Goal: Information Seeking & Learning: Understand process/instructions

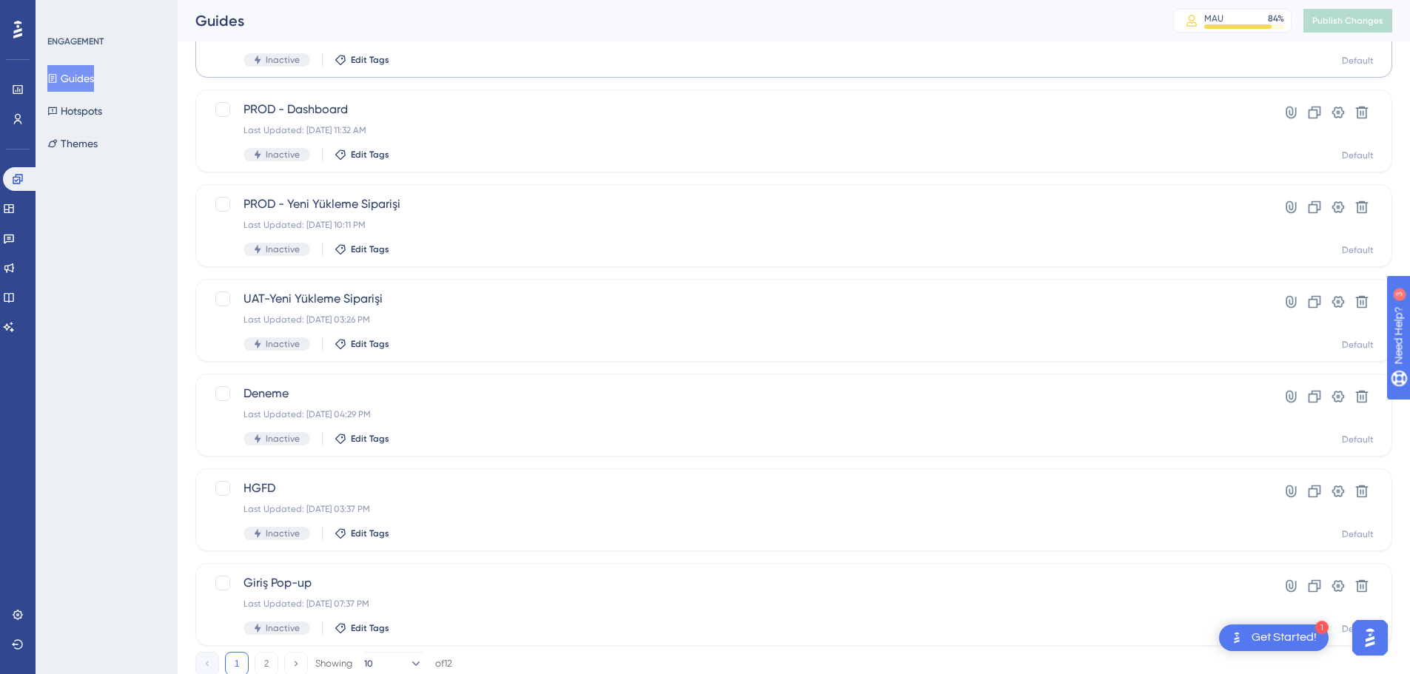
scroll to position [474, 0]
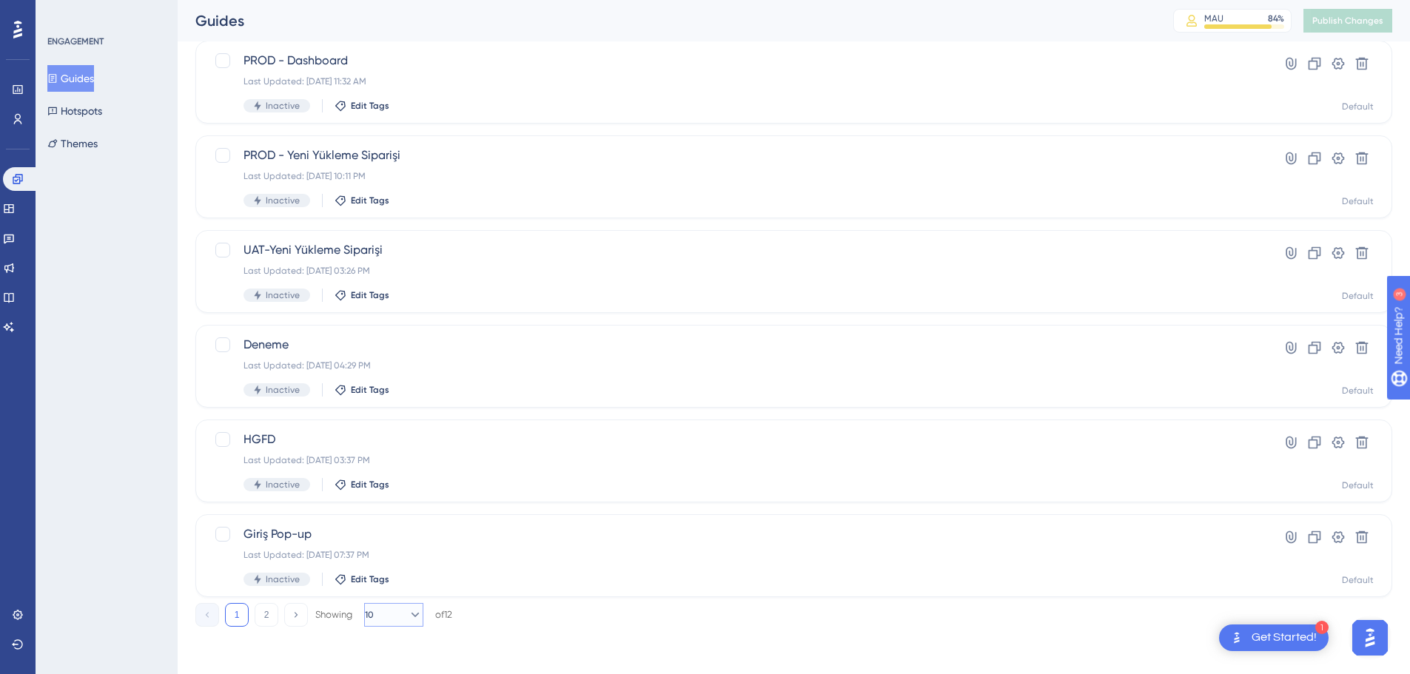
click at [410, 609] on icon at bounding box center [415, 615] width 15 height 15
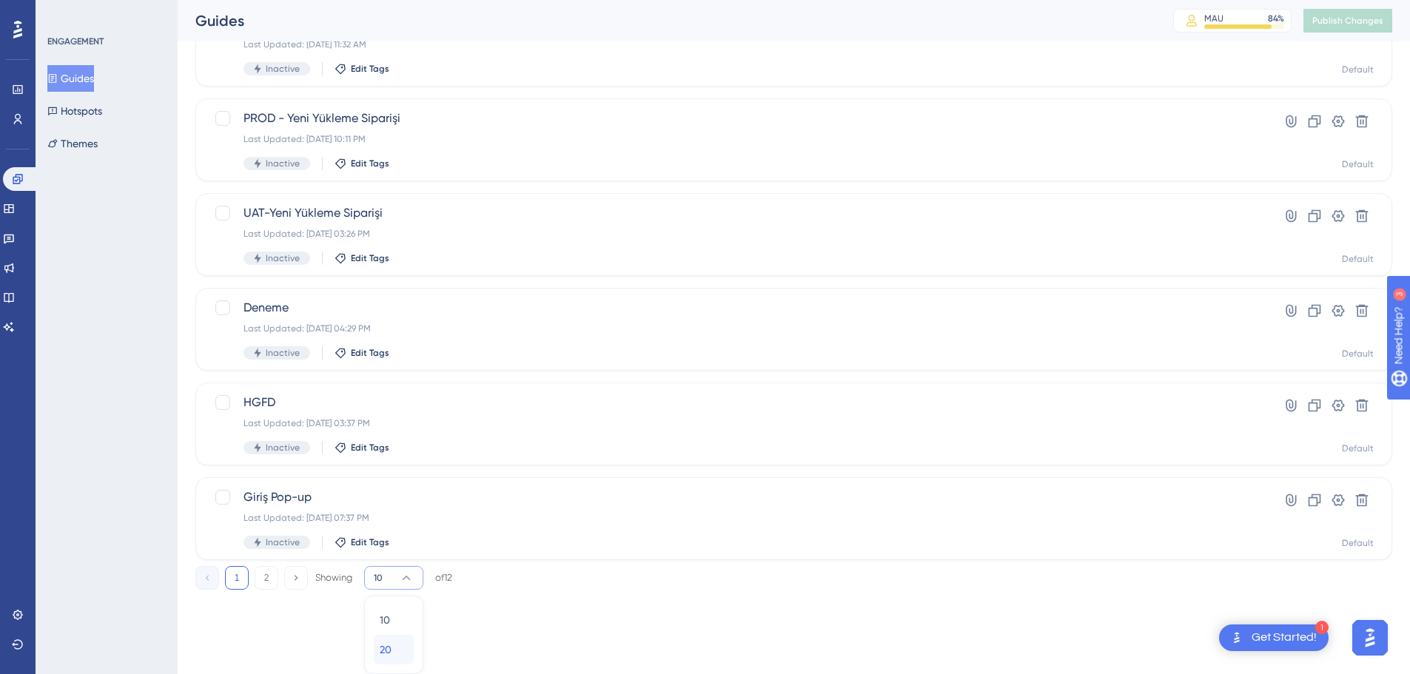
click at [379, 639] on button "20 20" at bounding box center [394, 650] width 40 height 30
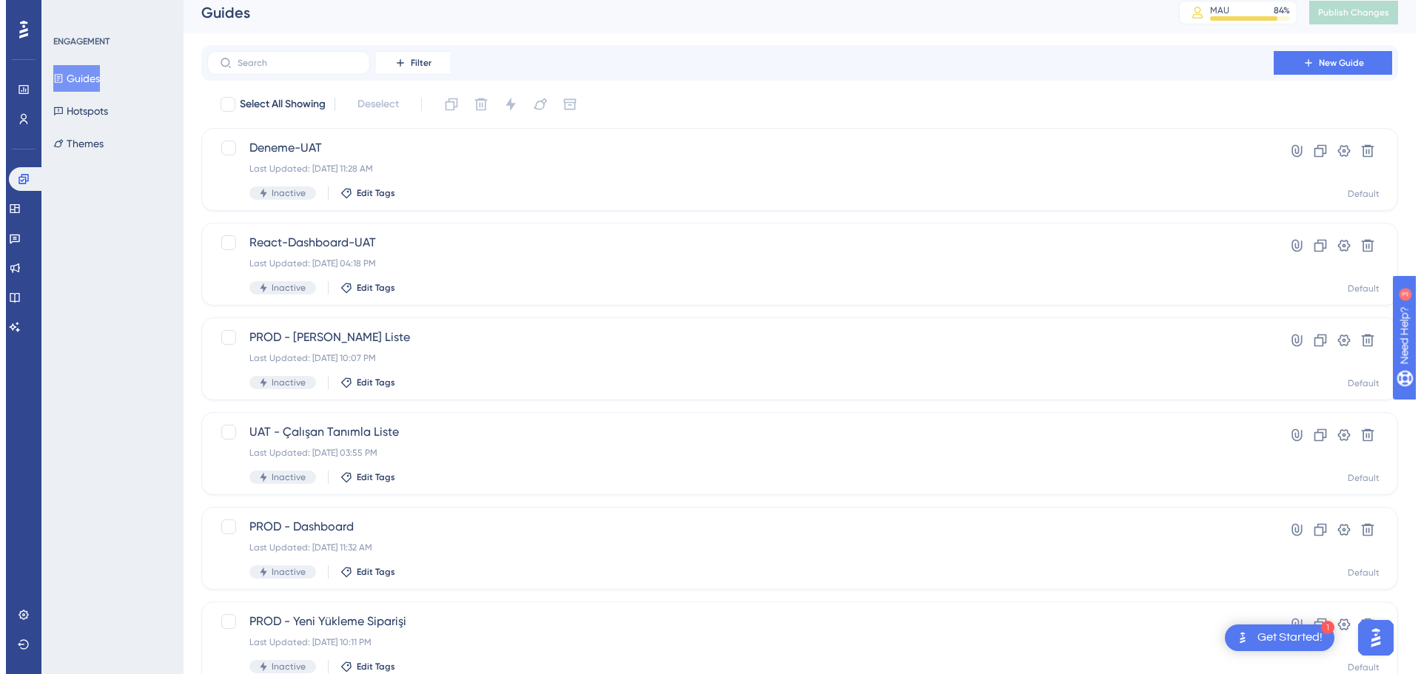
scroll to position [0, 0]
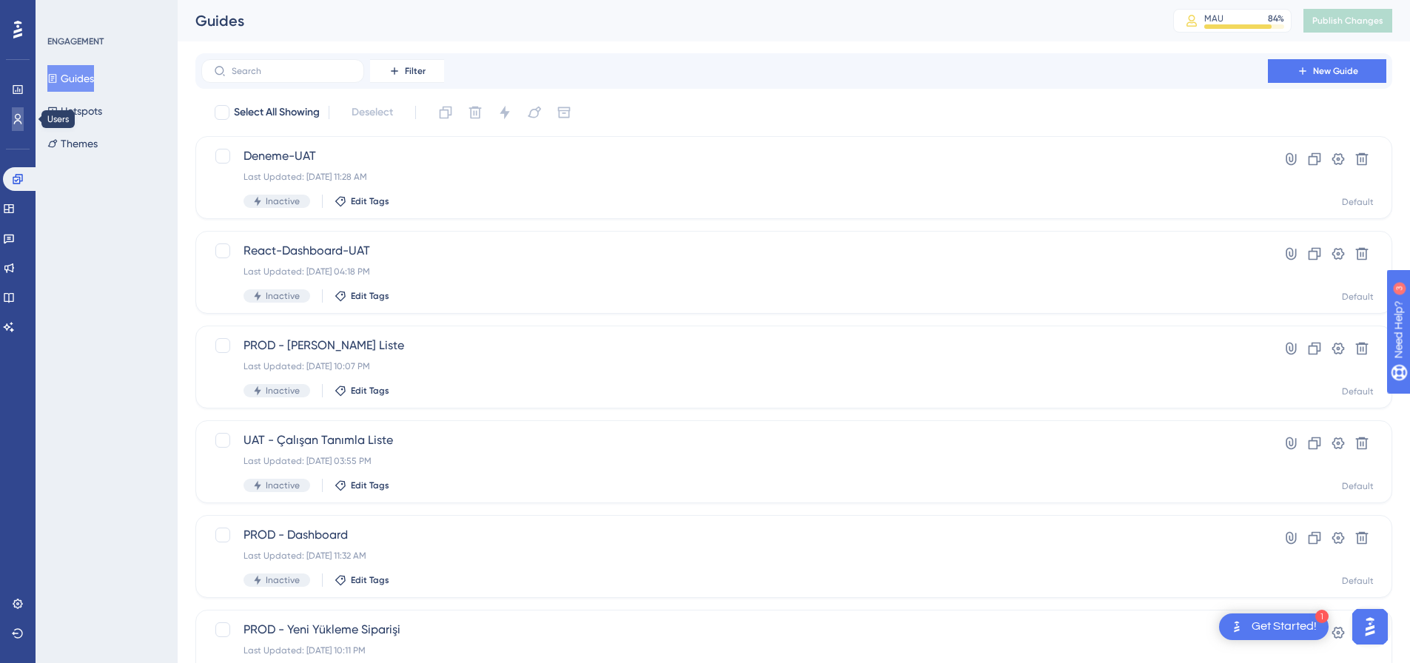
click at [14, 126] on link at bounding box center [18, 119] width 12 height 24
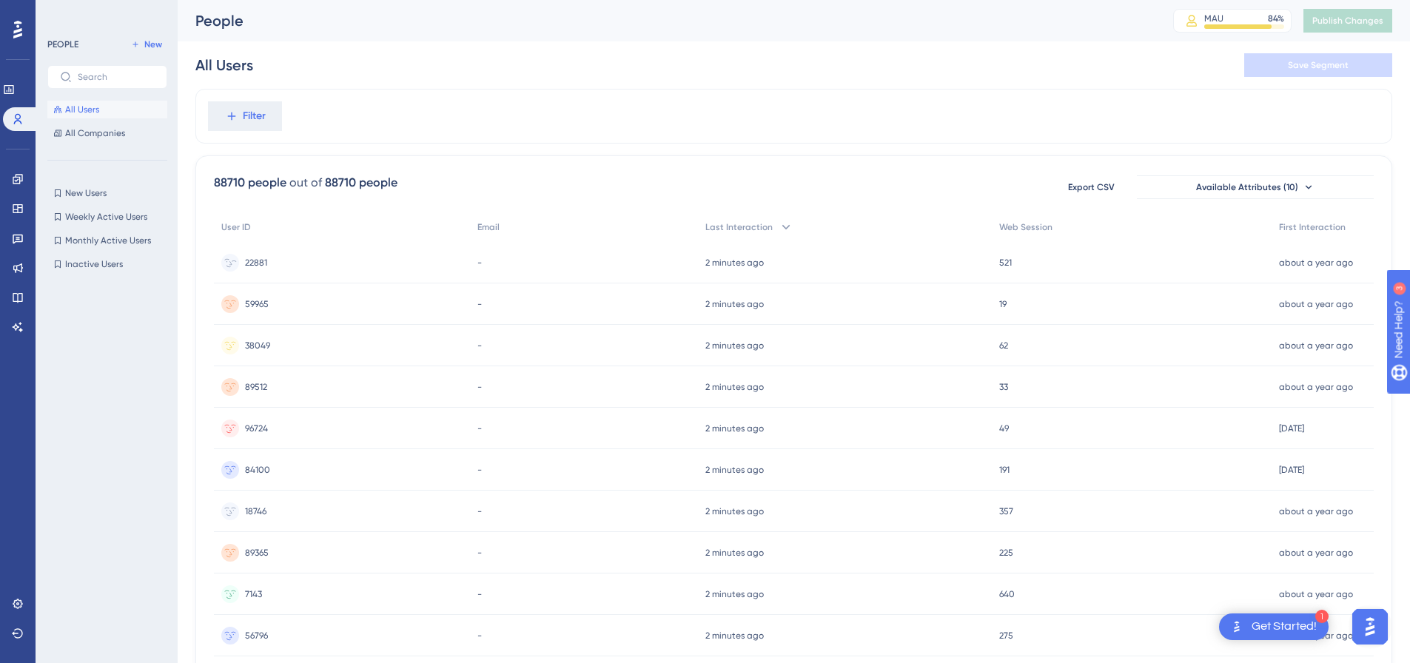
click at [255, 262] on span "22881" at bounding box center [256, 263] width 22 height 12
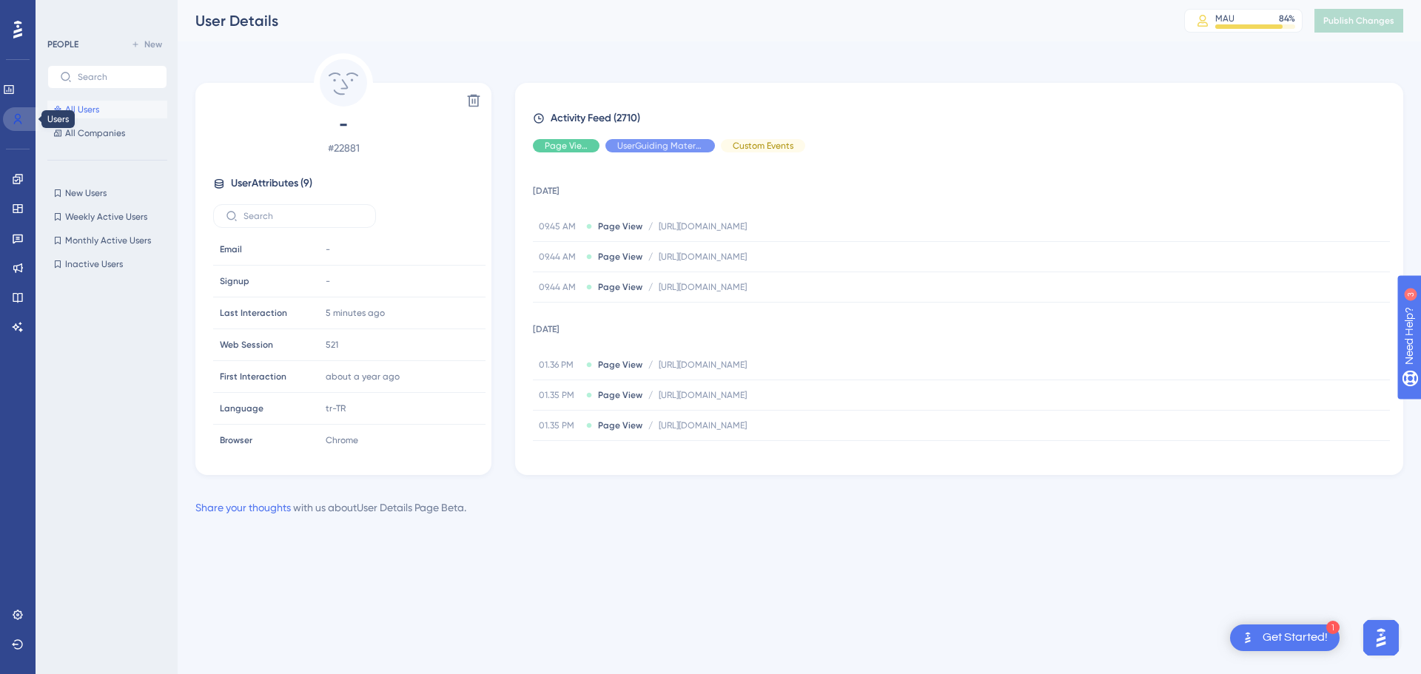
click at [14, 113] on icon at bounding box center [18, 119] width 12 height 12
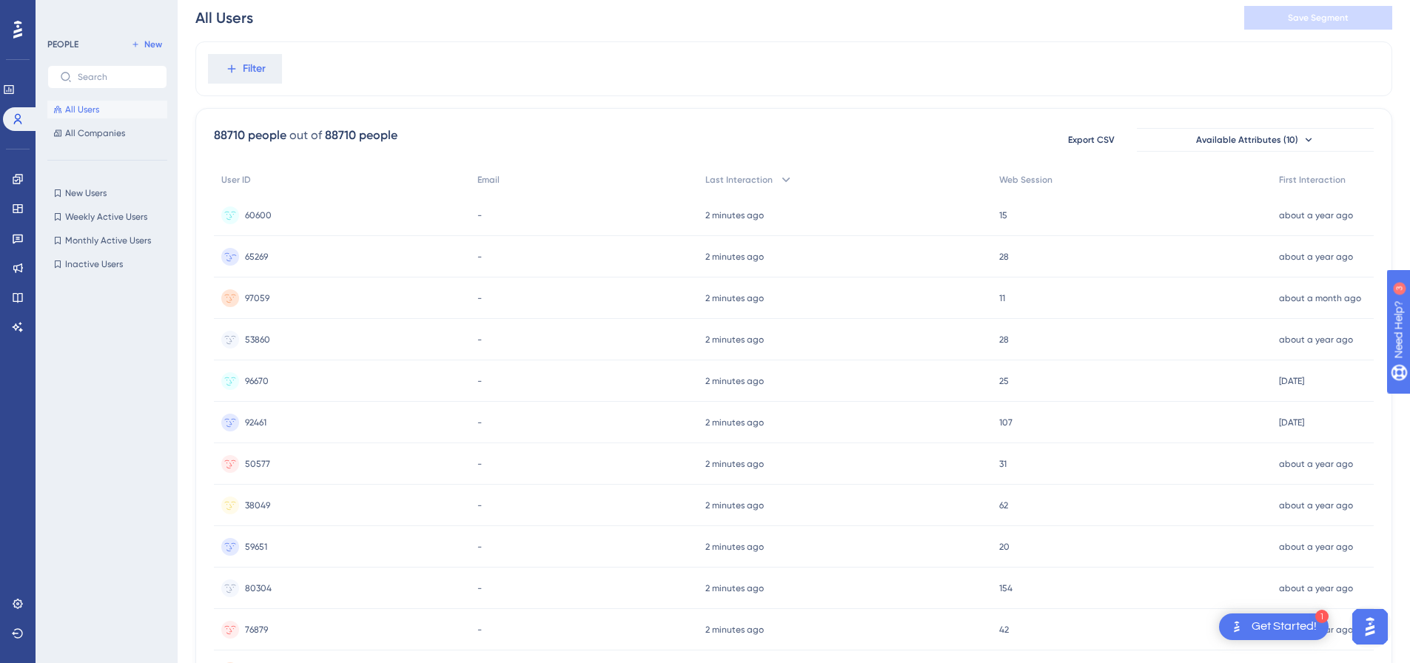
scroll to position [48, 0]
click at [263, 215] on span "60600" at bounding box center [258, 221] width 27 height 12
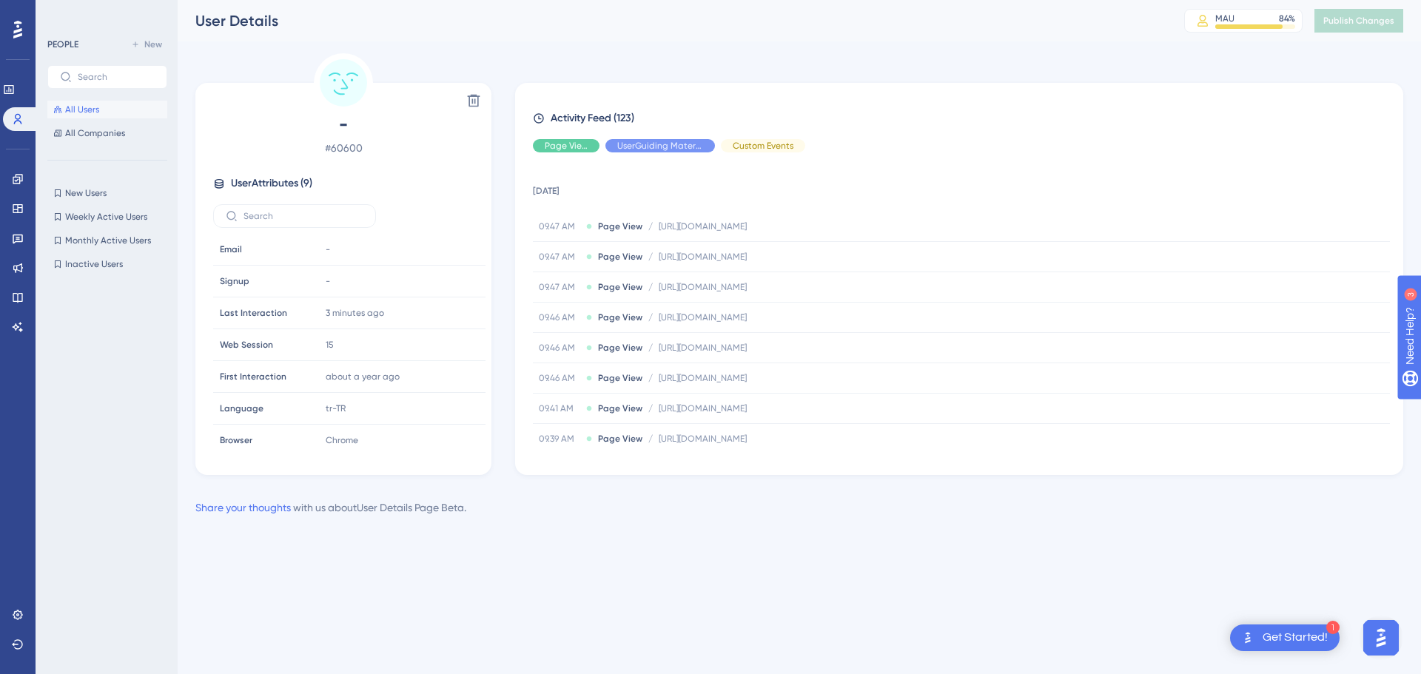
click at [110, 109] on button "All Users" at bounding box center [107, 110] width 120 height 18
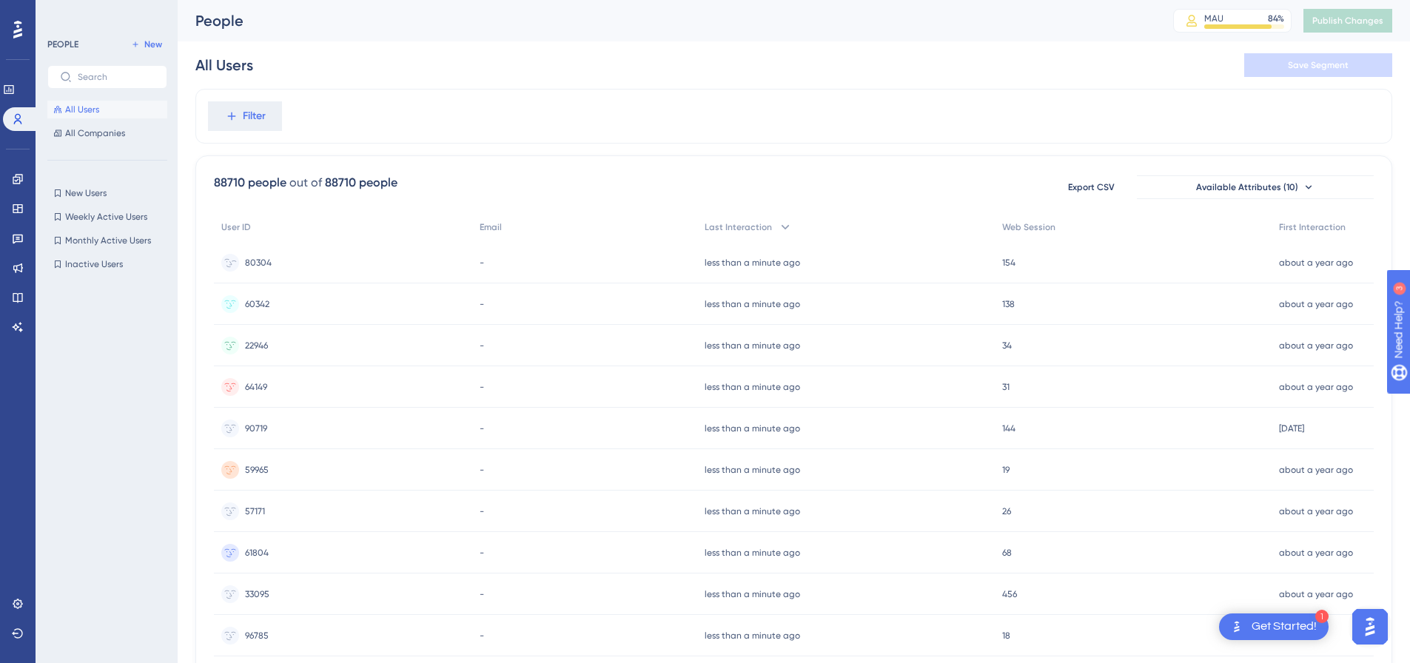
click at [256, 262] on span "80304" at bounding box center [258, 263] width 27 height 12
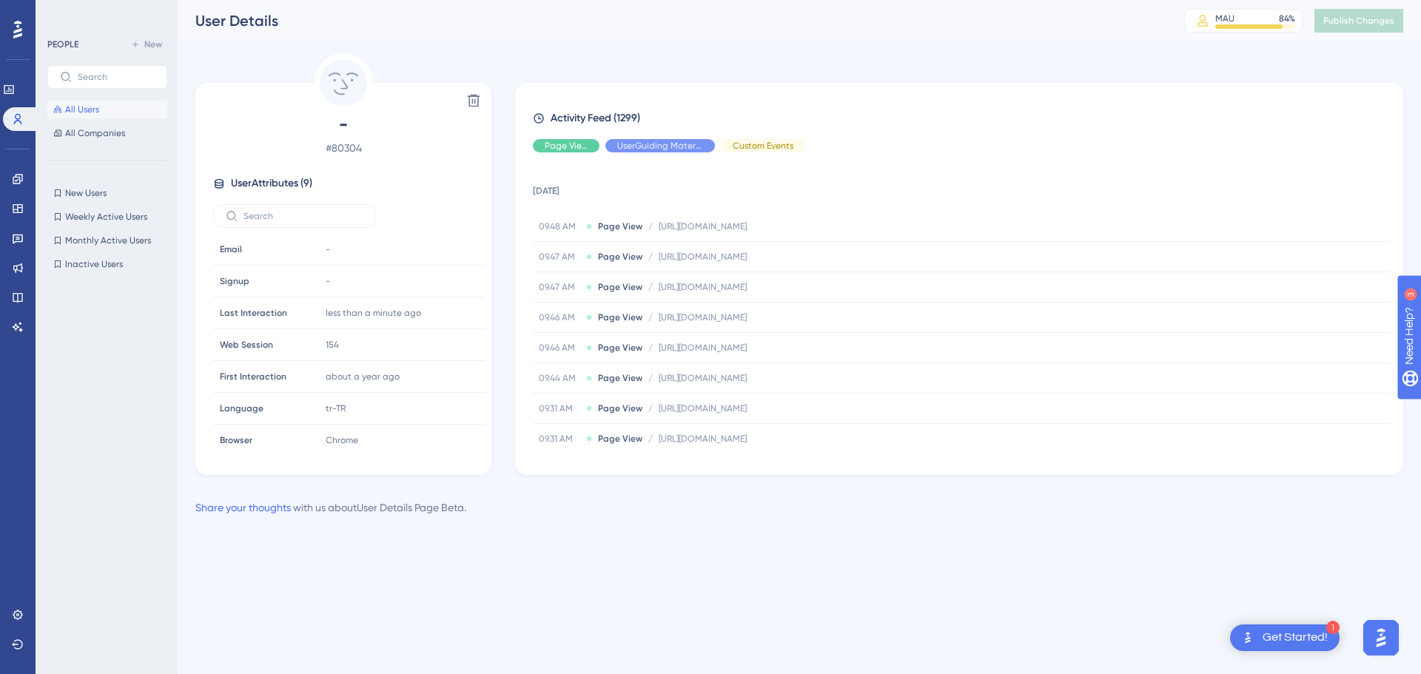
click at [629, 117] on span "Activity Feed (1299)" at bounding box center [596, 119] width 90 height 18
click at [101, 114] on button "All Users" at bounding box center [107, 110] width 120 height 18
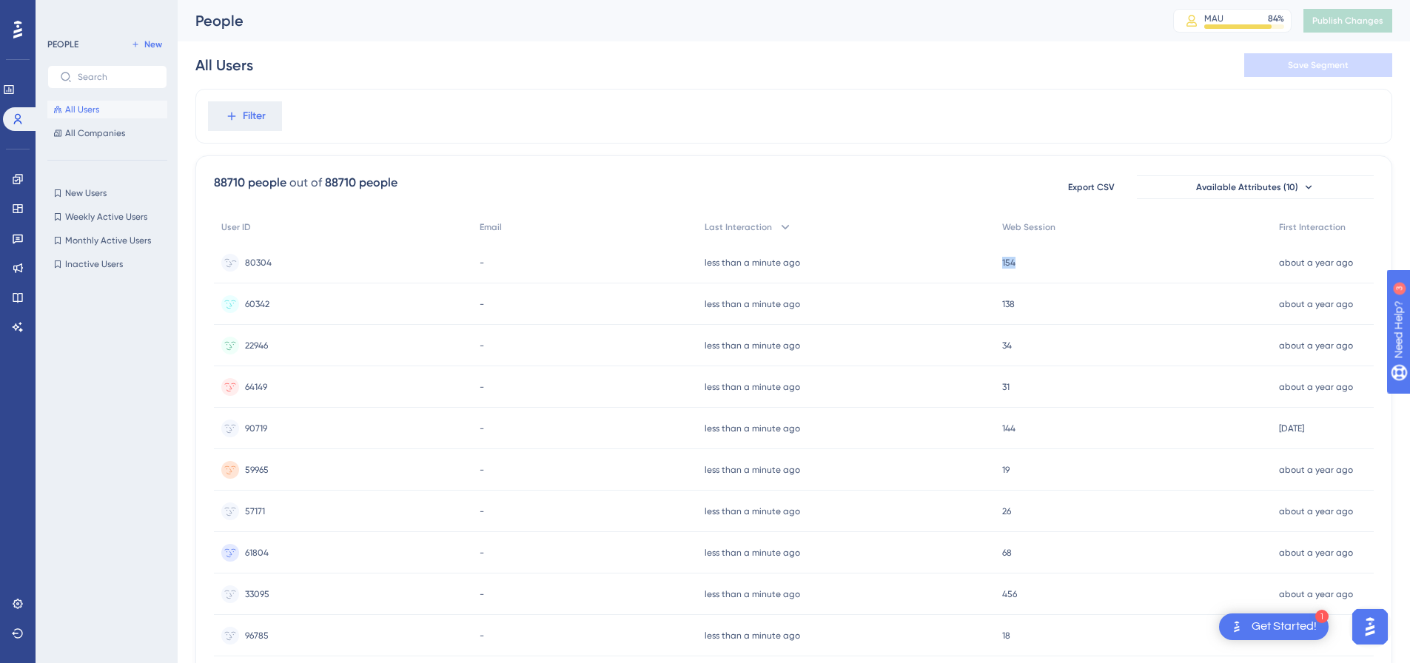
drag, startPoint x: 1026, startPoint y: 264, endPoint x: 980, endPoint y: 265, distance: 45.9
click at [0, 0] on div "80304 80304 - less than a minute ago 02 Sep 2025, 09:48 154 154 about a year ag…" at bounding box center [0, 0] width 0 height 0
click at [260, 262] on span "80304" at bounding box center [258, 263] width 27 height 12
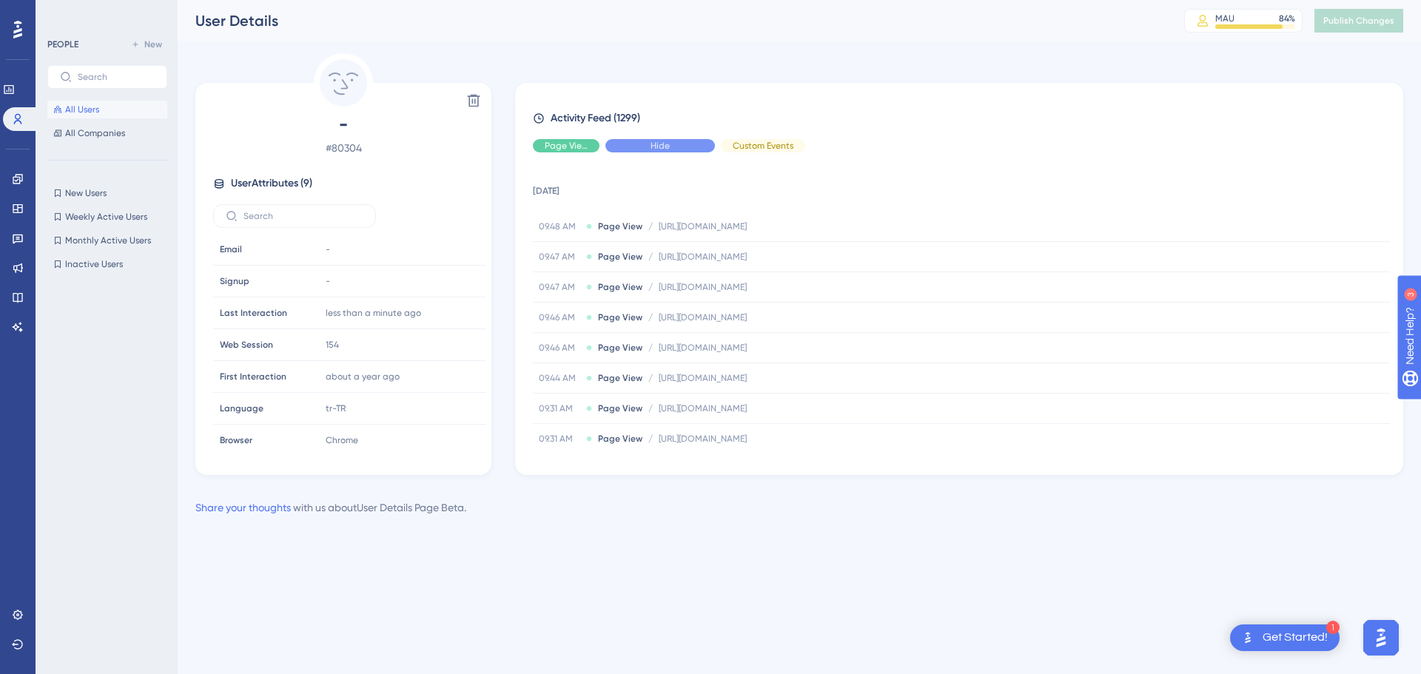
click at [672, 143] on div "Hide" at bounding box center [660, 145] width 110 height 13
click at [686, 152] on div "Show" at bounding box center [660, 145] width 110 height 13
click at [67, 111] on span "All Users" at bounding box center [82, 110] width 34 height 12
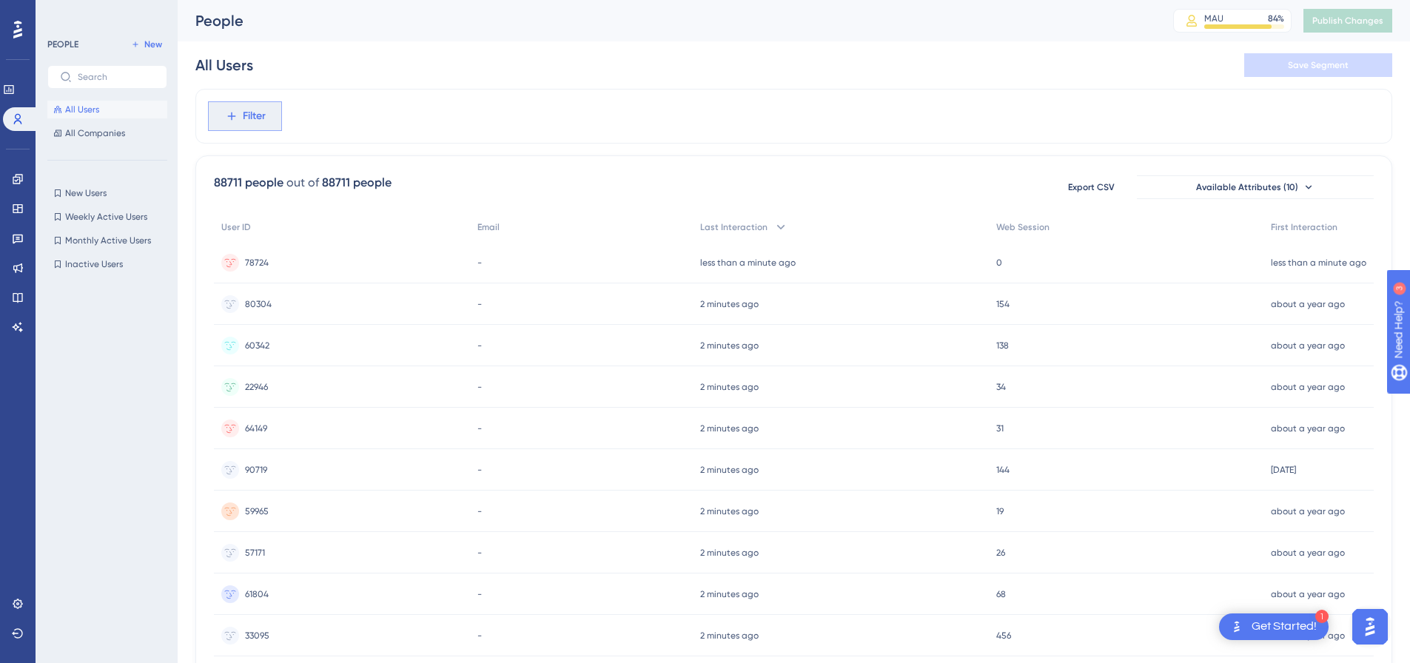
click at [270, 119] on button "Filter" at bounding box center [245, 116] width 74 height 30
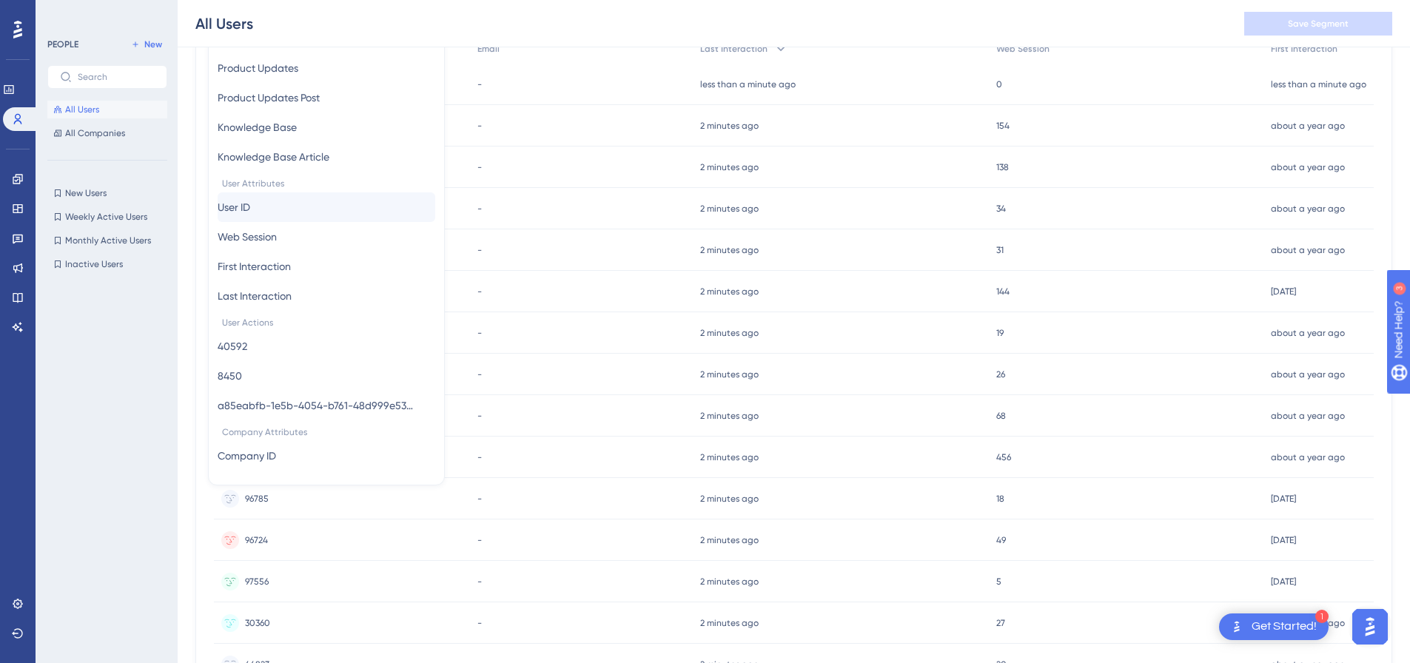
scroll to position [479, 0]
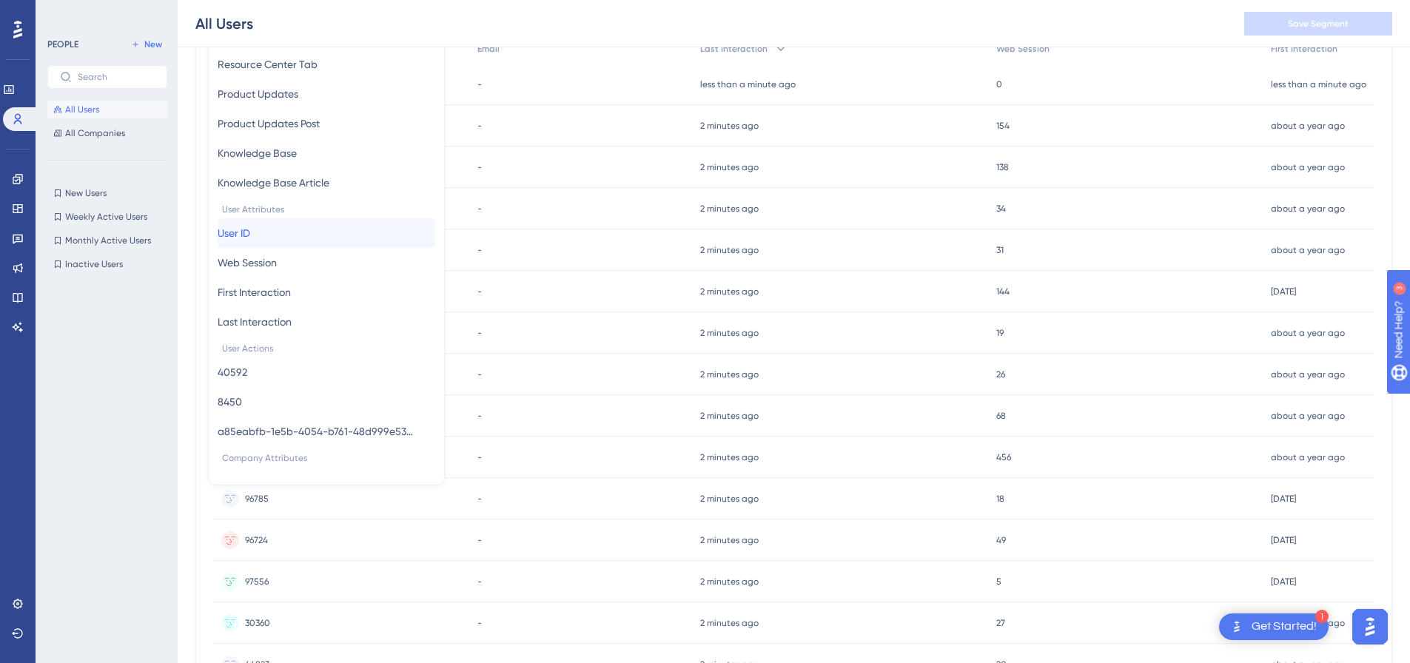
click at [275, 229] on button "User ID User ID" at bounding box center [327, 233] width 218 height 30
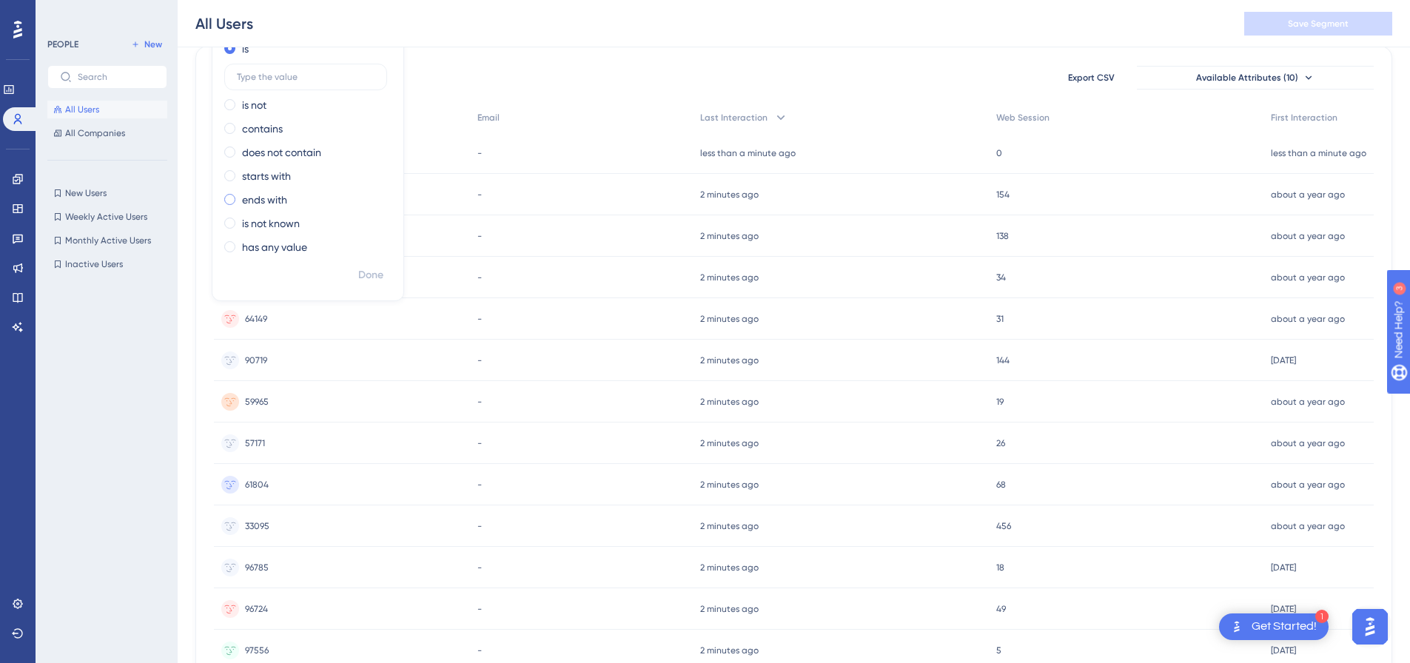
scroll to position [0, 0]
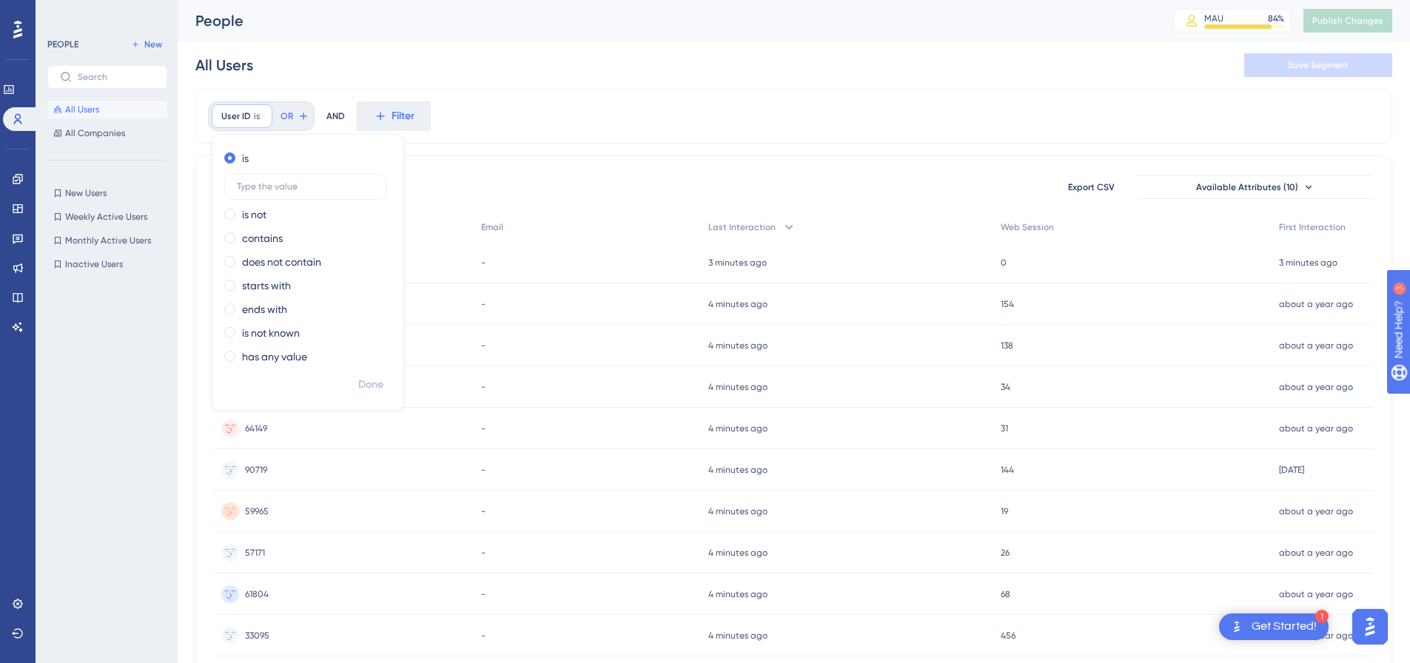
click at [606, 155] on div "88711 people out of 88711 people Export CSV Available Attributes (10) User ID E…" at bounding box center [793, 645] width 1197 height 981
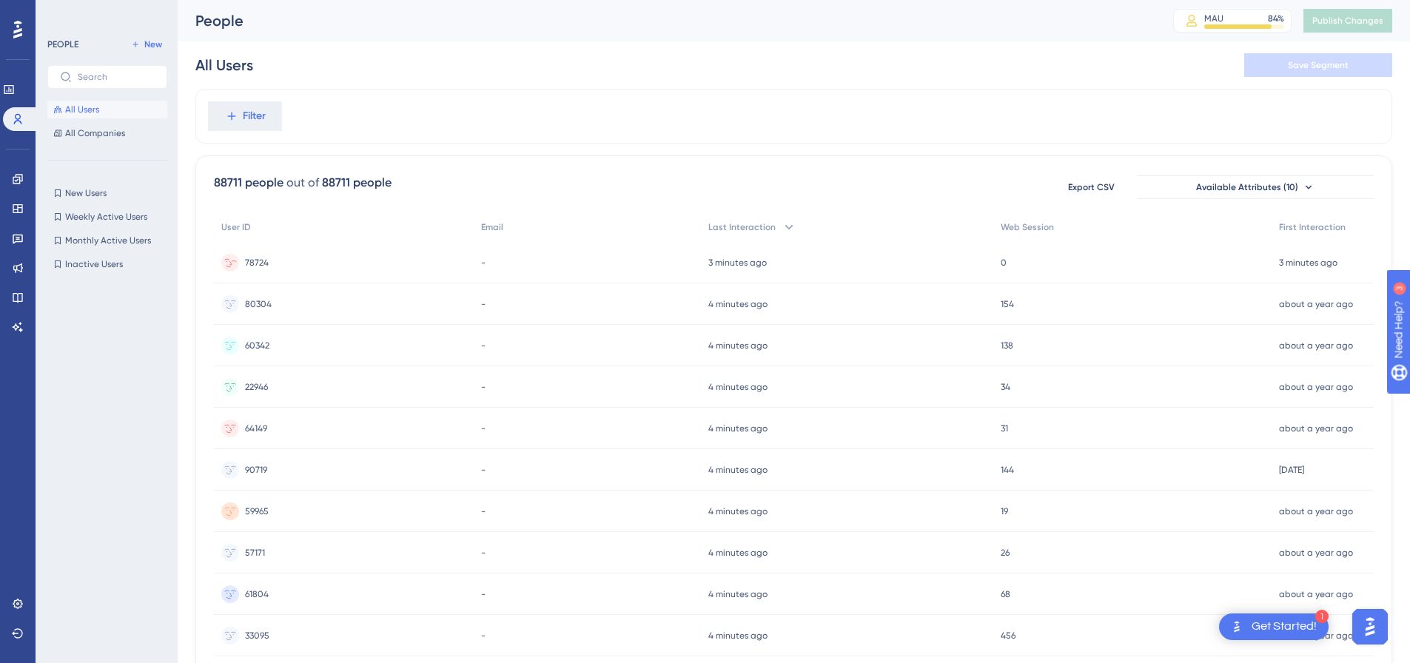
click at [258, 260] on span "78724" at bounding box center [257, 263] width 24 height 12
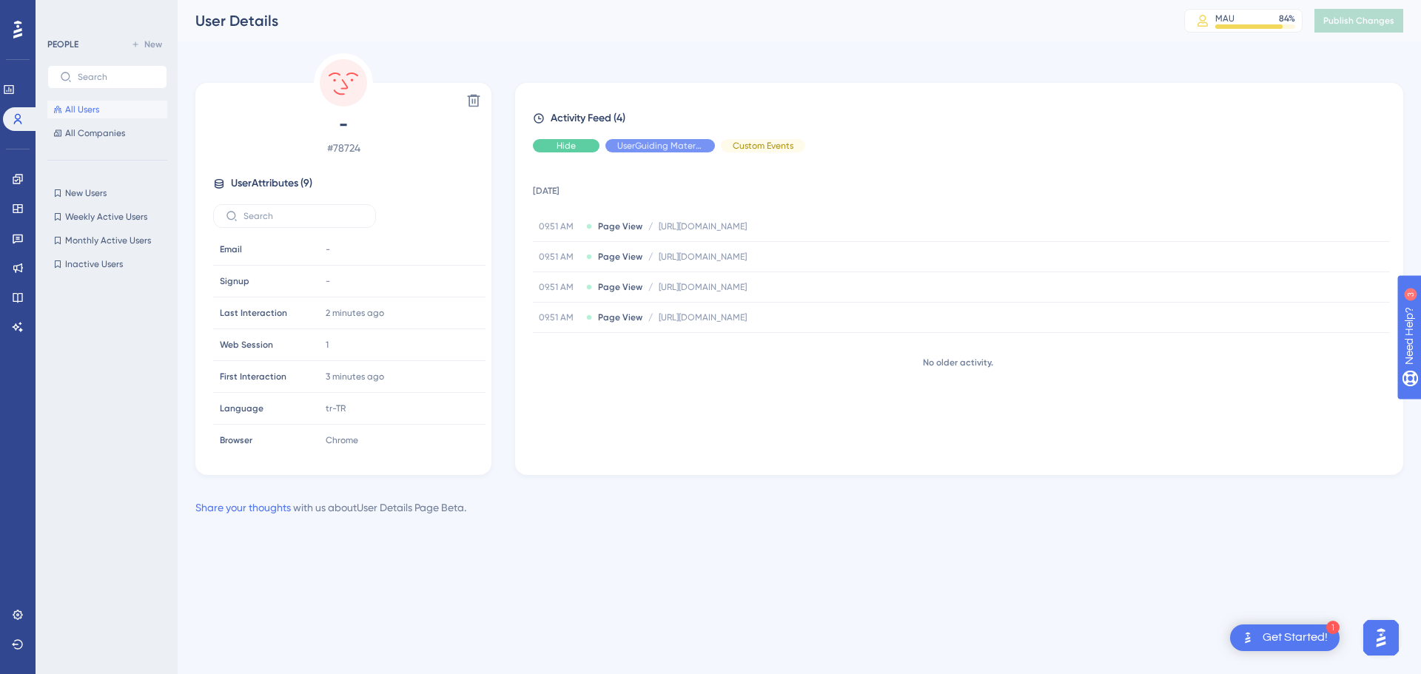
click at [591, 151] on div "Hide" at bounding box center [566, 145] width 67 height 13
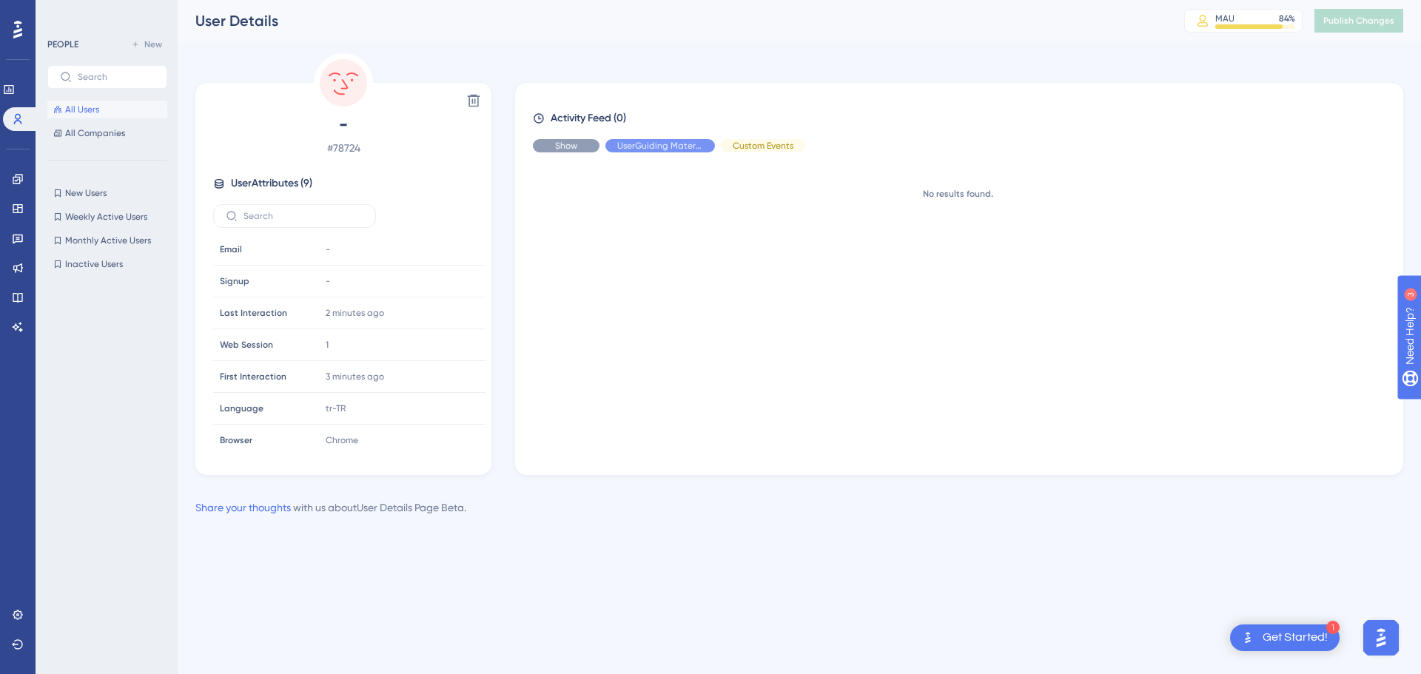
click at [591, 151] on div "Show" at bounding box center [566, 145] width 67 height 13
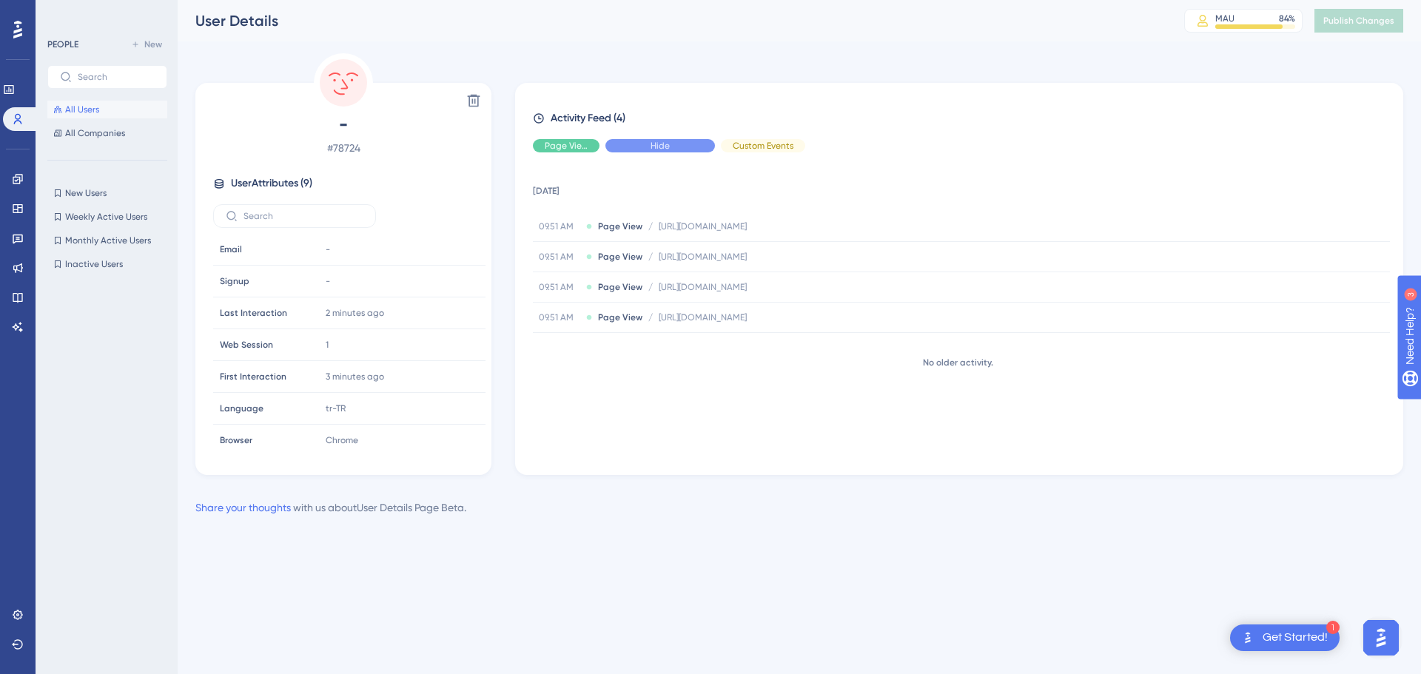
click at [656, 148] on span "Hide" at bounding box center [660, 146] width 19 height 12
click at [91, 112] on span "All Users" at bounding box center [82, 110] width 34 height 12
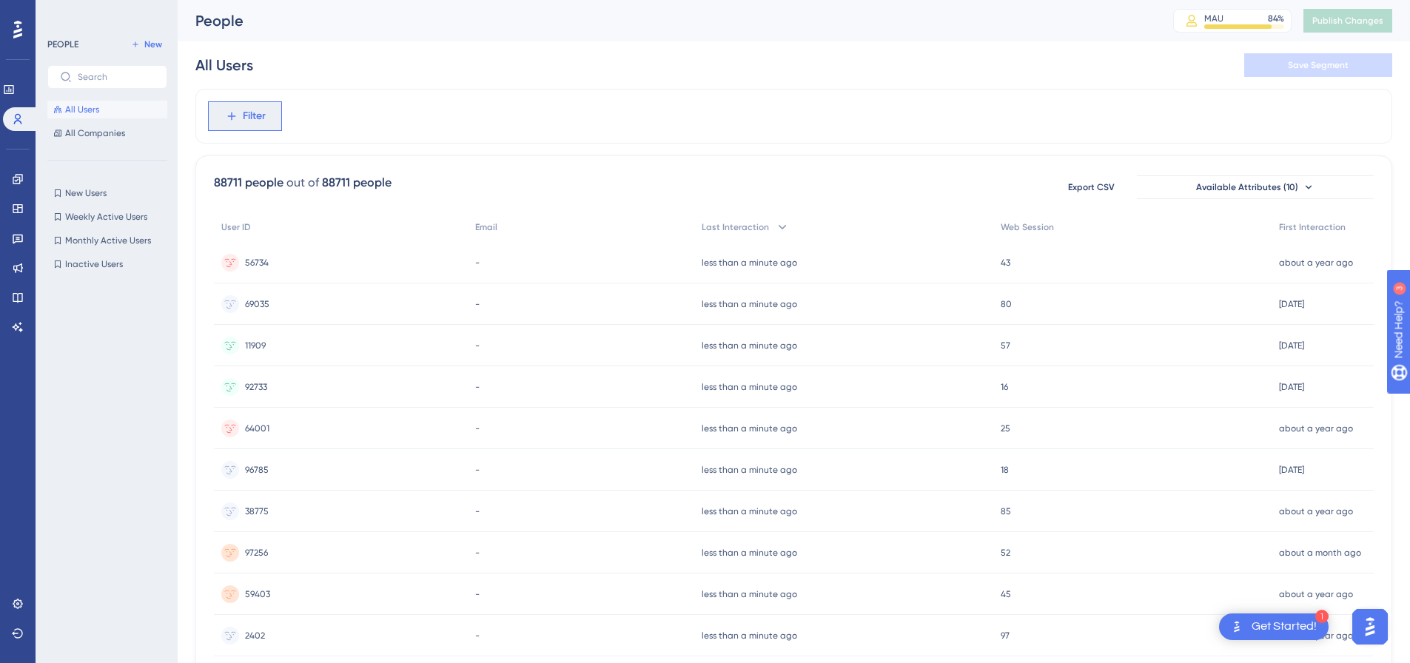
click at [259, 124] on span "Filter" at bounding box center [254, 116] width 23 height 18
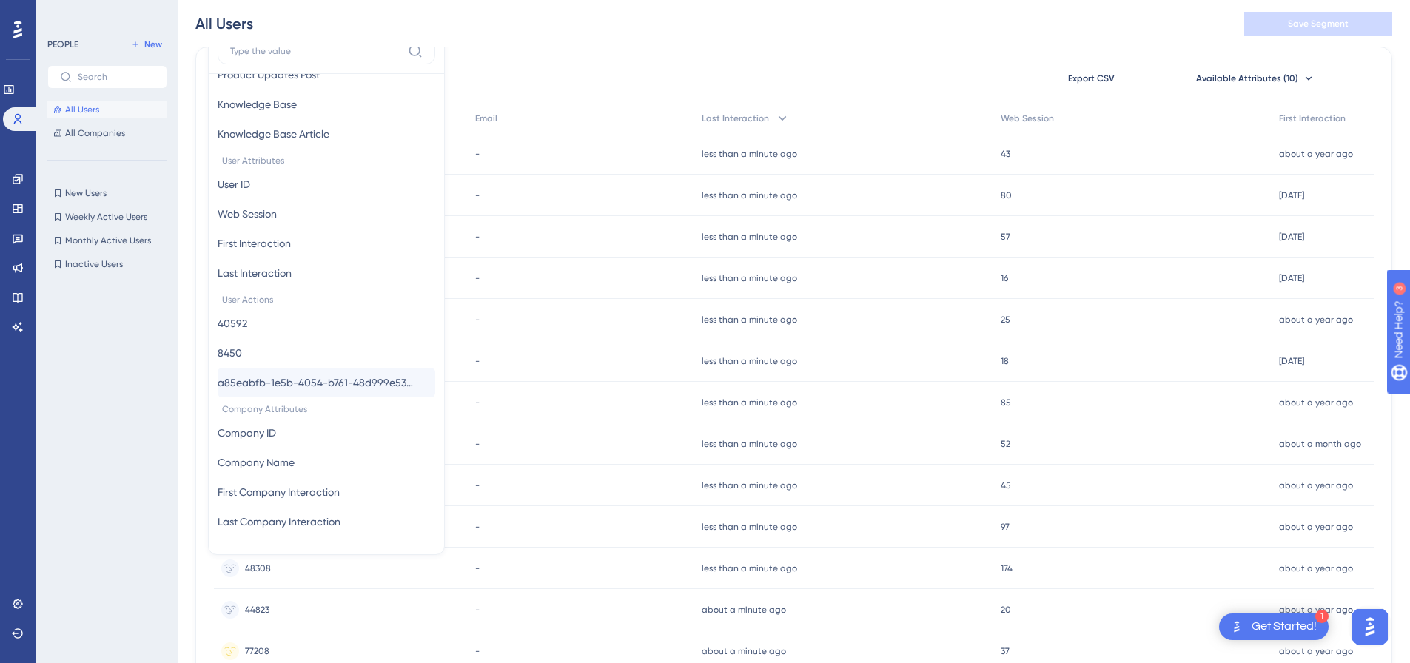
scroll to position [127, 0]
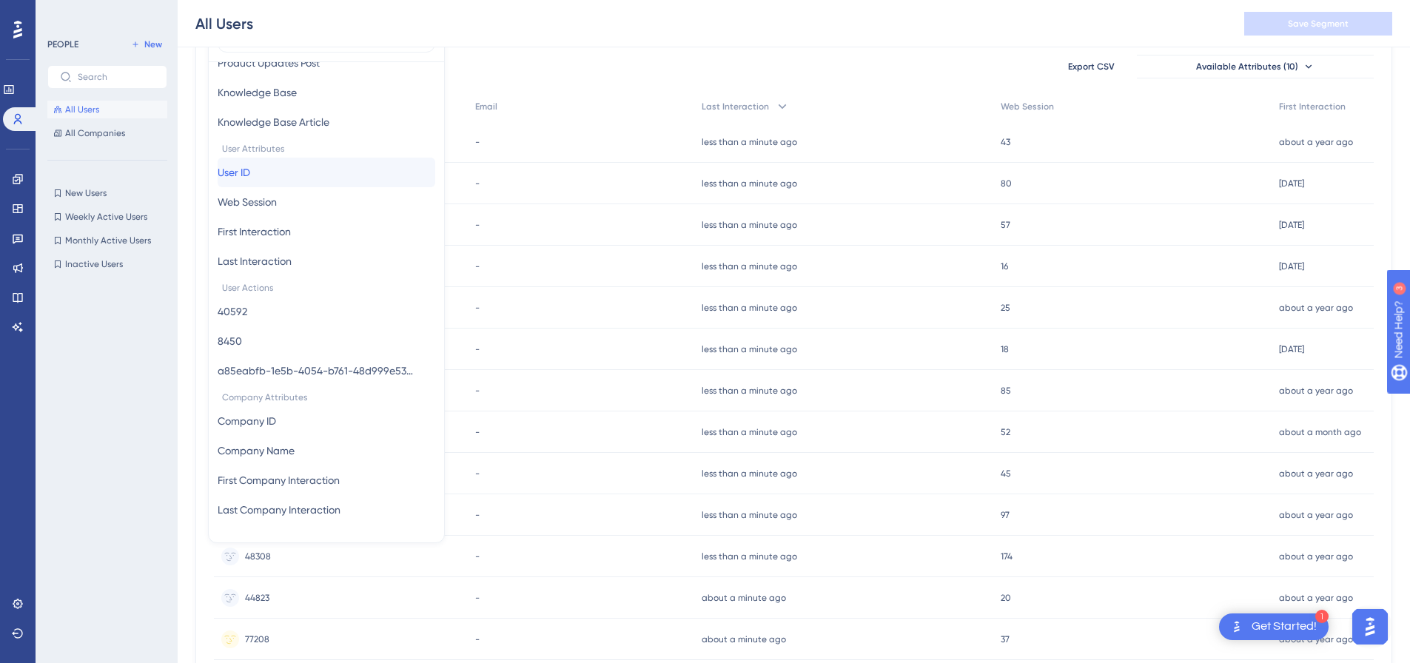
click at [275, 170] on button "User ID User ID" at bounding box center [327, 173] width 218 height 30
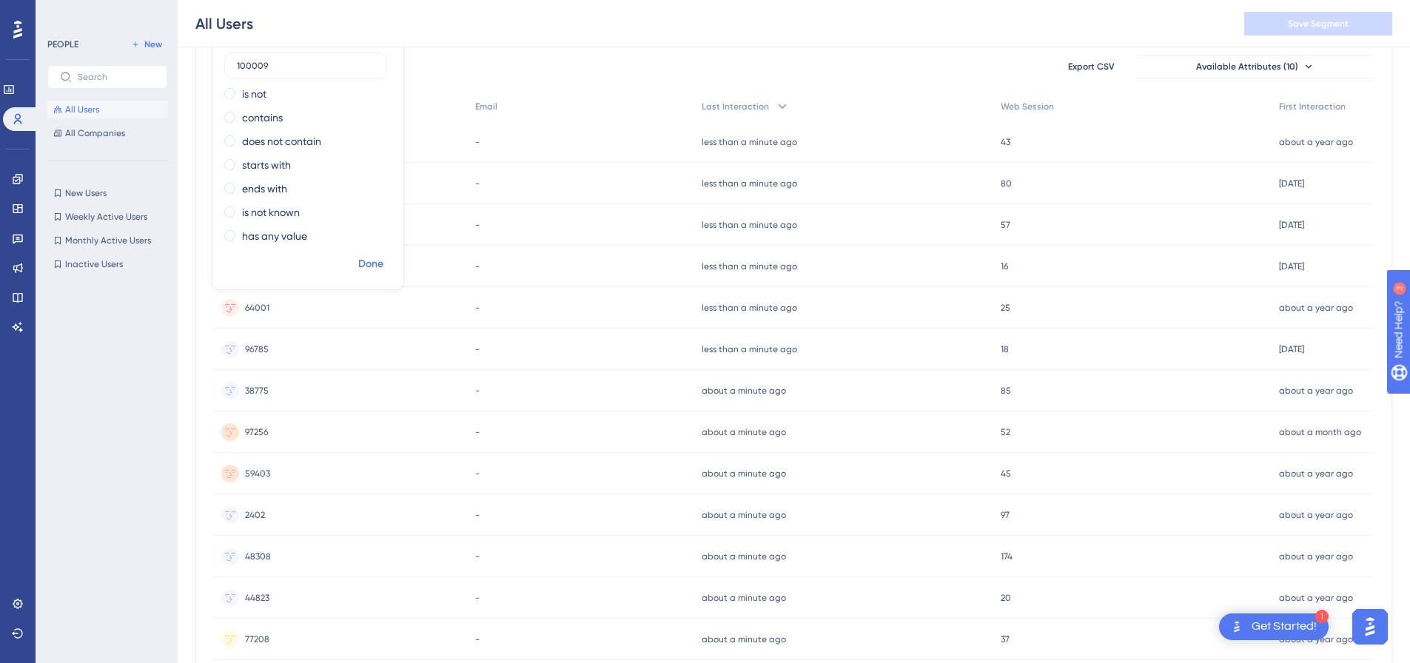
type input "100009"
click at [359, 262] on span "Done" at bounding box center [370, 264] width 25 height 18
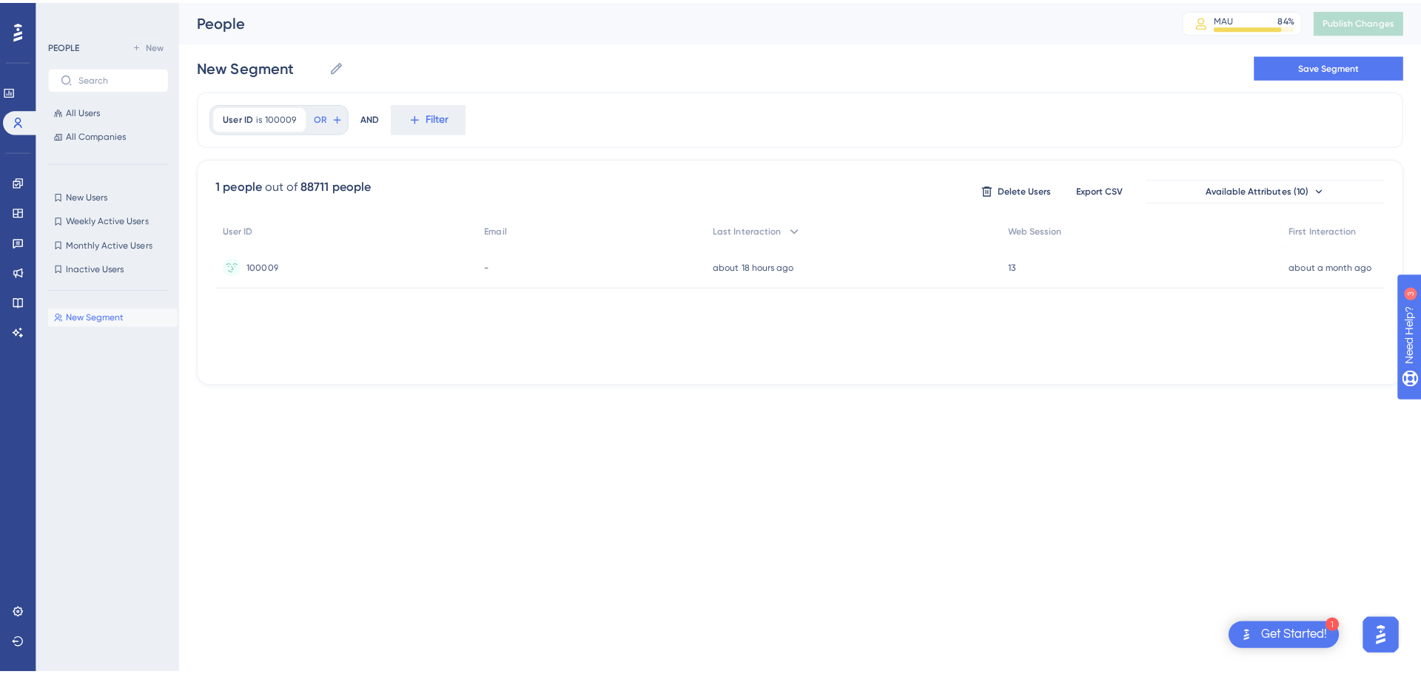
scroll to position [0, 0]
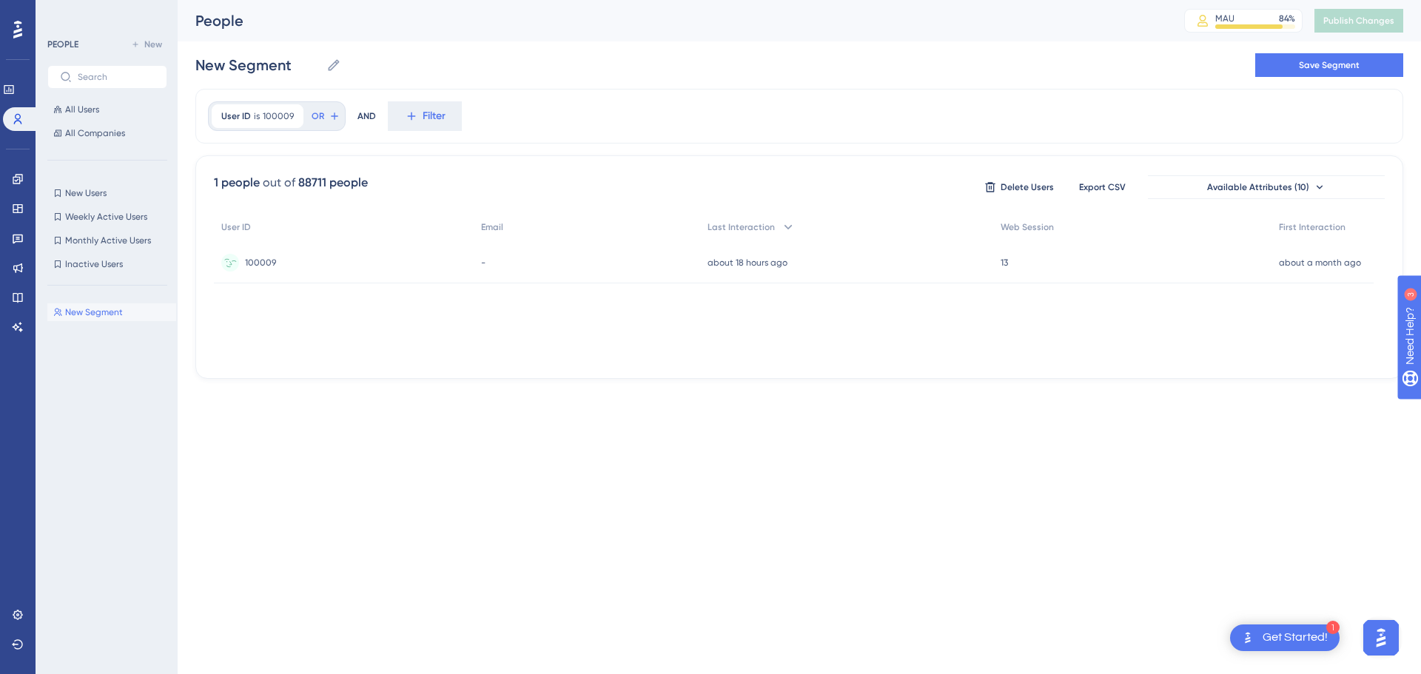
click at [266, 264] on span "100009" at bounding box center [260, 263] width 31 height 12
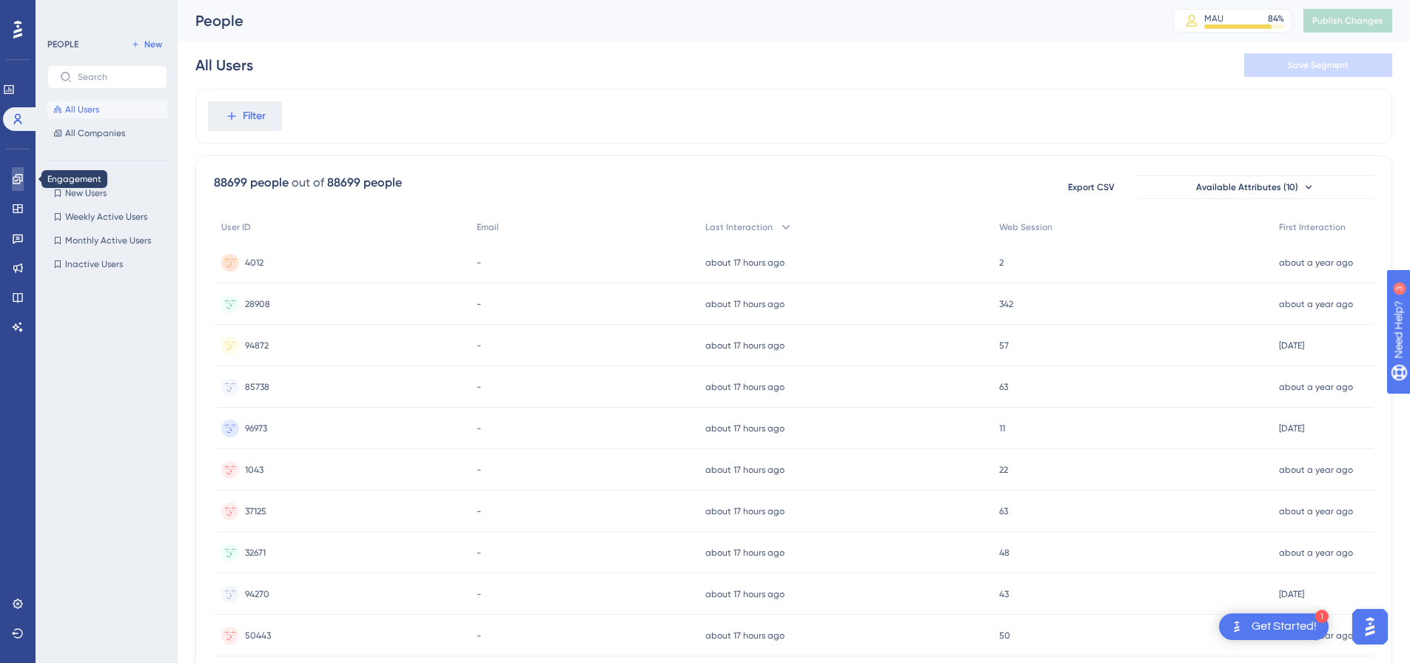
click at [17, 175] on icon at bounding box center [18, 179] width 12 height 12
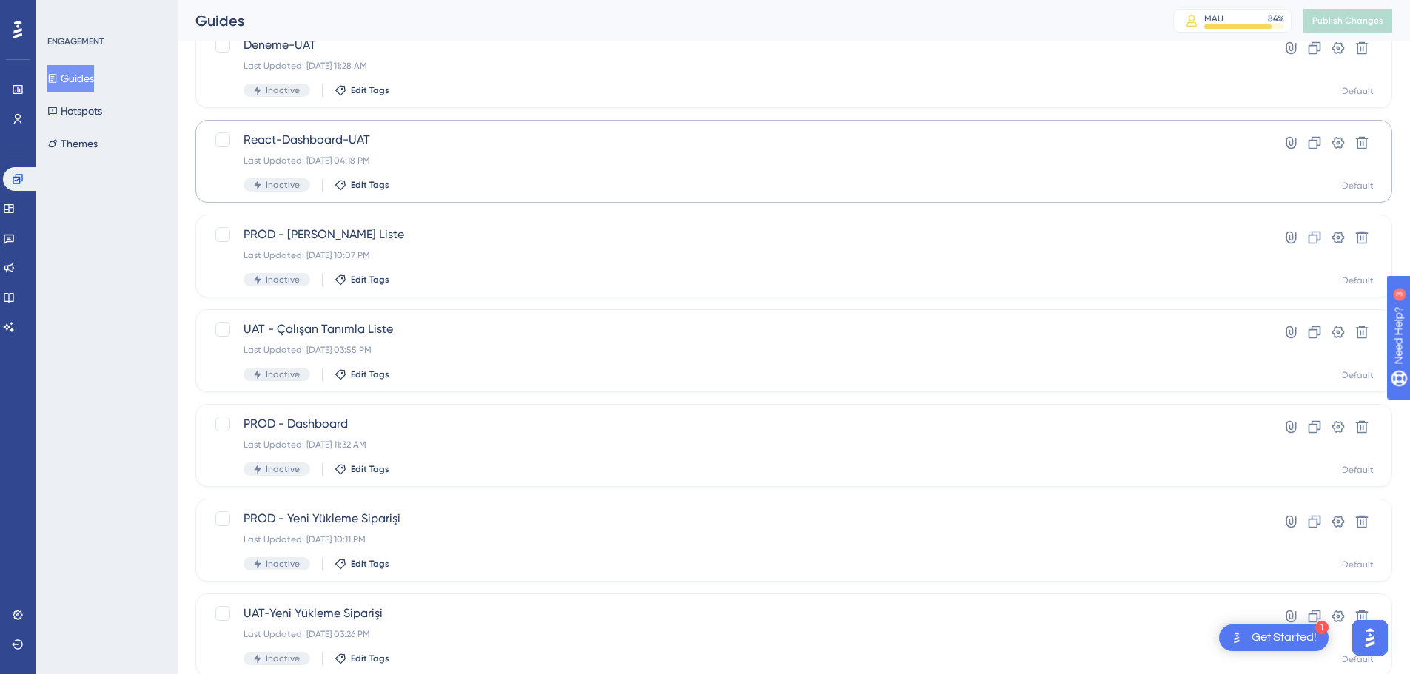
scroll to position [113, 0]
click at [485, 440] on div "Last Updated: Jan 04 2024, 11:32 AM" at bounding box center [734, 443] width 982 height 12
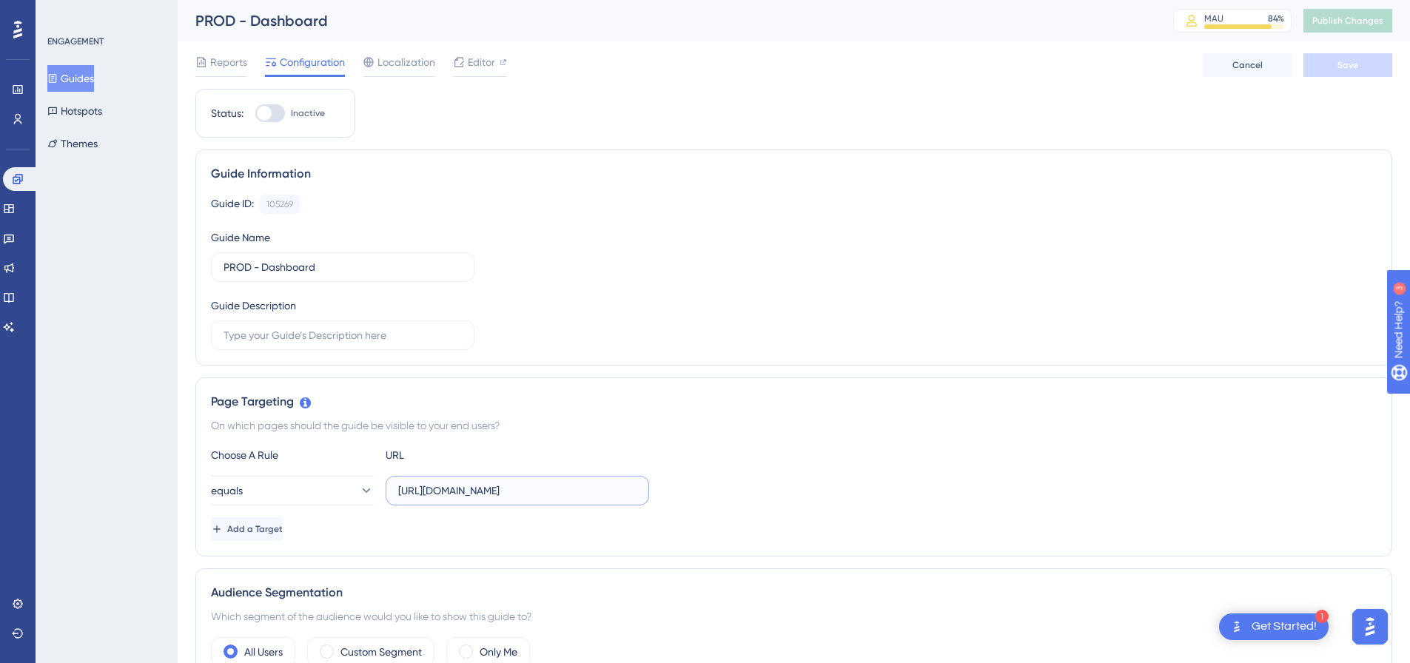
click at [503, 494] on input "https://online.sodexoavantaj.com/Dashboard" at bounding box center [517, 491] width 238 height 16
click at [484, 521] on div "Add a Target" at bounding box center [794, 529] width 1166 height 24
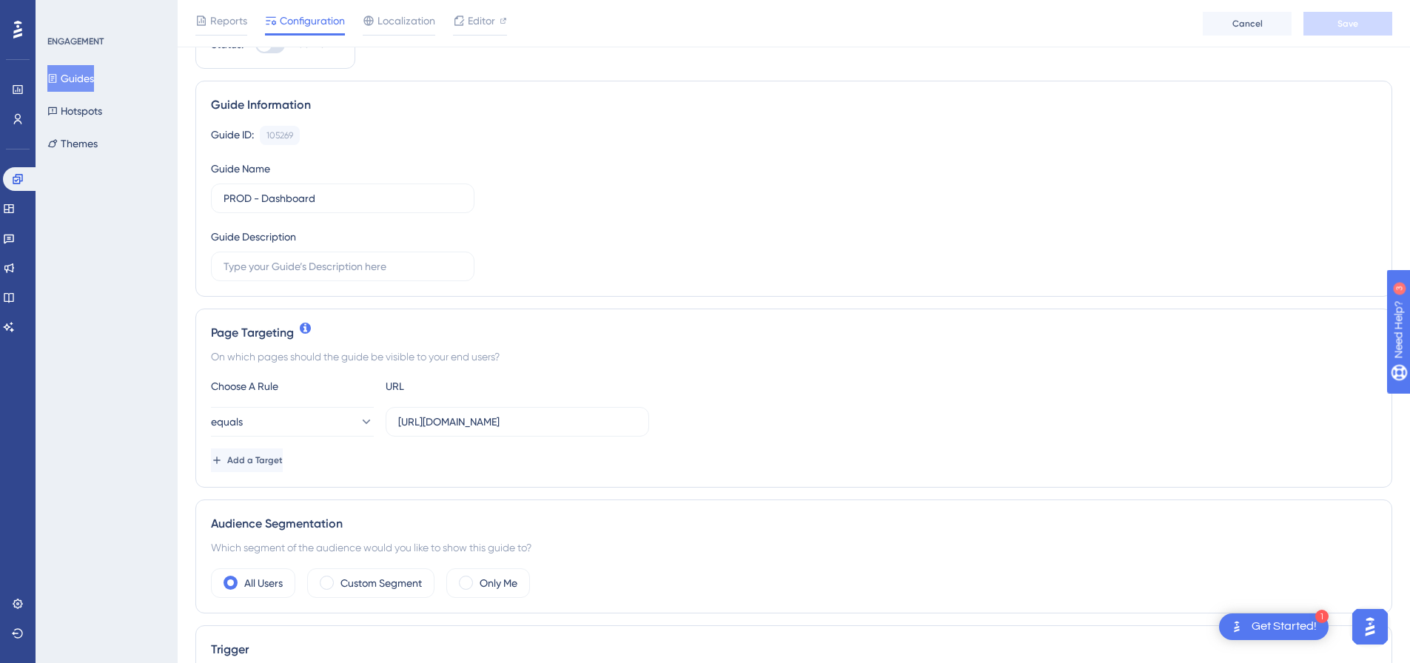
scroll to position [103, 0]
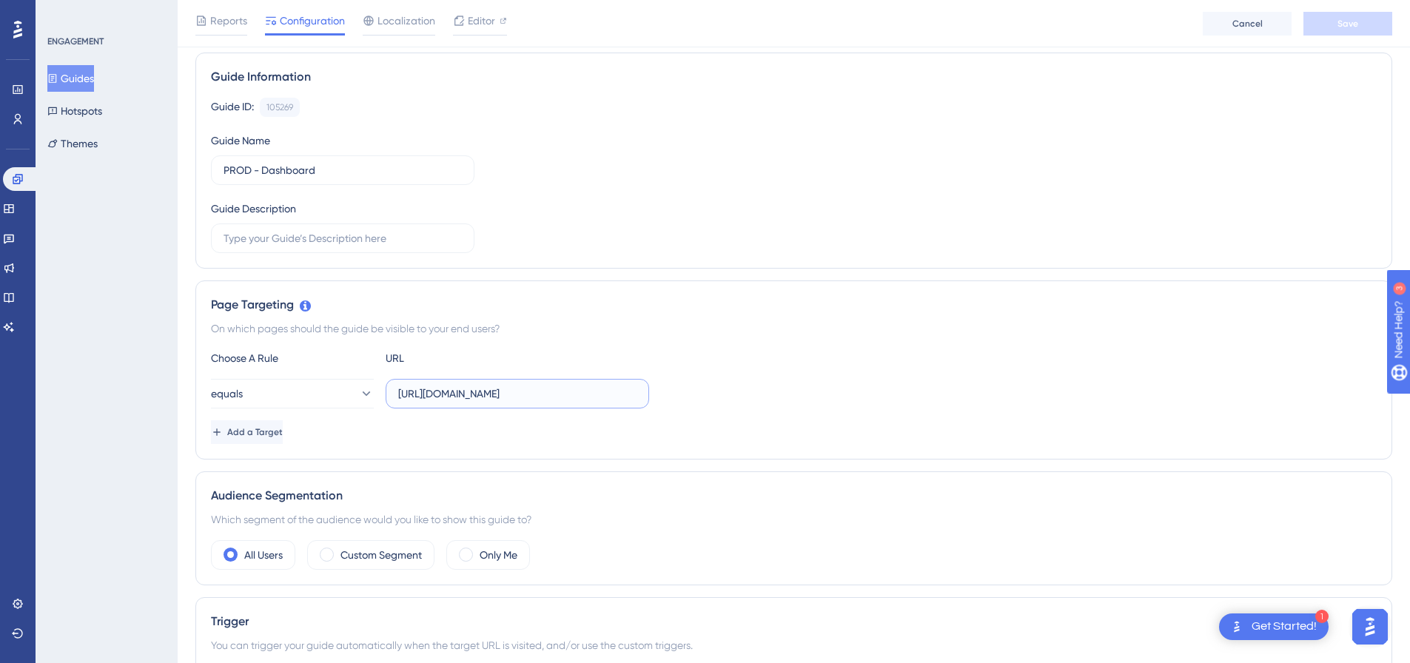
drag, startPoint x: 407, startPoint y: 396, endPoint x: 616, endPoint y: 400, distance: 208.7
click at [616, 400] on input "https://online.sodexoavantaj.com/Dashboard" at bounding box center [517, 394] width 238 height 16
click at [721, 391] on div "equals https://online.sodexoavantaj.com/Dashboard" at bounding box center [794, 394] width 1166 height 30
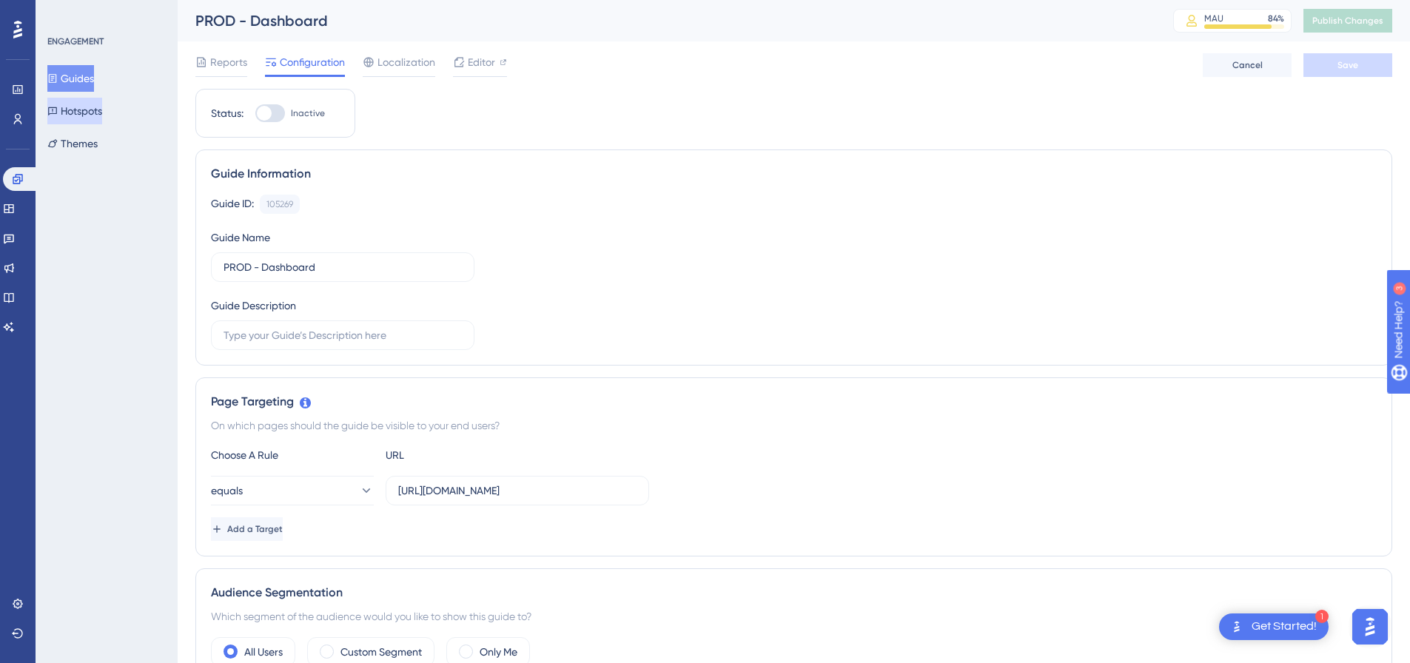
click at [75, 109] on button "Hotspots" at bounding box center [74, 111] width 55 height 27
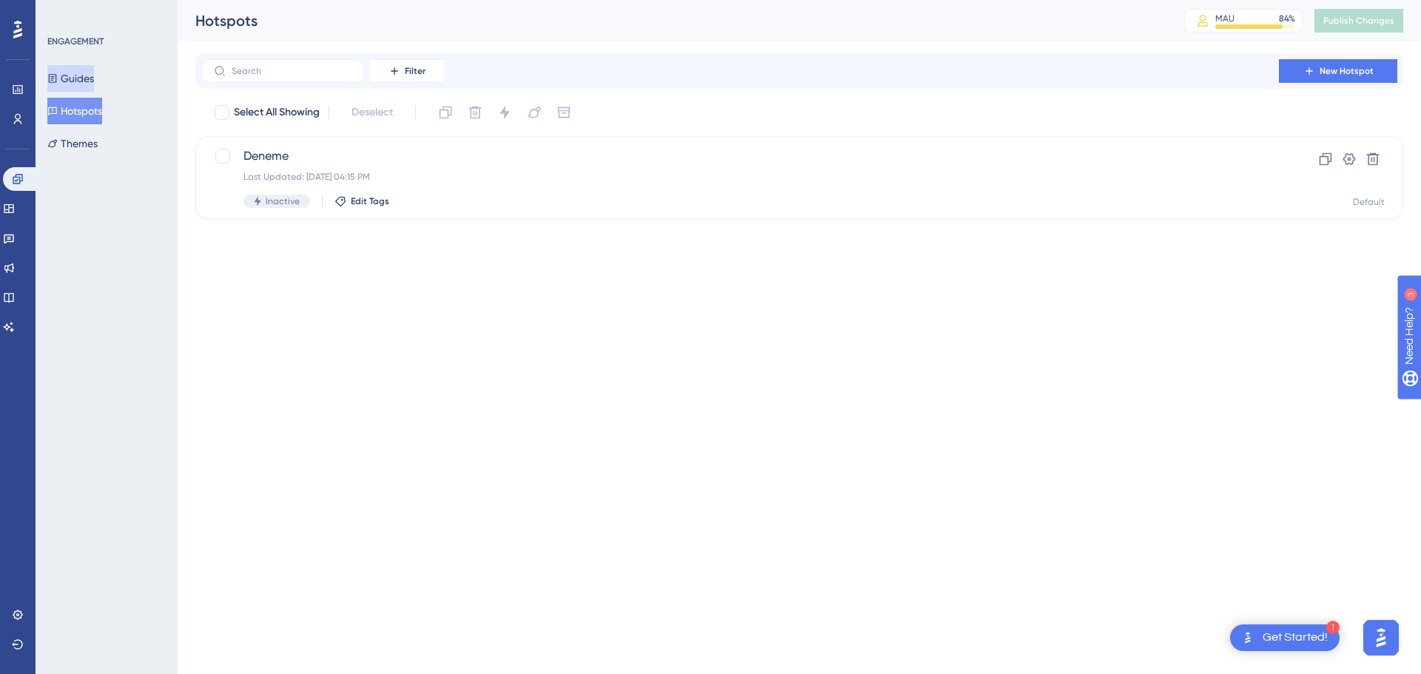
click at [74, 81] on button "Guides" at bounding box center [70, 78] width 47 height 27
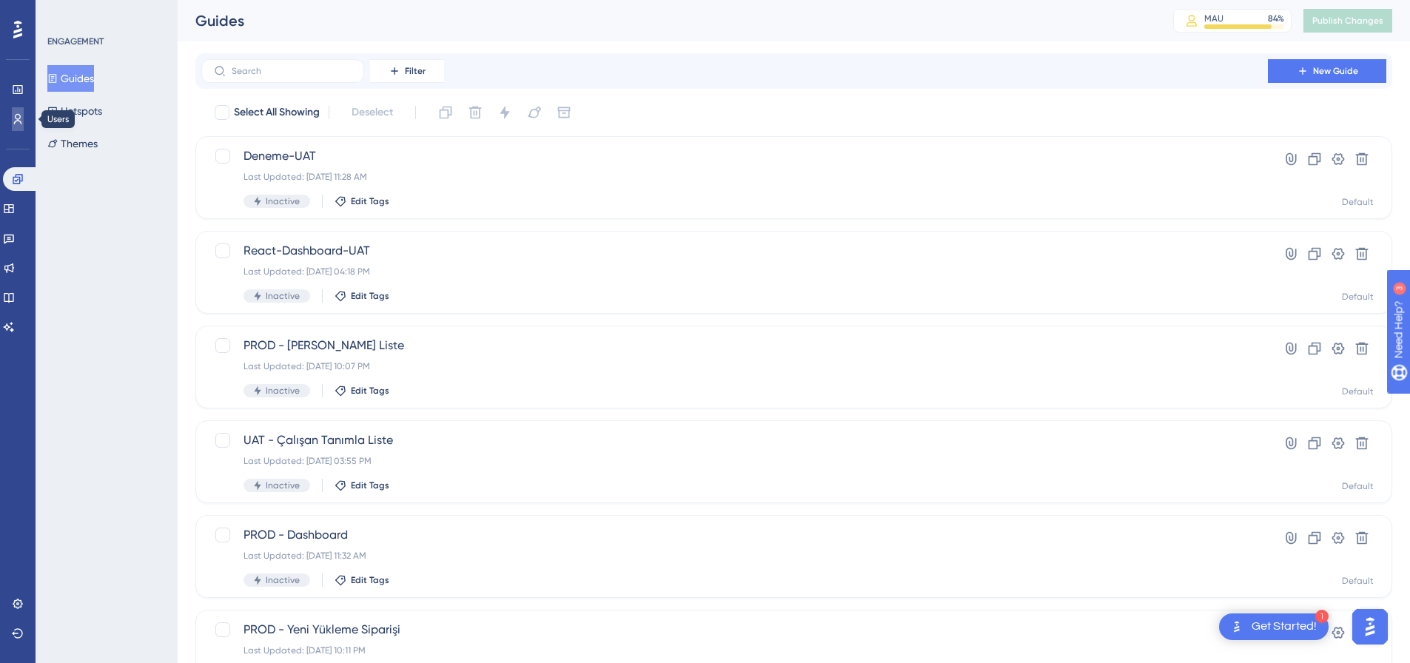
click at [16, 124] on icon at bounding box center [18, 119] width 12 height 12
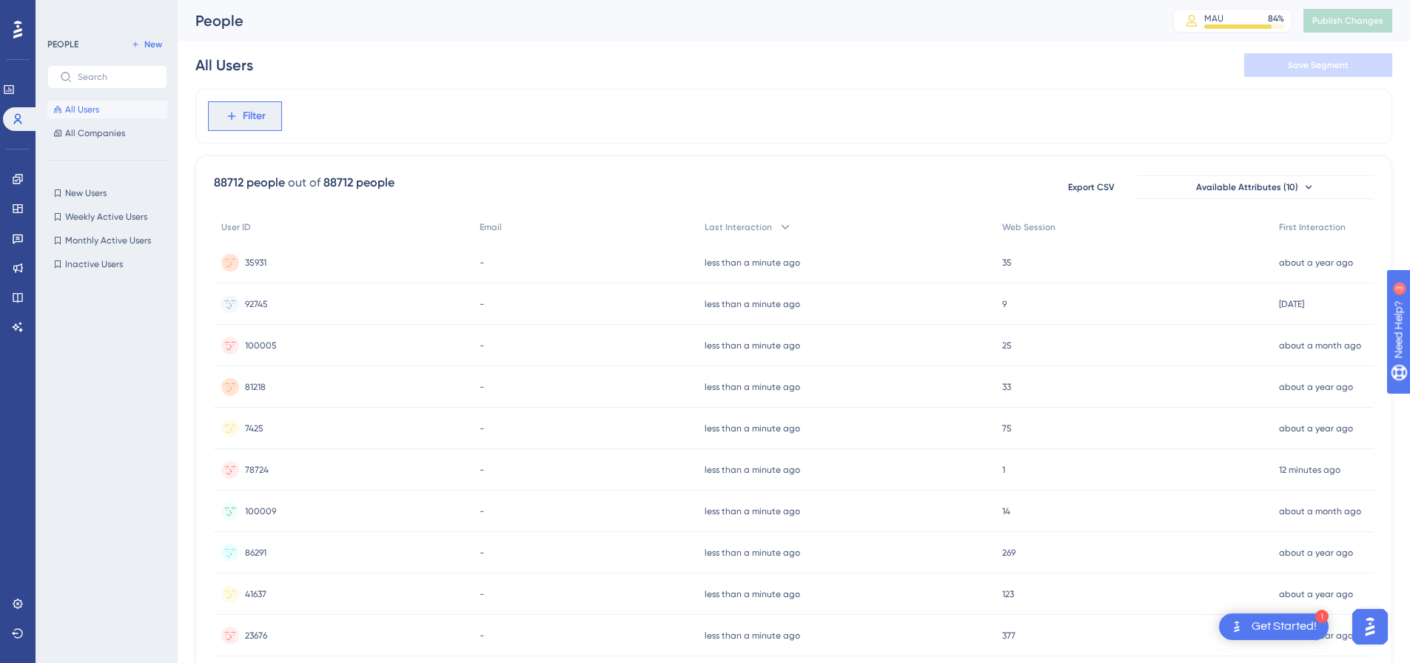
click at [266, 129] on button "Filter" at bounding box center [245, 116] width 74 height 30
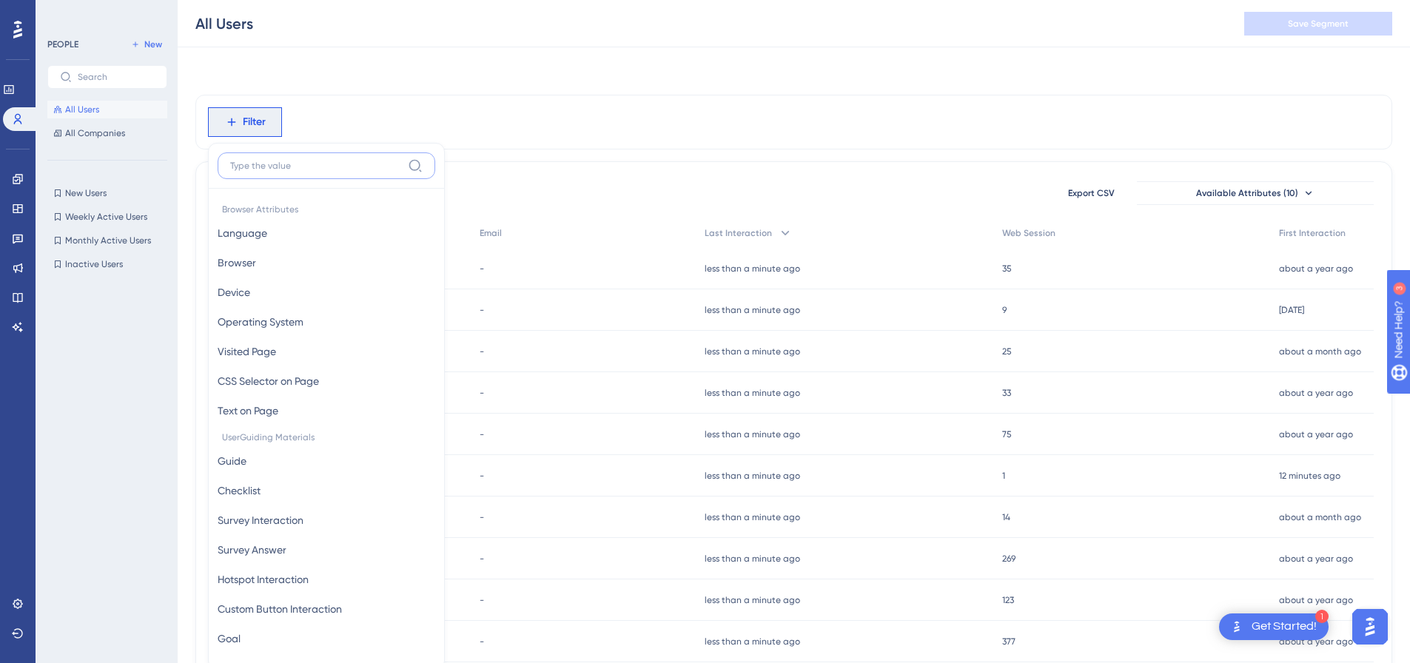
scroll to position [69, 0]
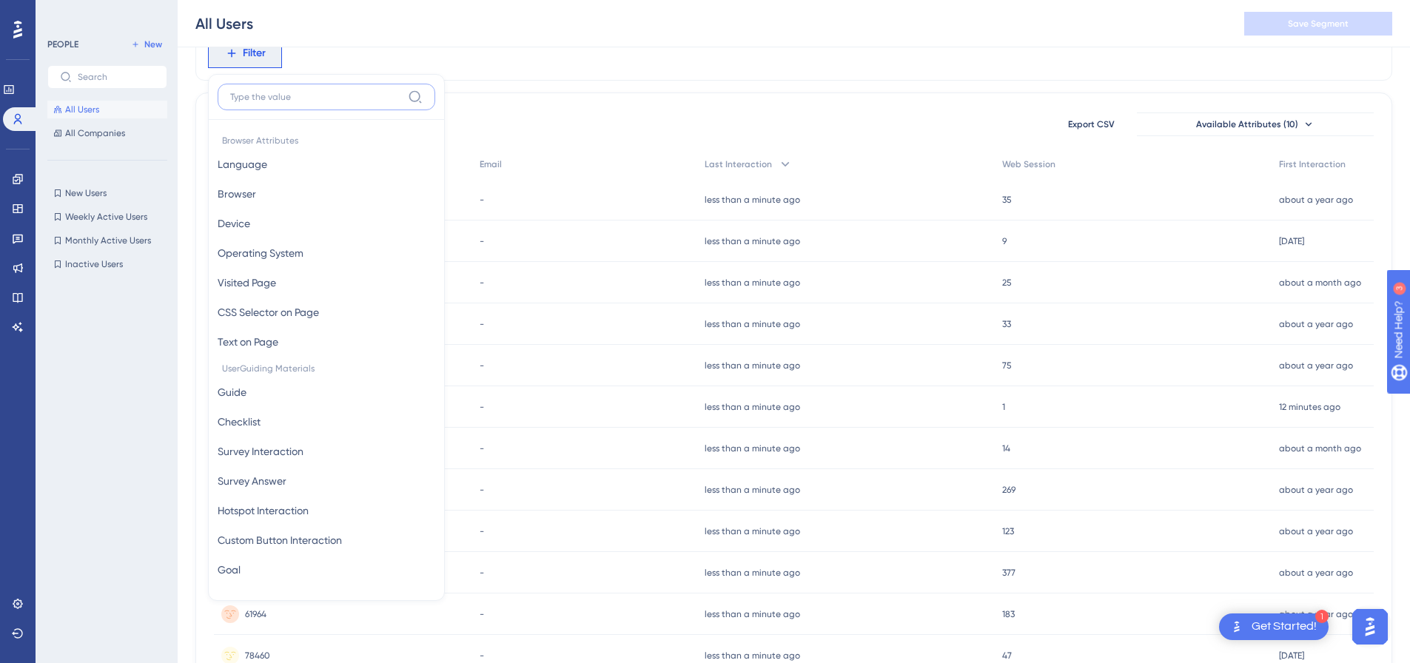
paste input "100009"
type input "100009"
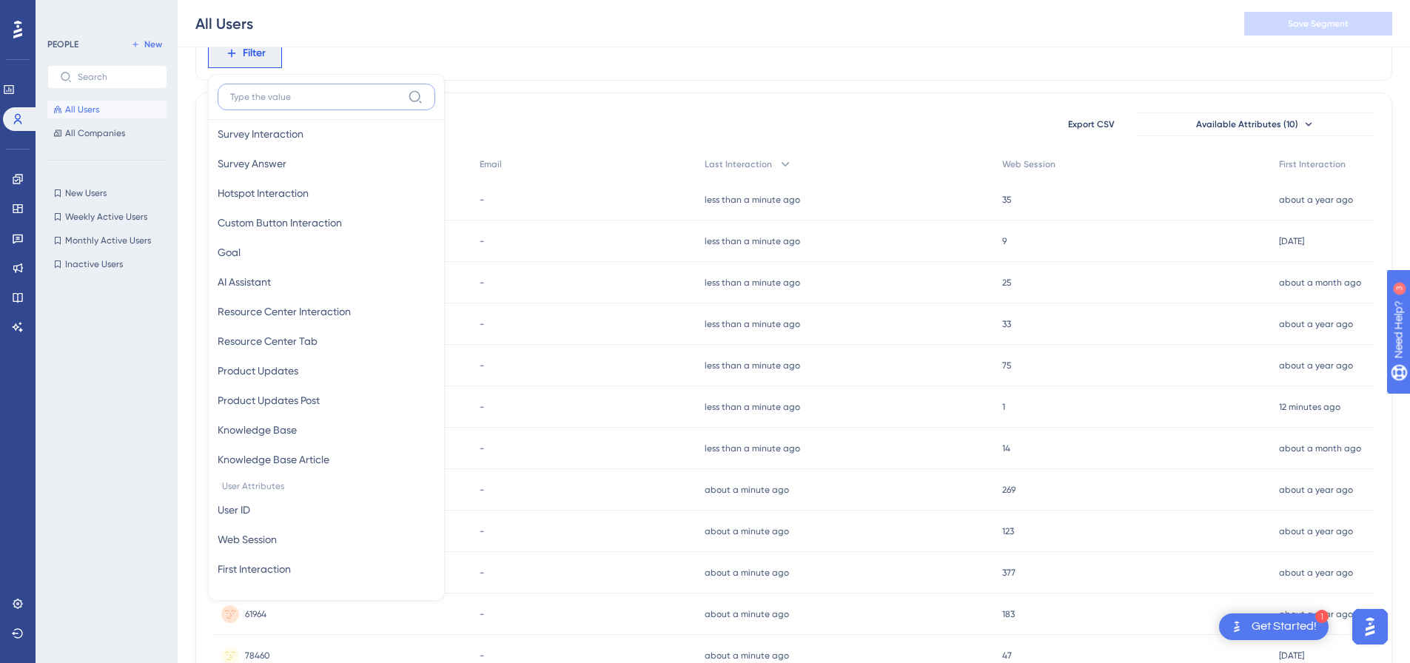
scroll to position [332, 0]
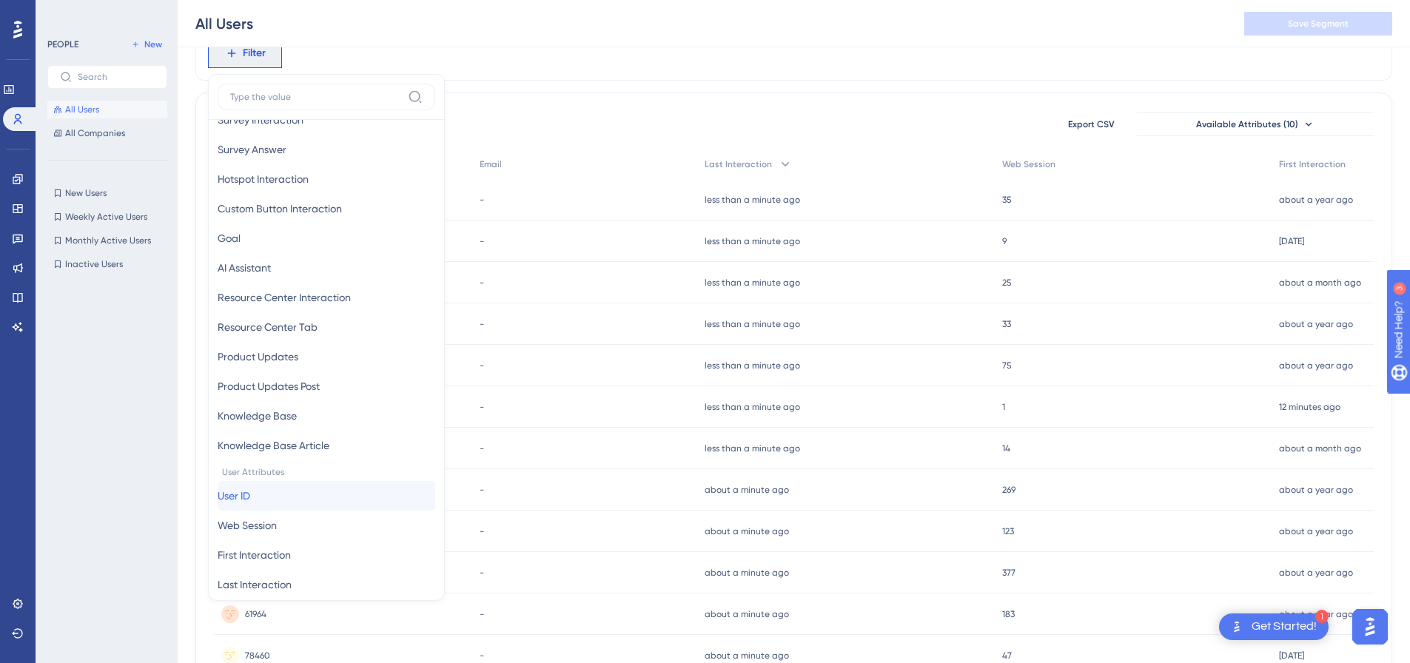
click at [278, 495] on button "User ID User ID" at bounding box center [327, 496] width 218 height 30
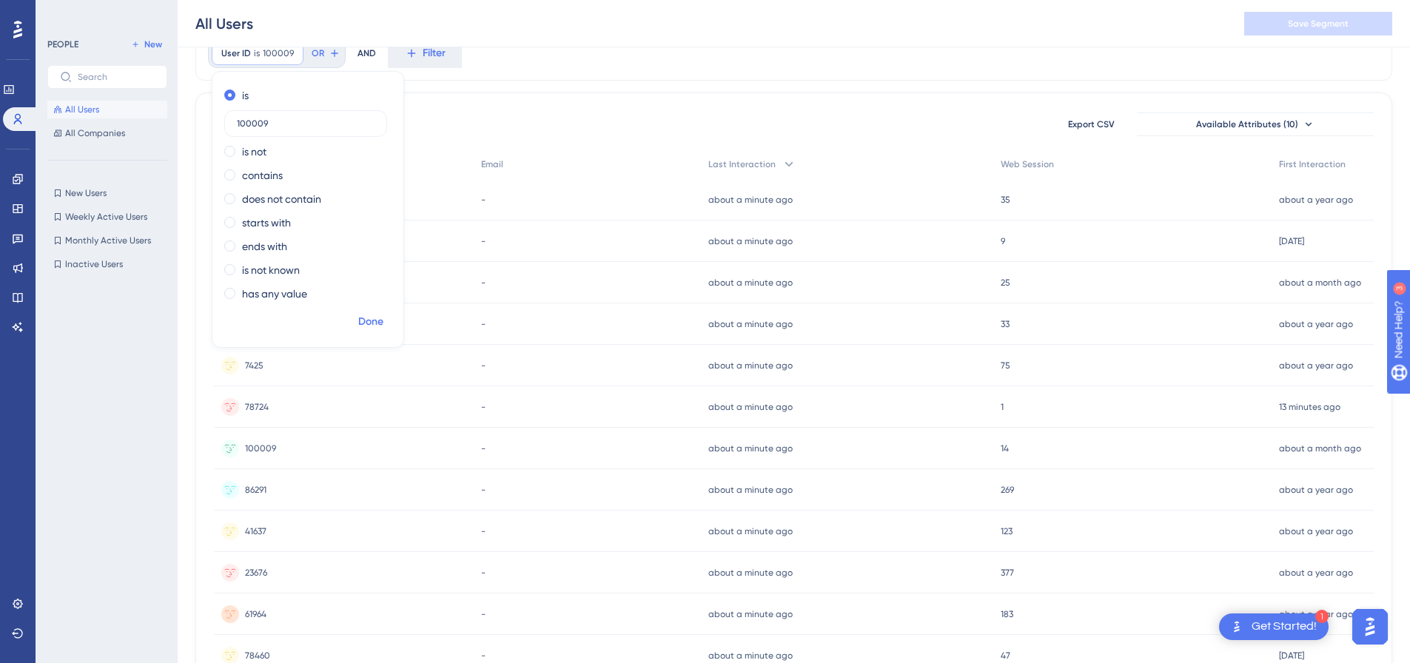
scroll to position [49, 0]
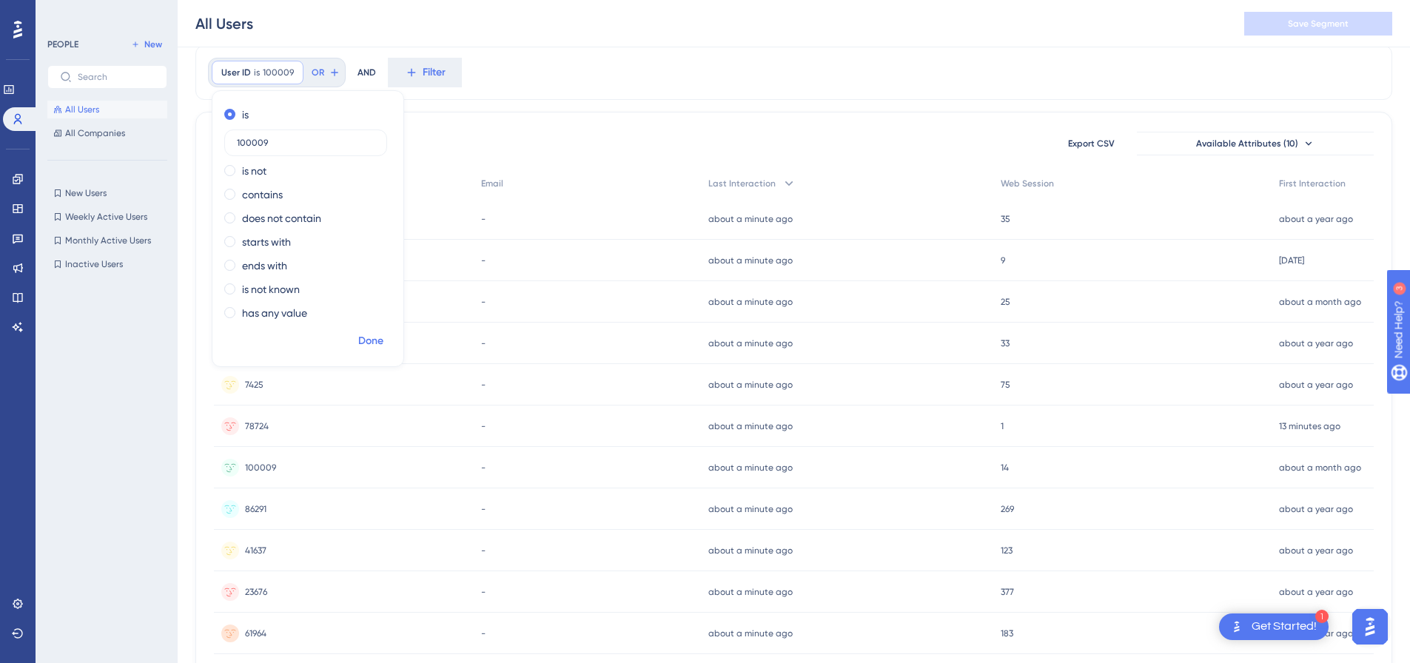
type input "100009"
click at [372, 323] on div "is 100009 is not contains does not contain starts with ends with is not known h…" at bounding box center [307, 216] width 191 height 225
click at [366, 342] on span "Done" at bounding box center [370, 342] width 25 height 18
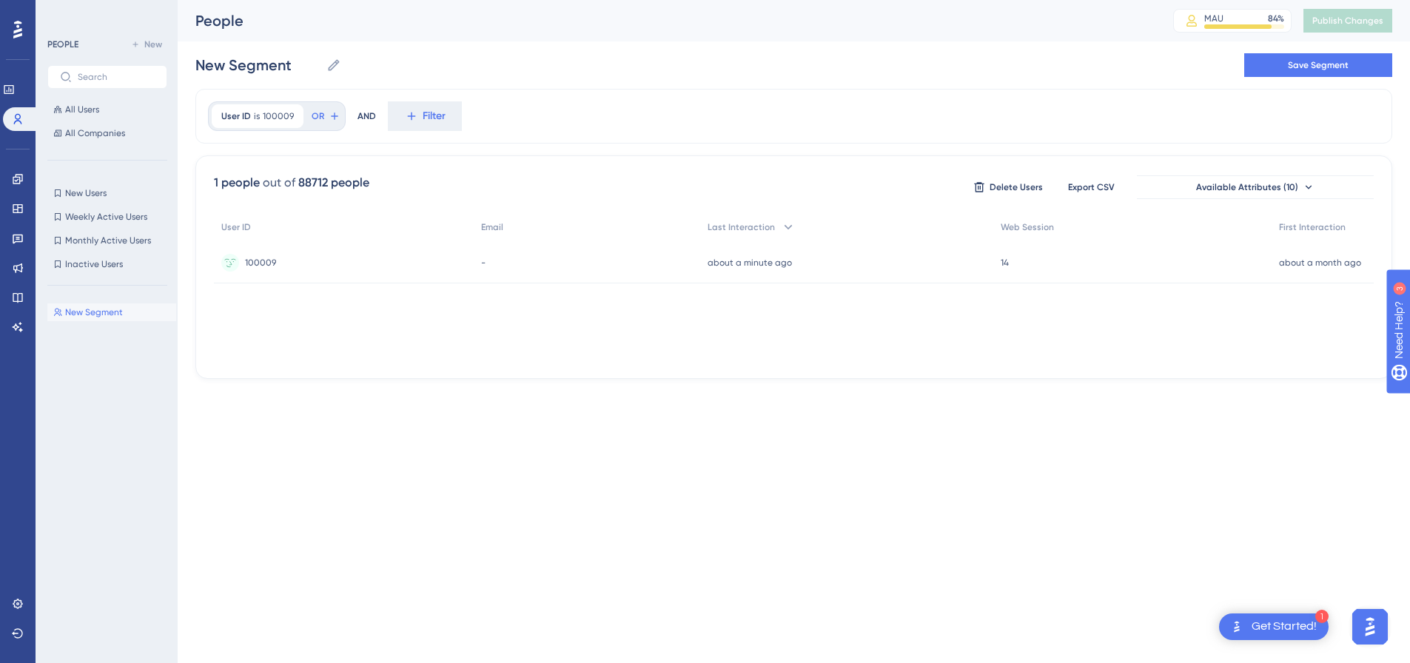
scroll to position [0, 0]
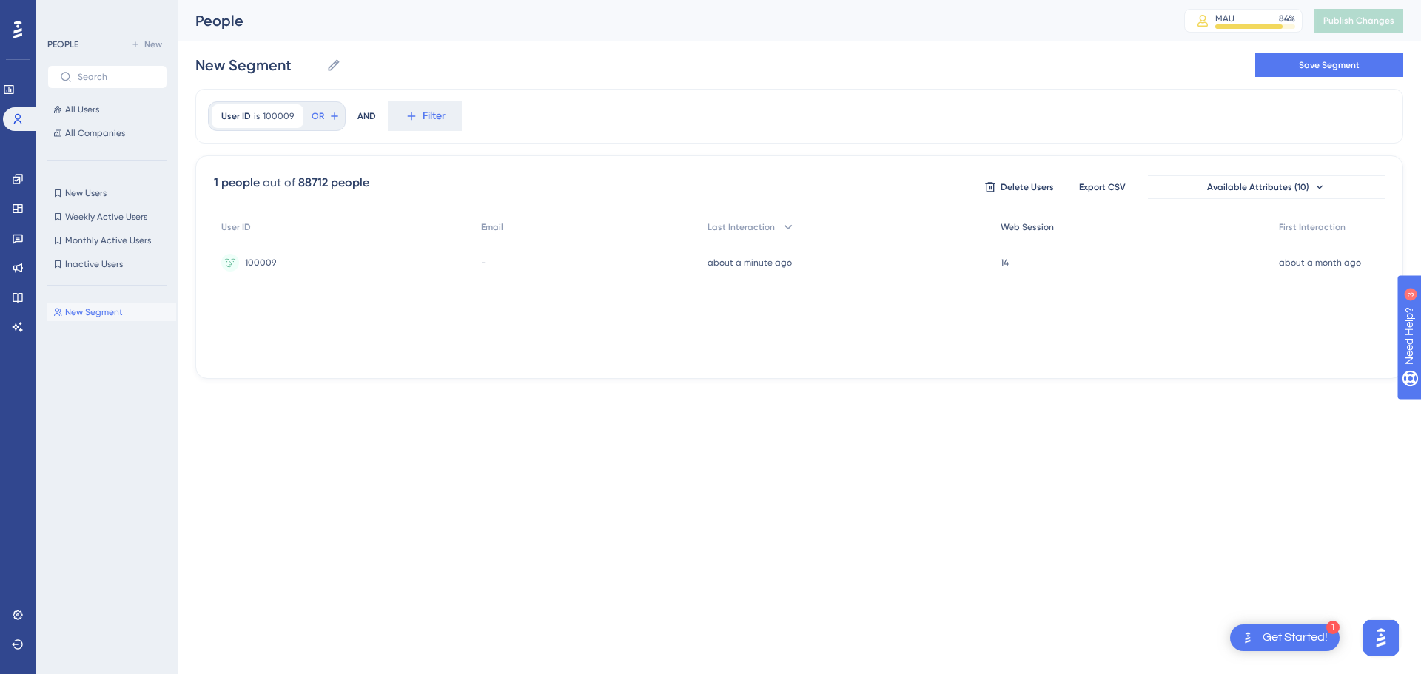
click at [1013, 229] on span "Web Session" at bounding box center [1027, 227] width 53 height 12
click at [296, 116] on div "User ID is 100009 100009 Remove" at bounding box center [258, 116] width 92 height 24
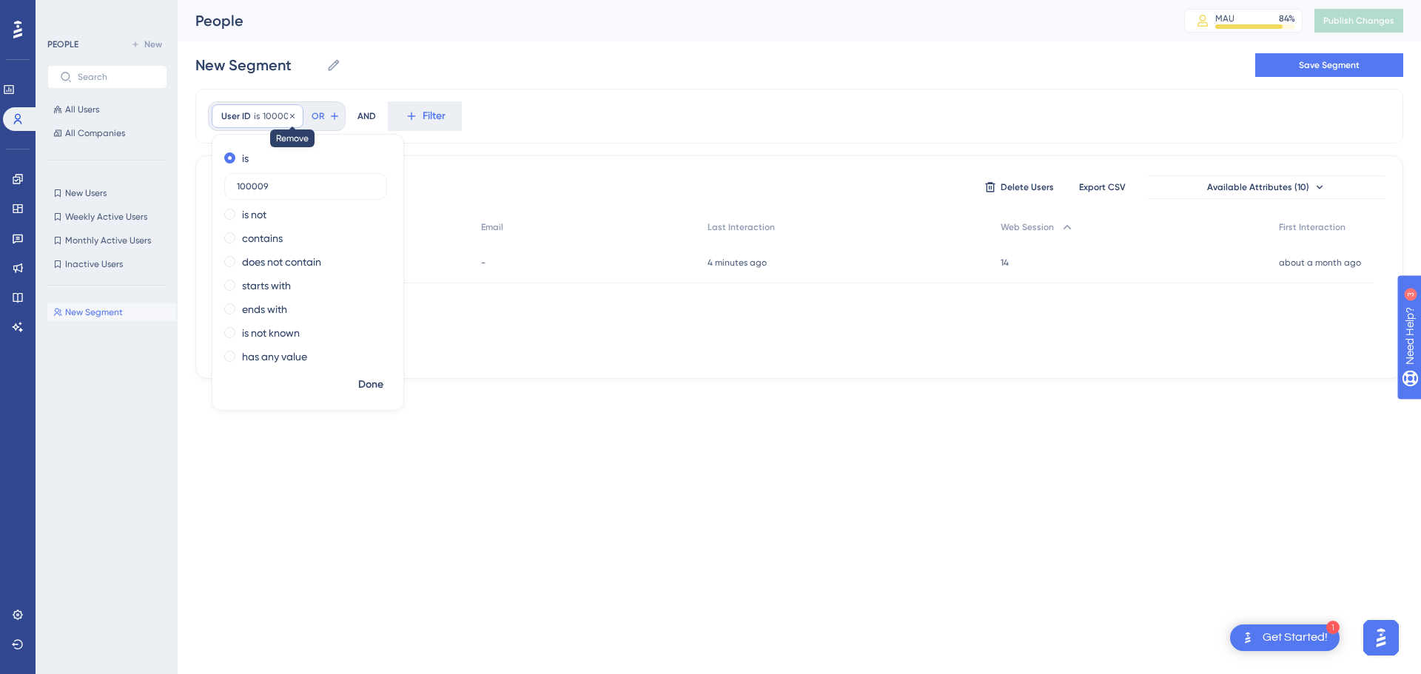
click at [289, 116] on icon at bounding box center [292, 116] width 9 height 9
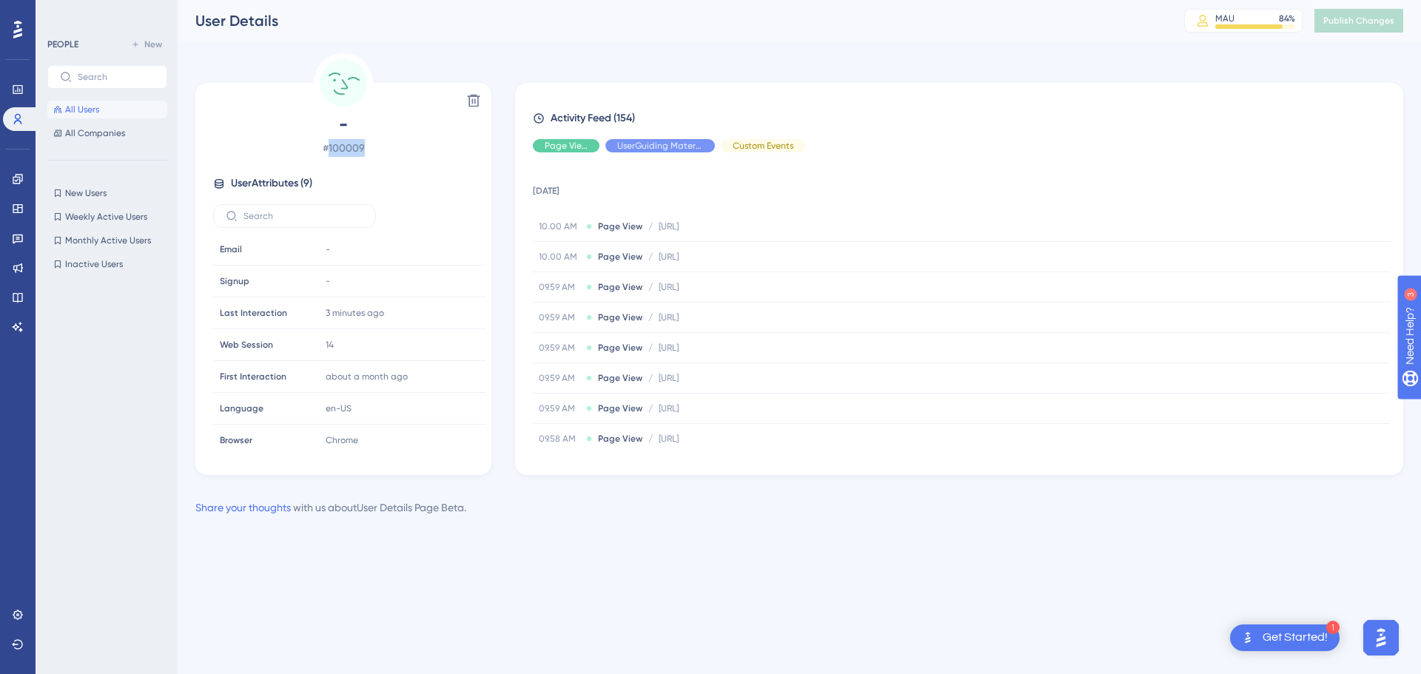
drag, startPoint x: 376, startPoint y: 153, endPoint x: 326, endPoint y: 163, distance: 51.2
click at [326, 163] on div "- # 100009 User Attributes ( 9 ) Email Email - Signup Signup - Last Interaction…" at bounding box center [343, 281] width 284 height 339
click at [340, 344] on div "14 Copy 14" at bounding box center [400, 345] width 160 height 30
click at [327, 350] on span "14" at bounding box center [330, 345] width 8 height 12
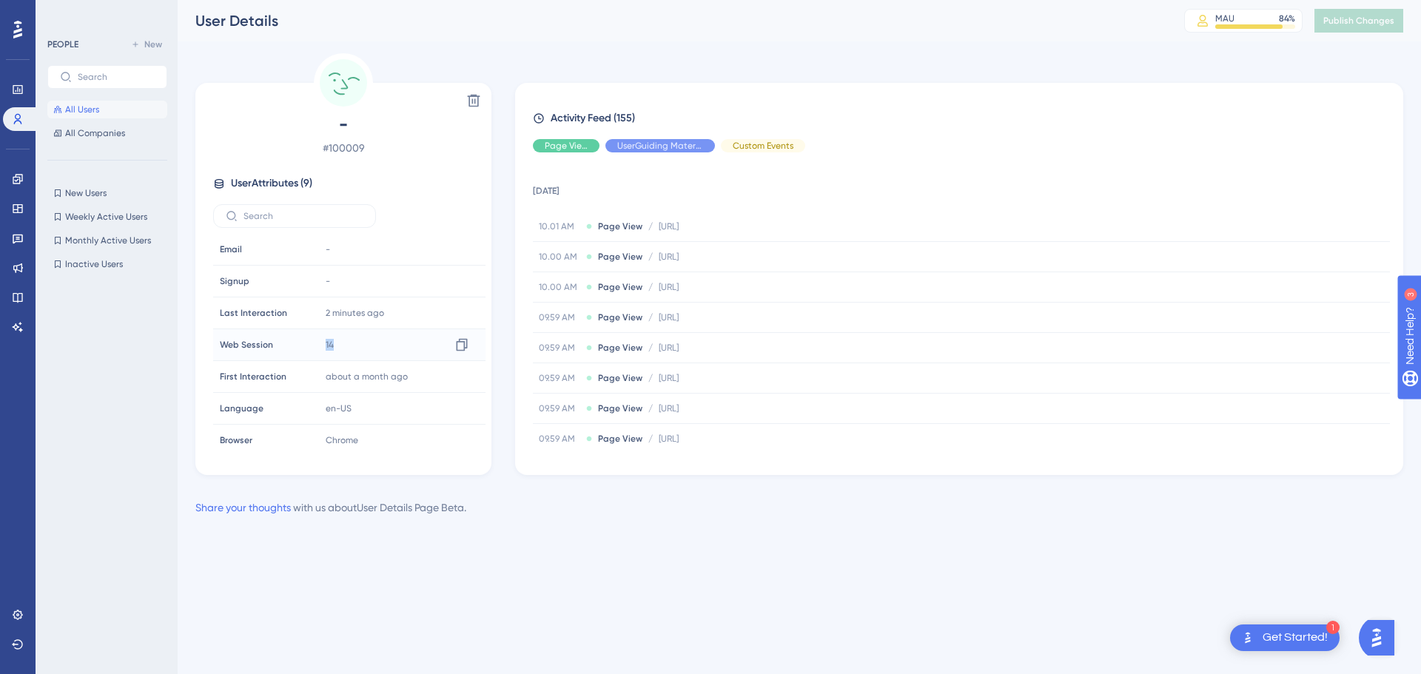
click at [327, 350] on span "14" at bounding box center [330, 345] width 8 height 12
click at [366, 337] on div "14 Copy 14" at bounding box center [400, 345] width 160 height 30
drag, startPoint x: 366, startPoint y: 337, endPoint x: 221, endPoint y: 337, distance: 144.3
click at [221, 337] on tr "Web Session Web Session 14" at bounding box center [349, 345] width 272 height 32
click at [367, 343] on div "14 Copy 14" at bounding box center [400, 345] width 160 height 30
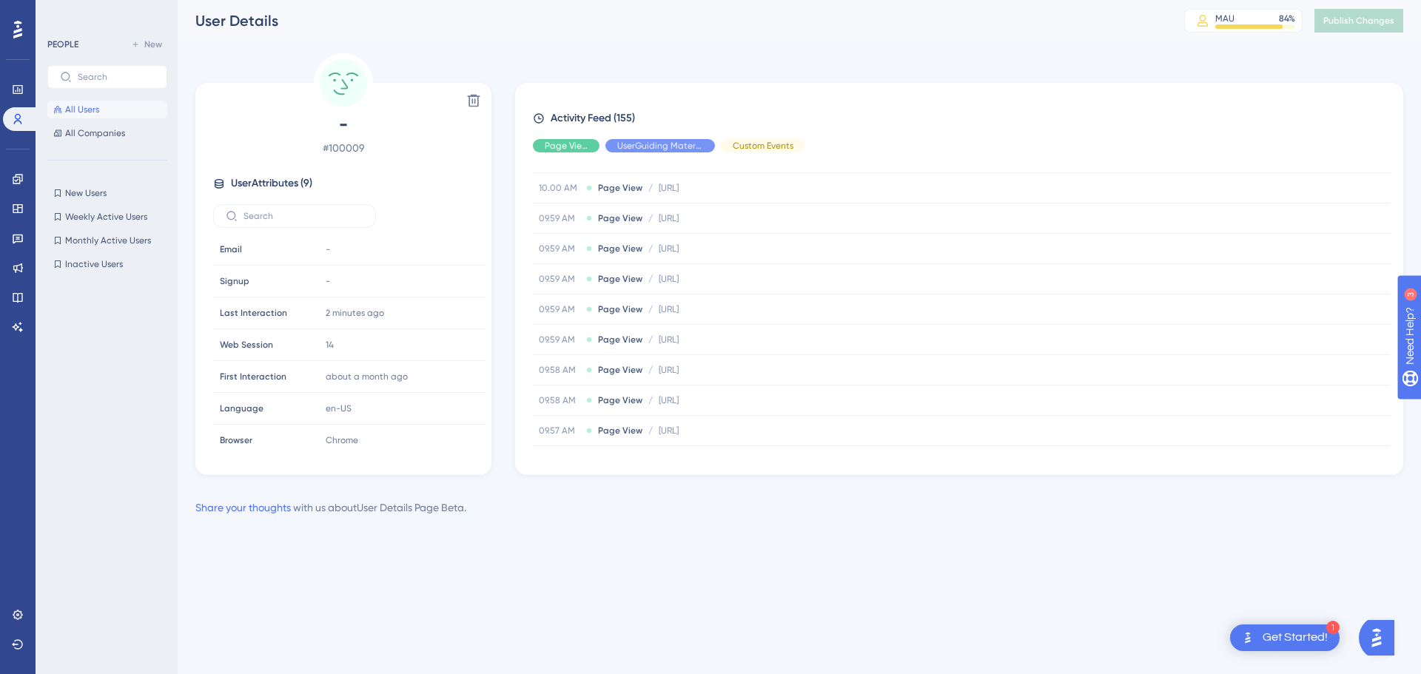
scroll to position [311, 0]
drag, startPoint x: 530, startPoint y: 208, endPoint x: 885, endPoint y: 452, distance: 431.1
click at [885, 452] on div "Activity Feed (155) Page View UserGuiding Material Custom Events 2 September 20…" at bounding box center [959, 279] width 888 height 392
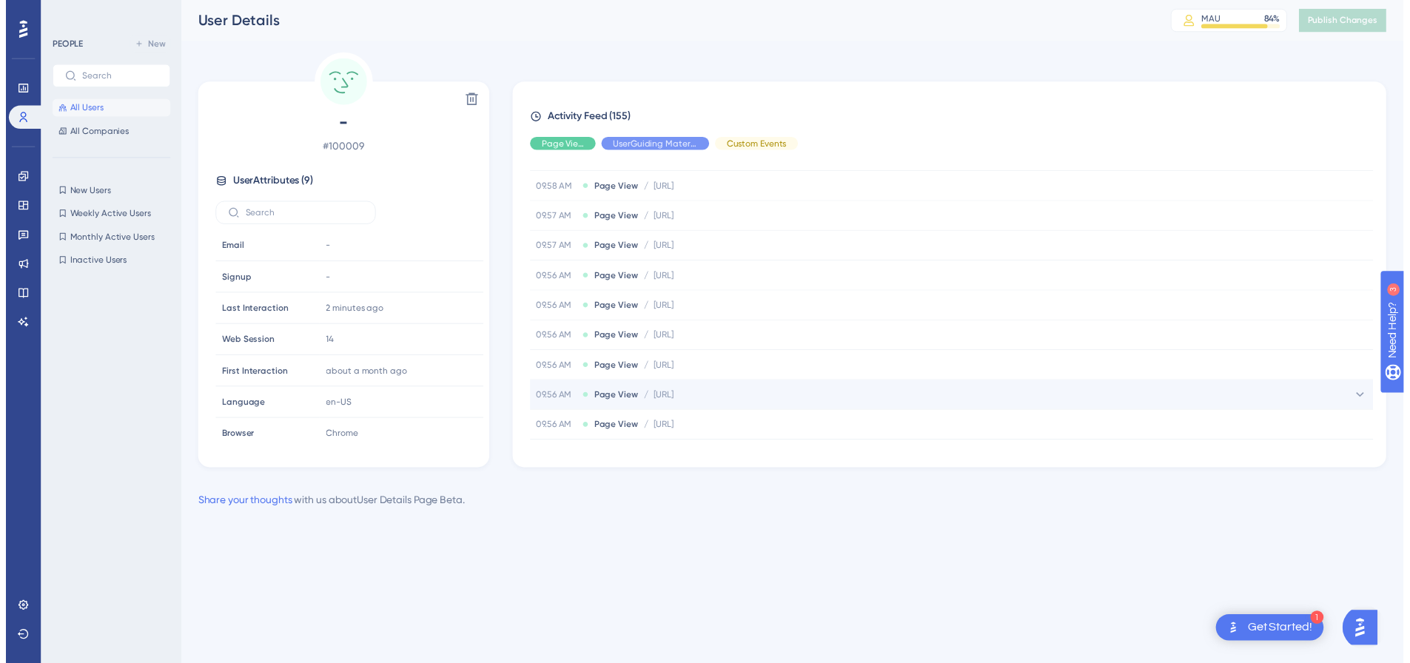
scroll to position [0, 0]
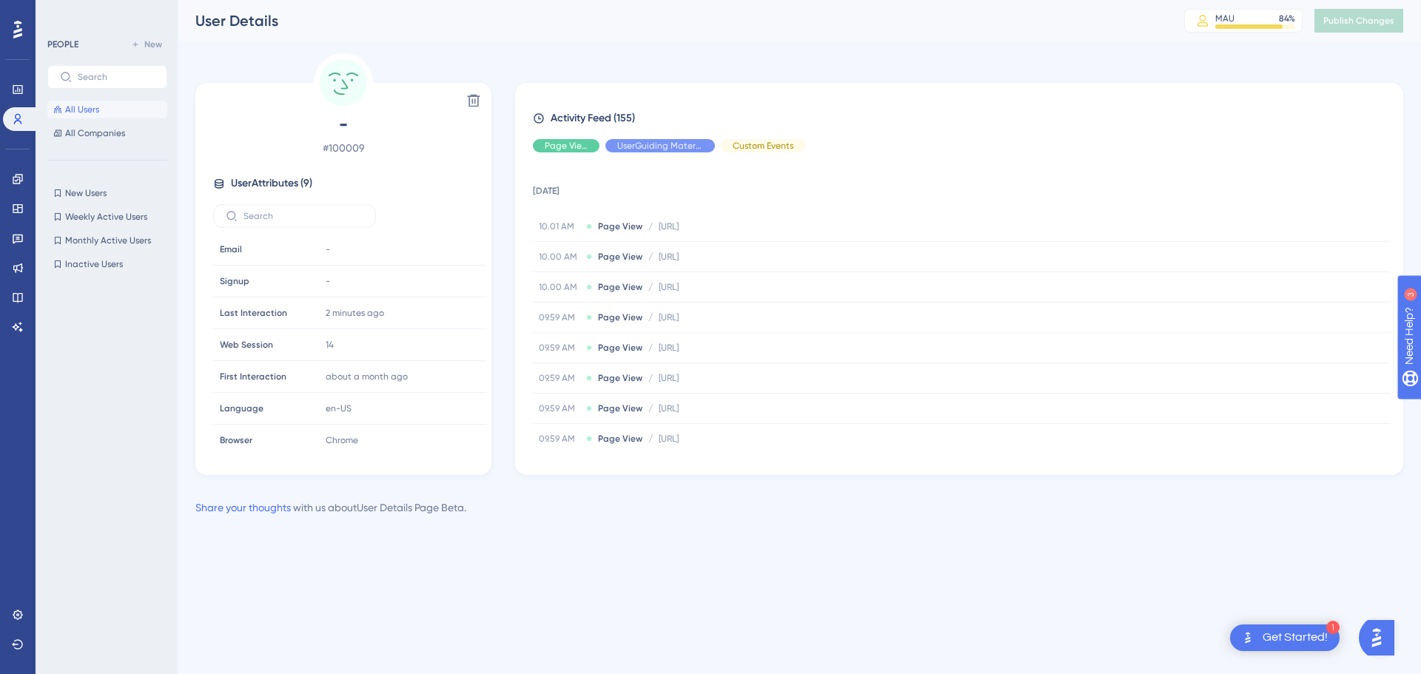
click at [787, 485] on div "Delete - # 100009 User Attributes ( 9 ) Email Email - Signup Signup - Last Inte…" at bounding box center [799, 284] width 1208 height 463
drag, startPoint x: 370, startPoint y: 345, endPoint x: 306, endPoint y: 348, distance: 64.5
click at [306, 348] on tr "Web Session Web Session 14" at bounding box center [349, 345] width 272 height 32
click at [619, 537] on div "Performance Users Engagement Widgets Feedback Product Updates Knowledge Base AI…" at bounding box center [799, 270] width 1243 height 540
click at [84, 113] on span "All Users" at bounding box center [82, 110] width 34 height 12
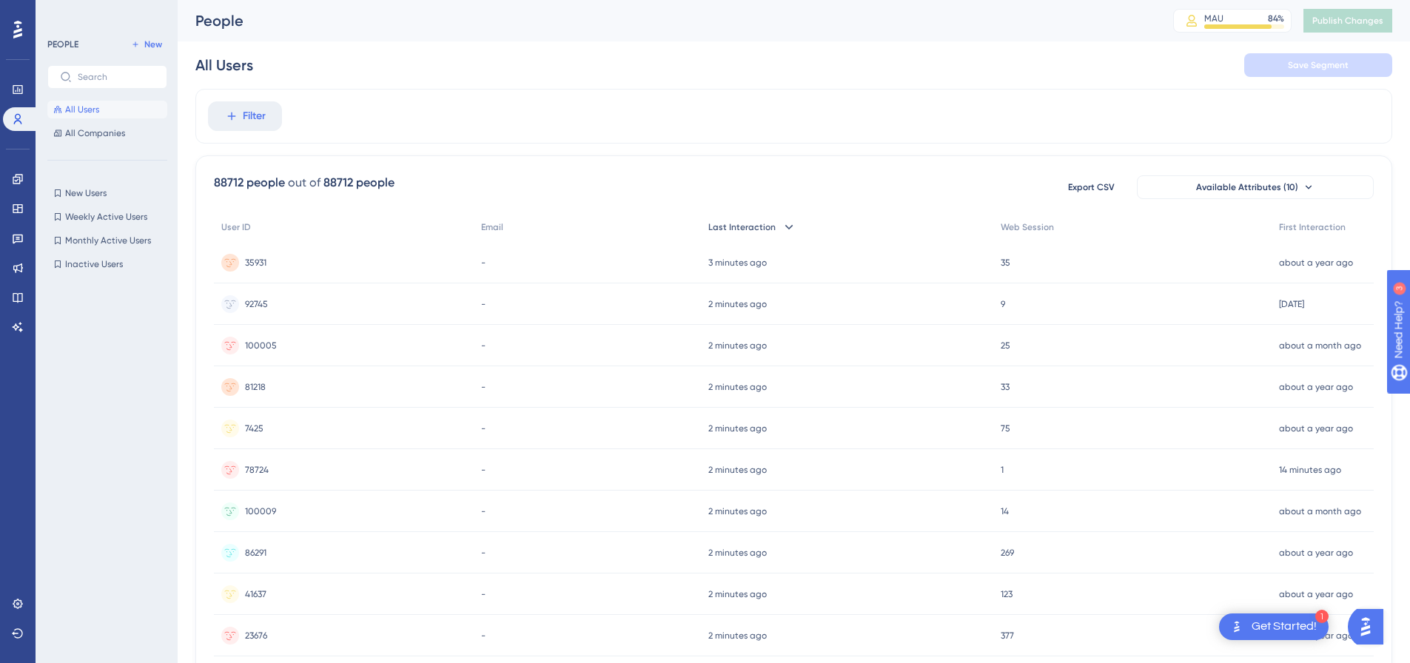
click at [788, 224] on icon at bounding box center [788, 227] width 15 height 15
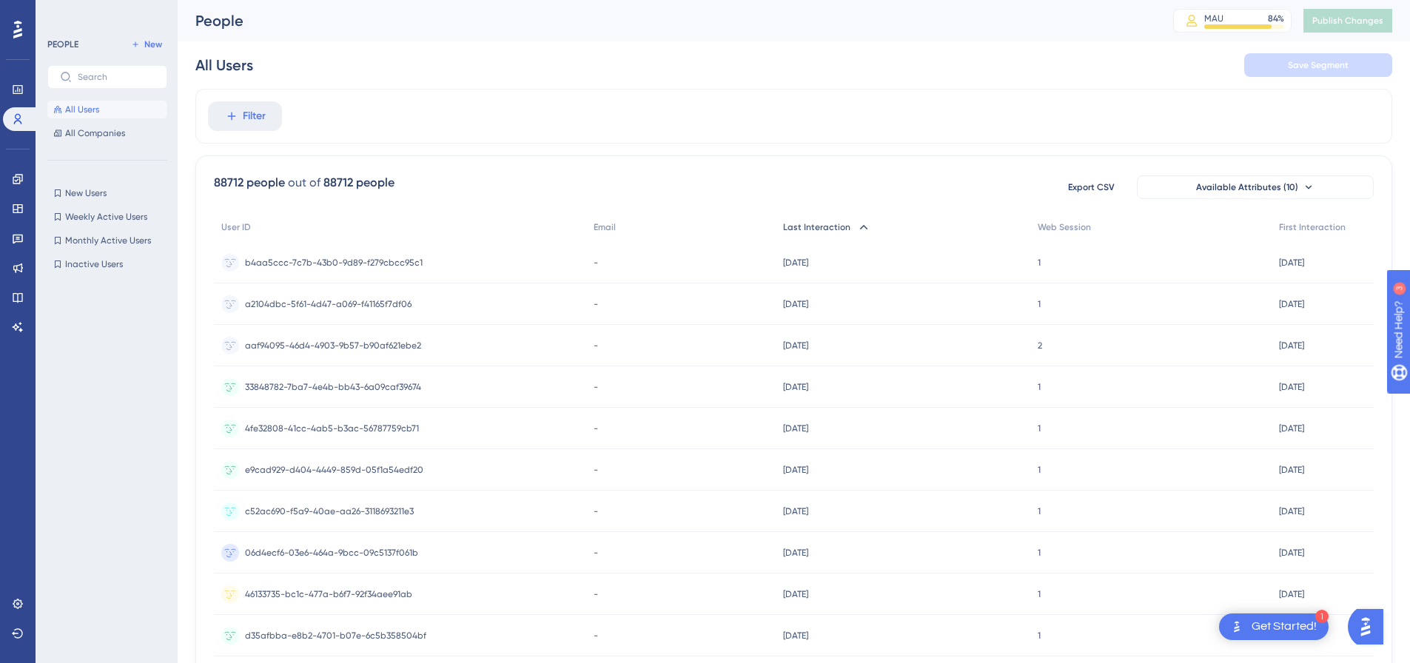
click at [856, 223] on icon at bounding box center [863, 227] width 15 height 15
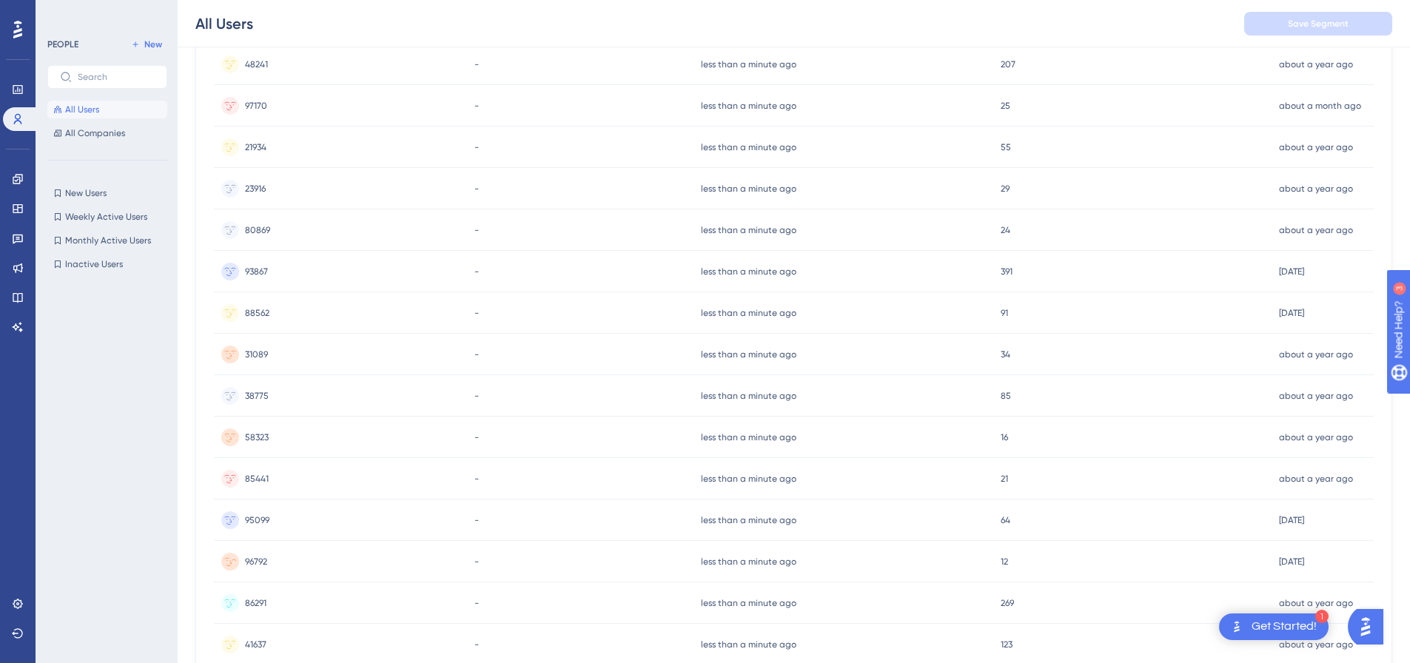
scroll to position [527, 0]
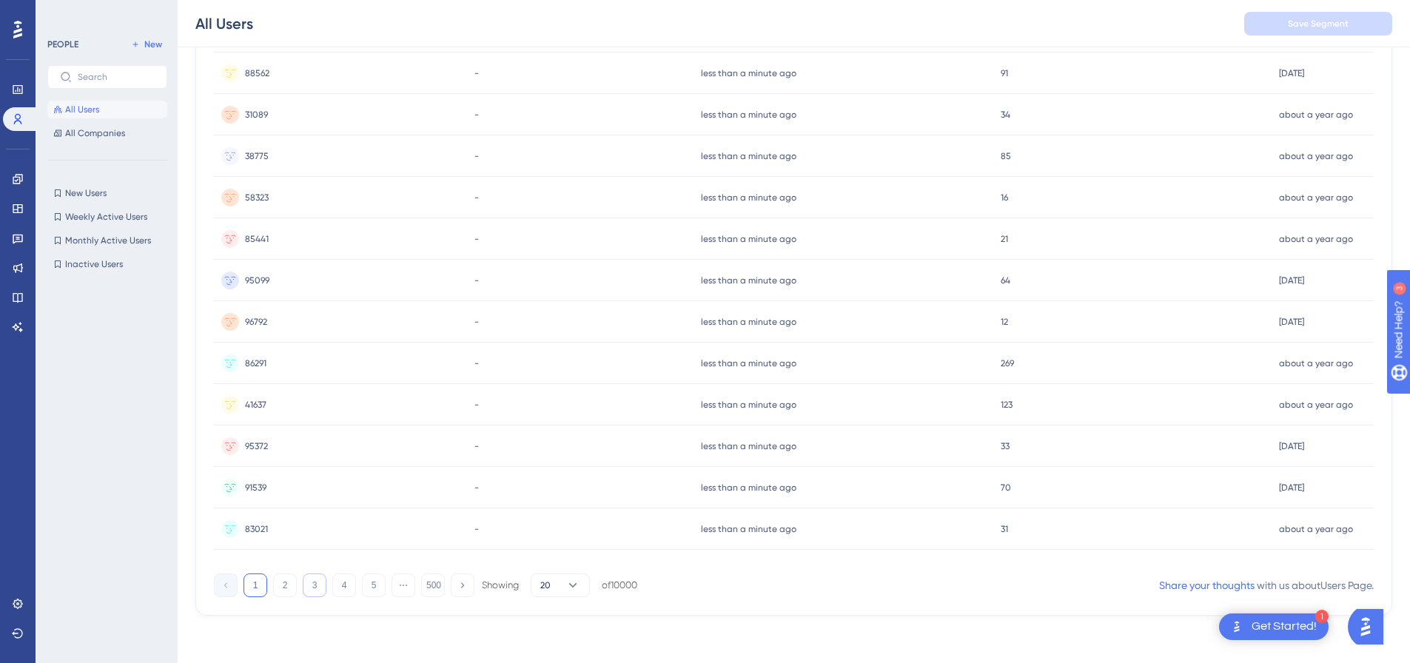
click at [312, 594] on button "3" at bounding box center [315, 586] width 24 height 24
click at [352, 577] on button "4" at bounding box center [344, 586] width 24 height 24
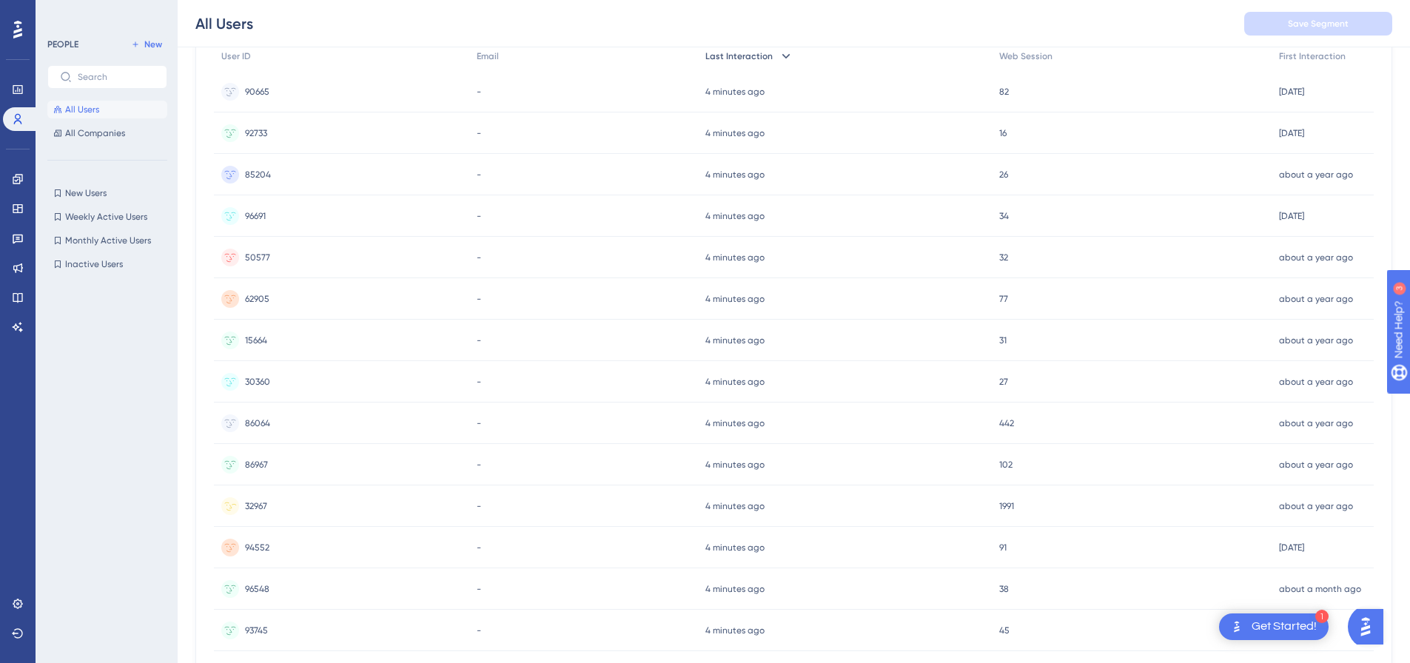
scroll to position [0, 0]
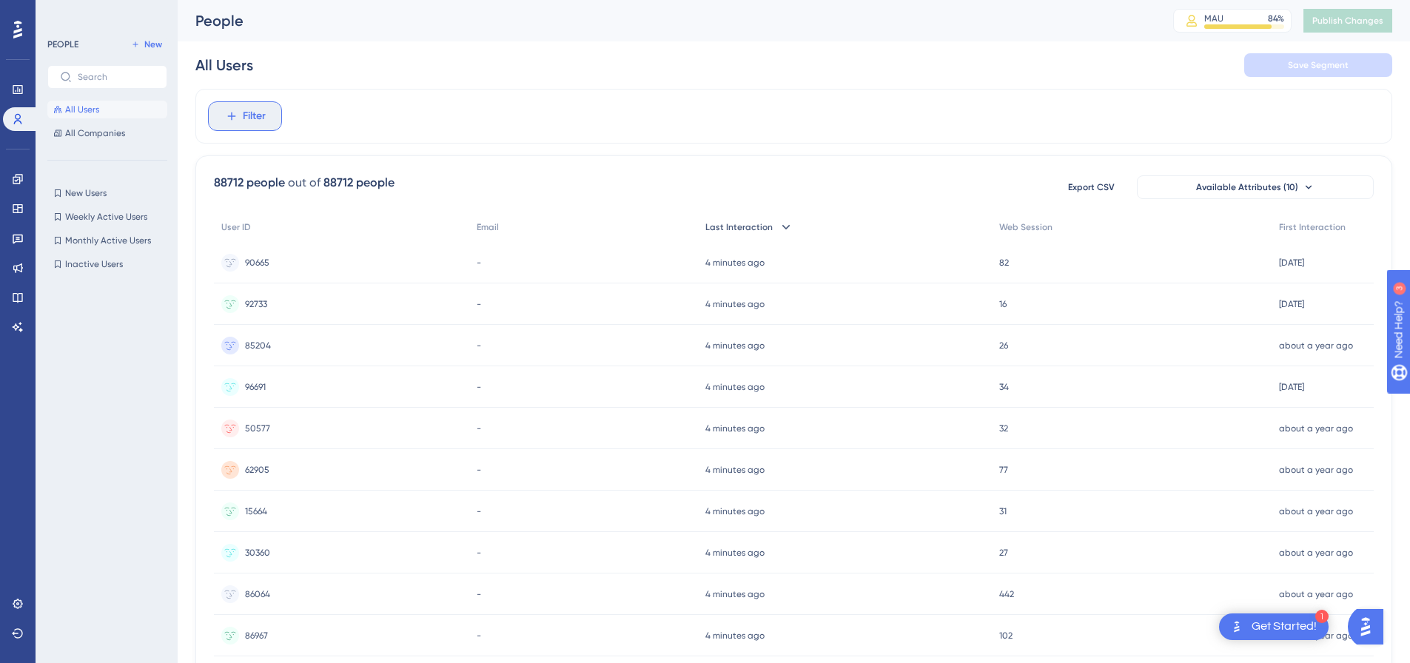
click at [260, 115] on span "Filter" at bounding box center [254, 116] width 23 height 18
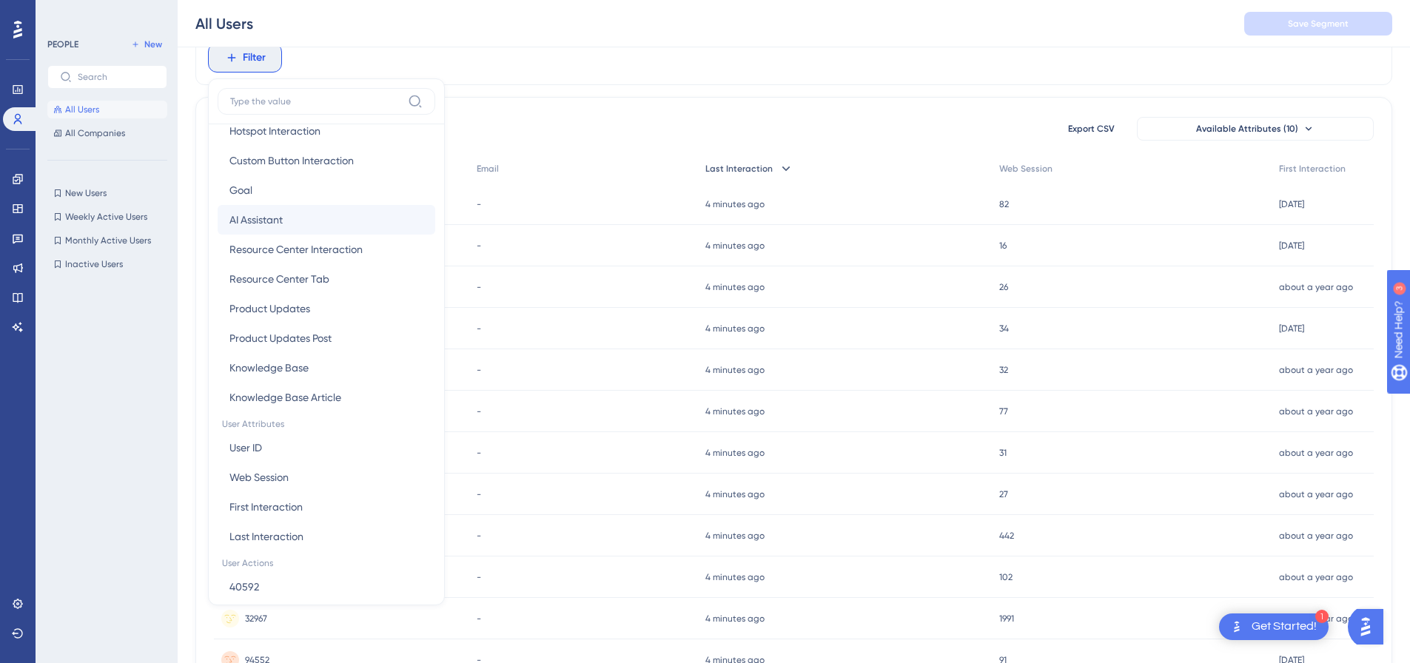
scroll to position [419, 0]
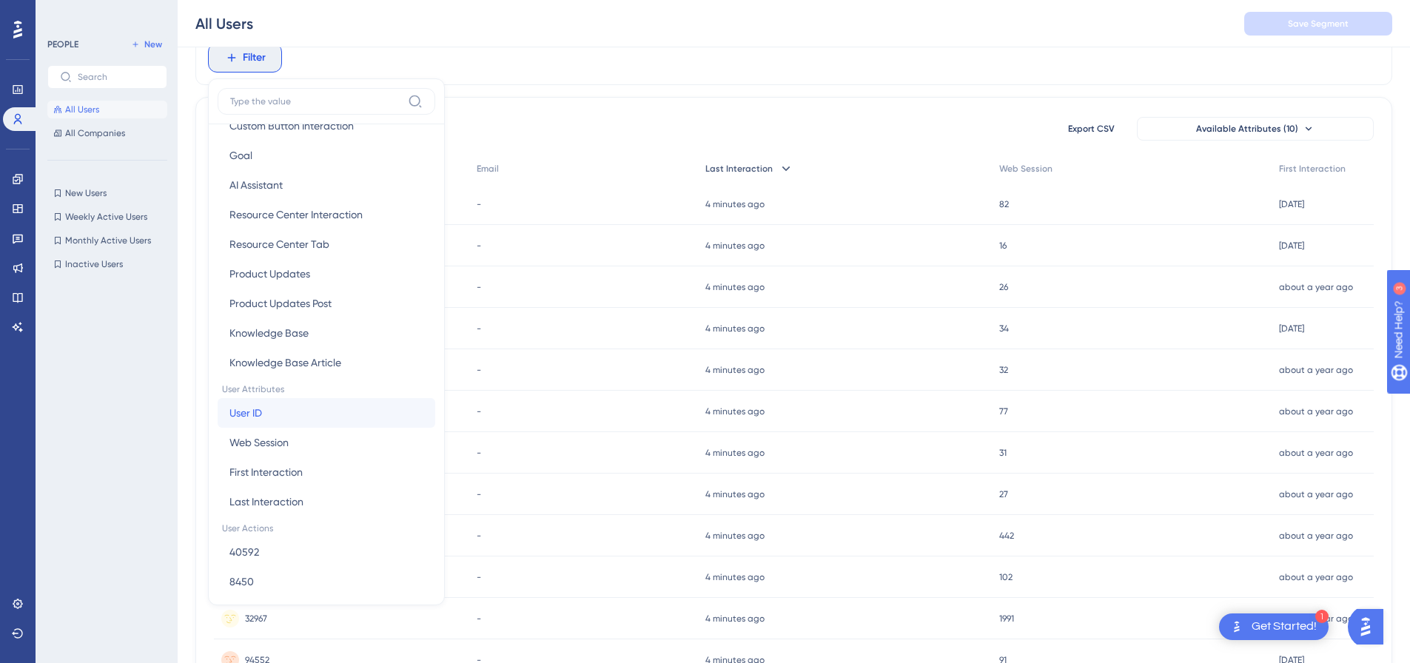
click at [287, 423] on button "User ID User ID" at bounding box center [327, 413] width 218 height 30
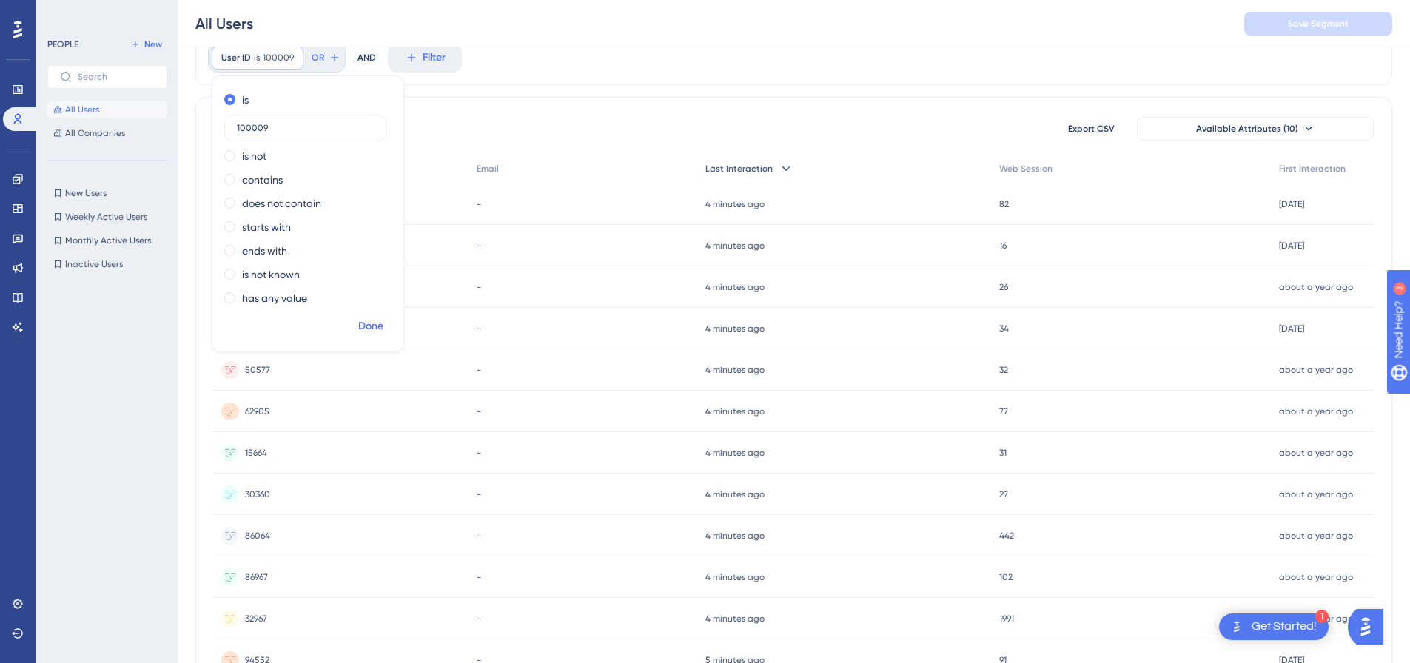
type input "100009"
click at [383, 321] on span "Done" at bounding box center [370, 326] width 25 height 18
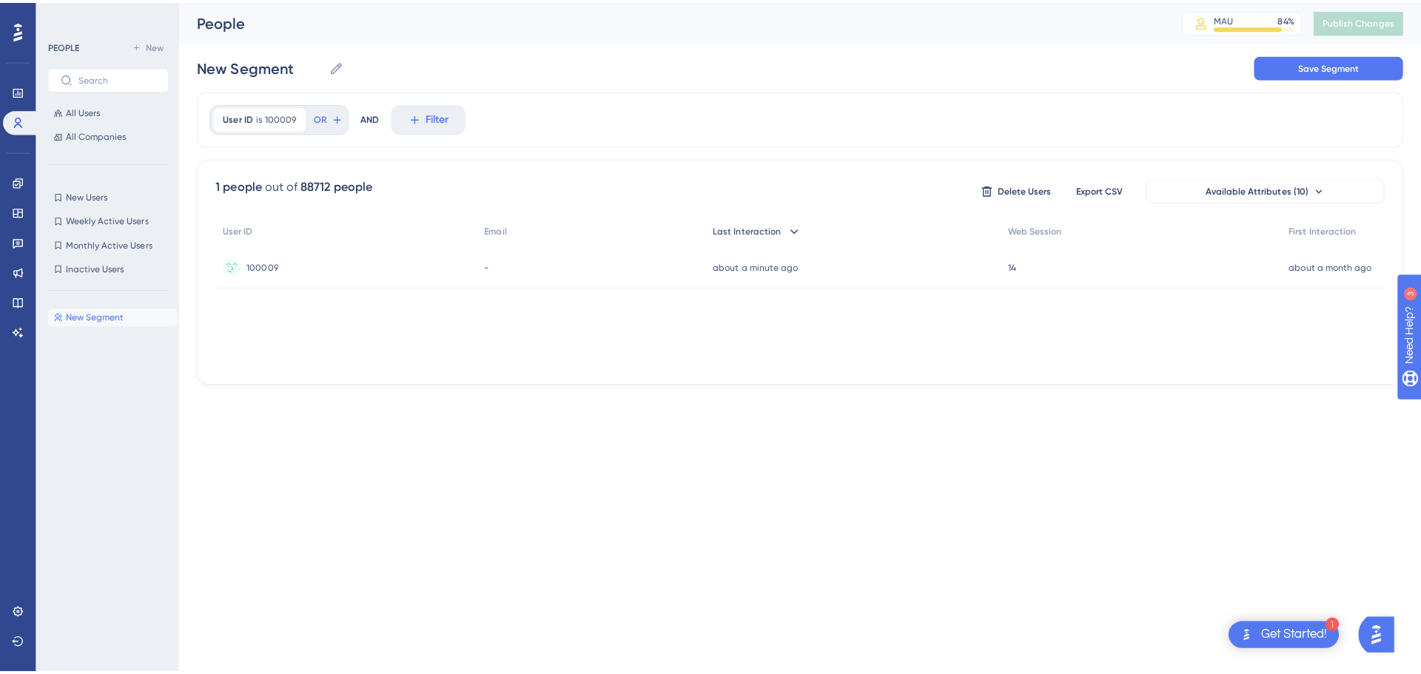
scroll to position [0, 0]
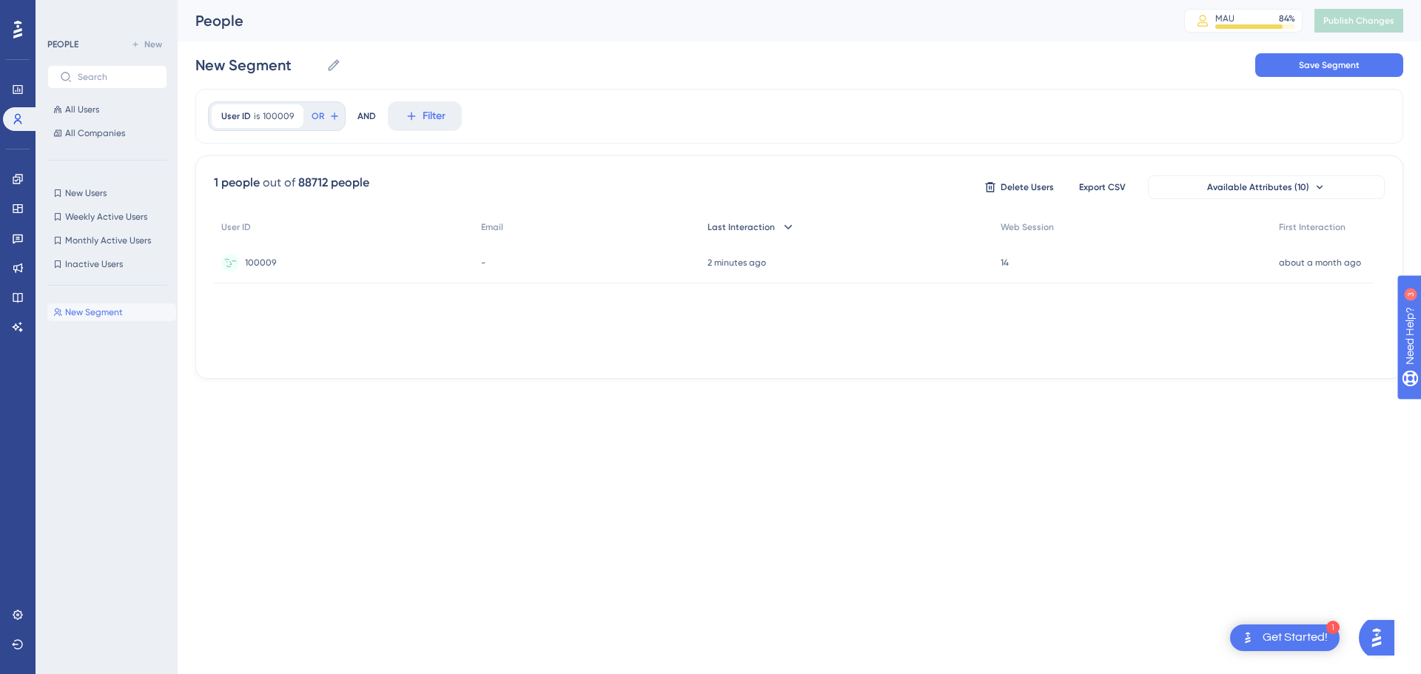
click at [258, 266] on span "100009" at bounding box center [260, 263] width 31 height 12
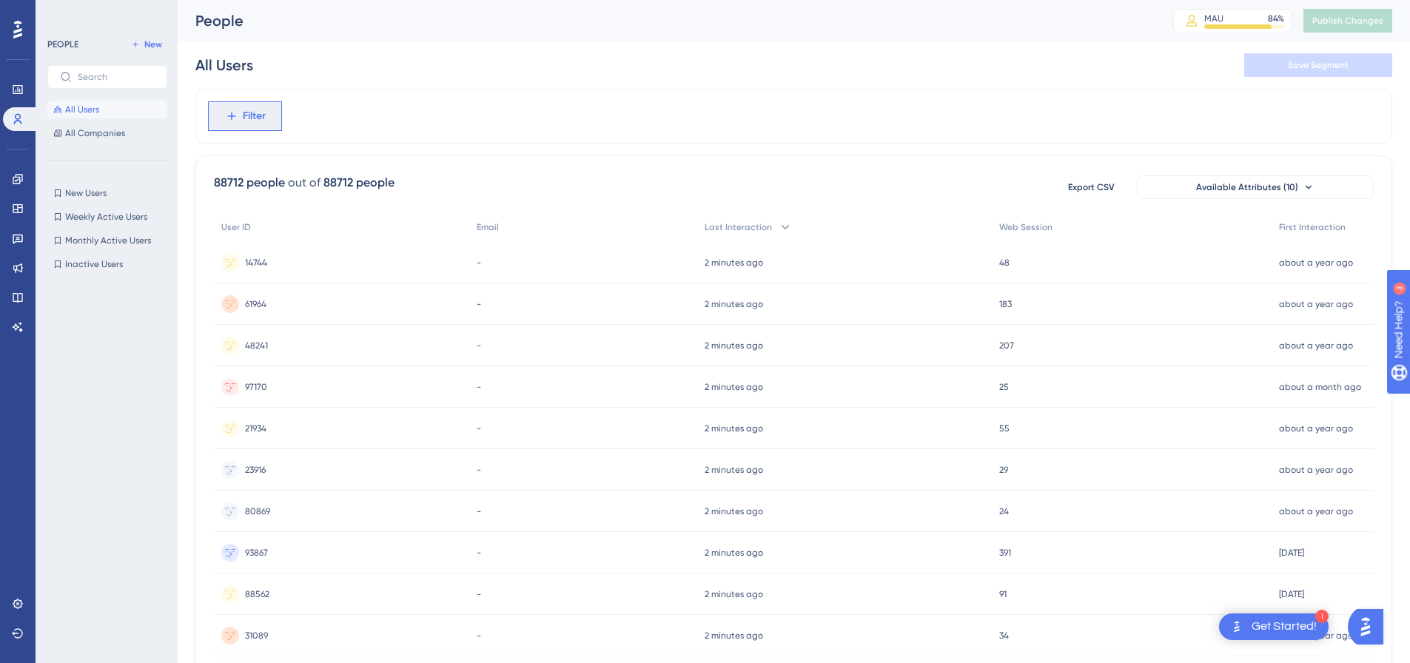
click at [274, 118] on button "Filter" at bounding box center [245, 116] width 74 height 30
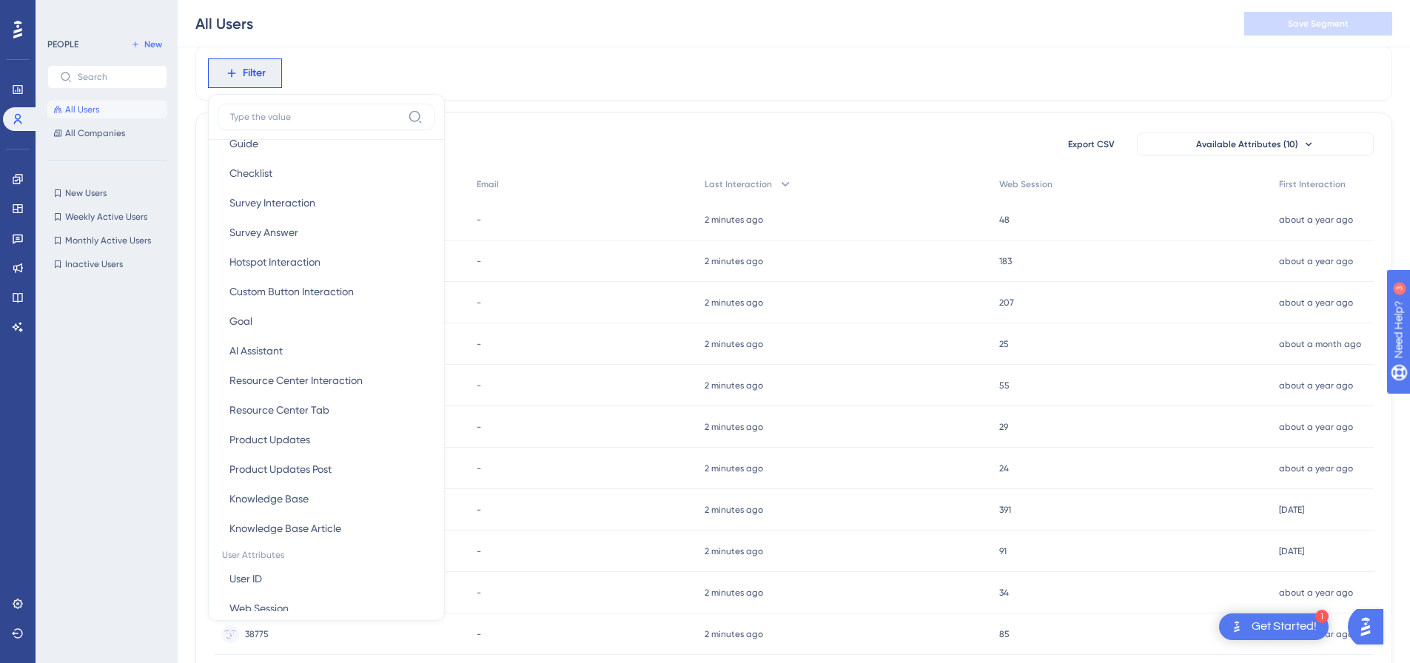
scroll to position [306, 0]
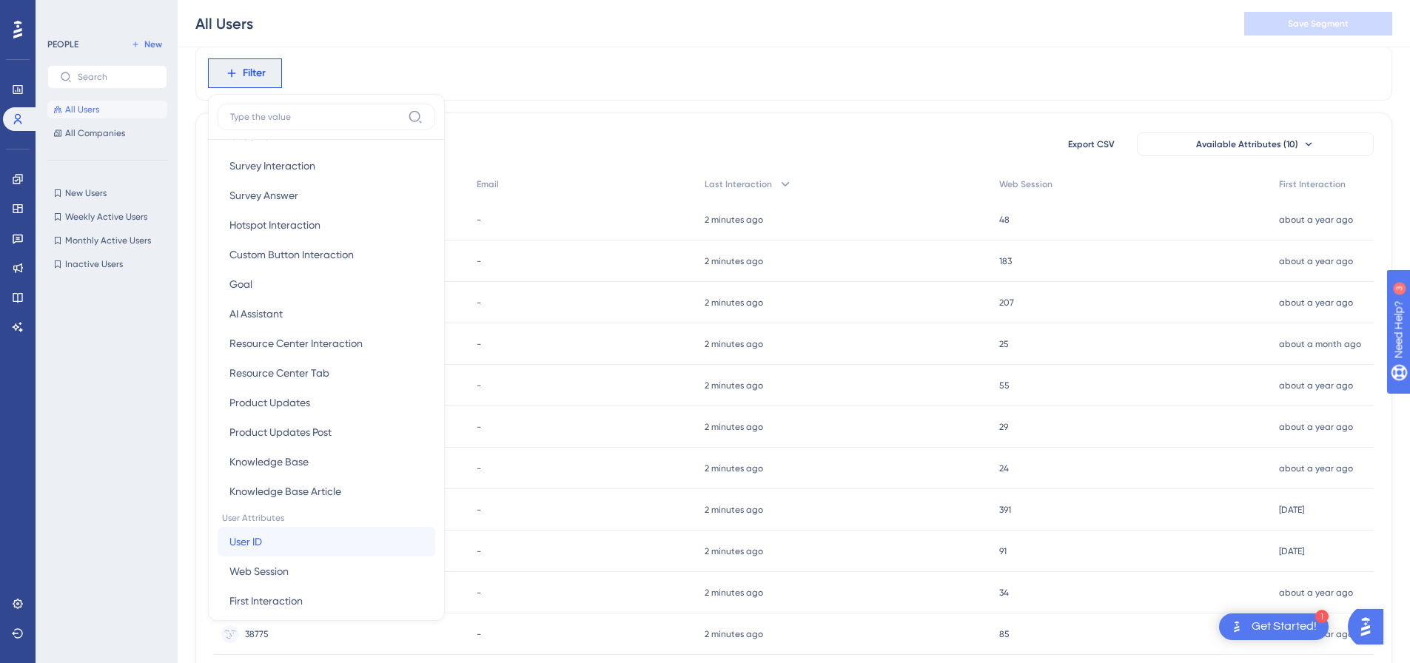
click at [280, 548] on button "User ID User ID" at bounding box center [327, 542] width 218 height 30
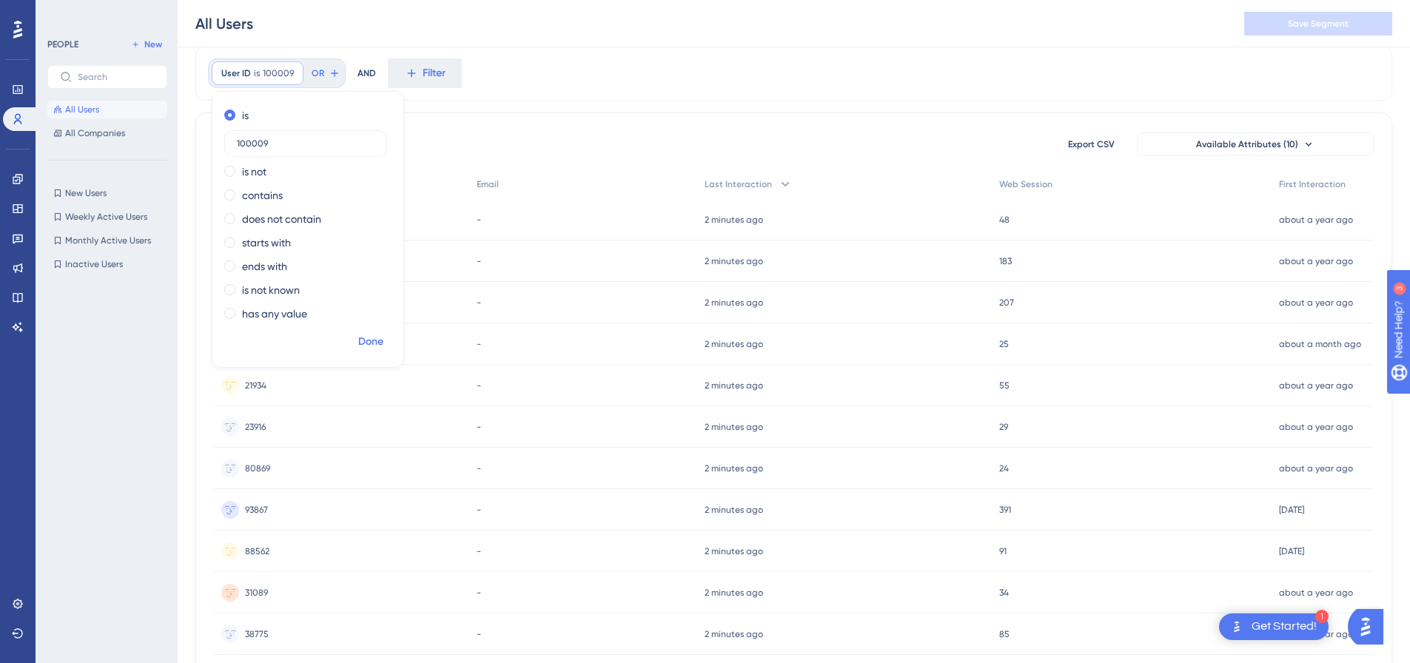
type input "100009"
click at [366, 347] on span "Done" at bounding box center [370, 342] width 25 height 18
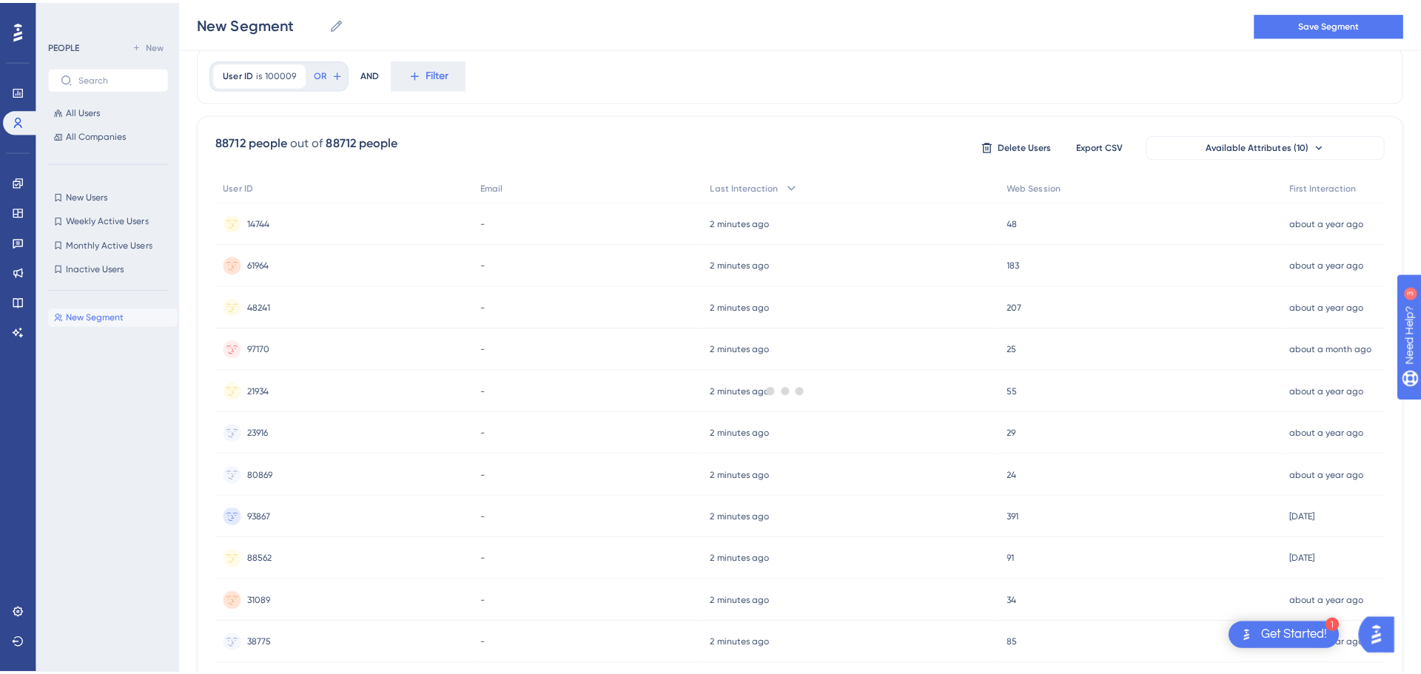
scroll to position [0, 0]
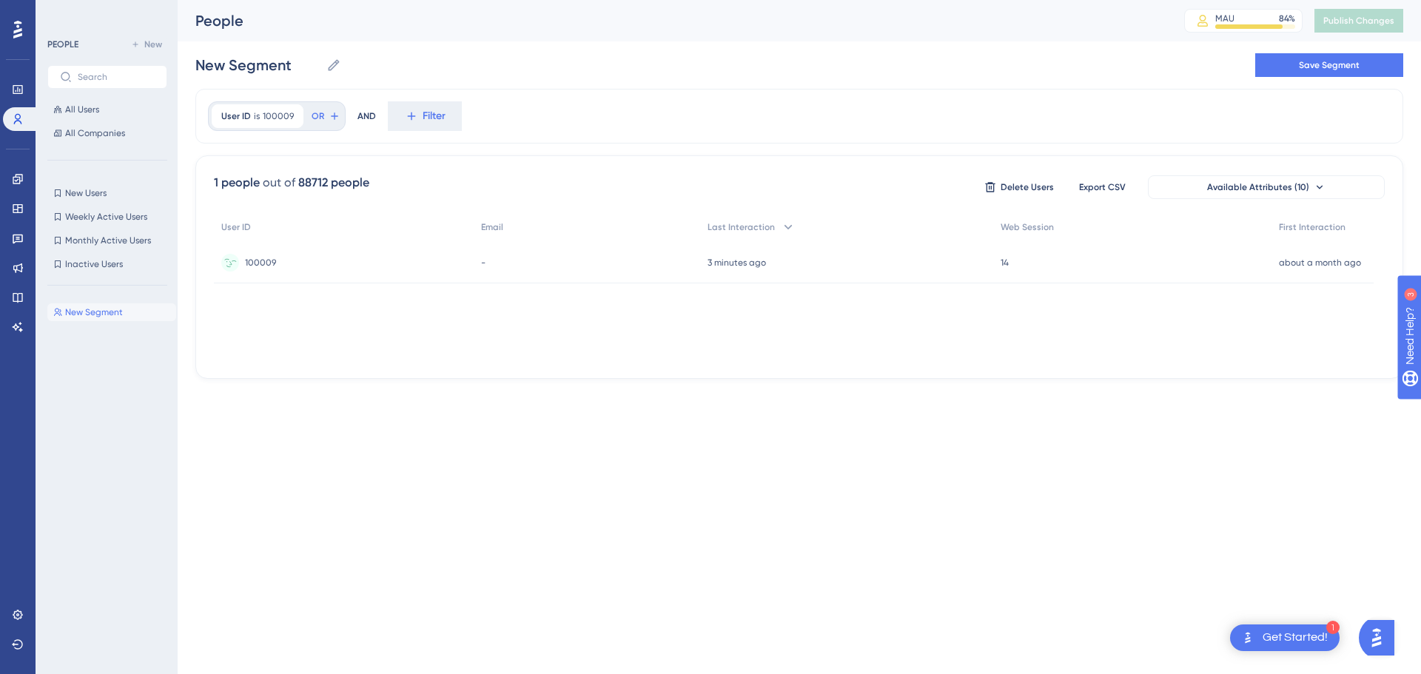
click at [268, 255] on div "100009 100009" at bounding box center [260, 262] width 31 height 41
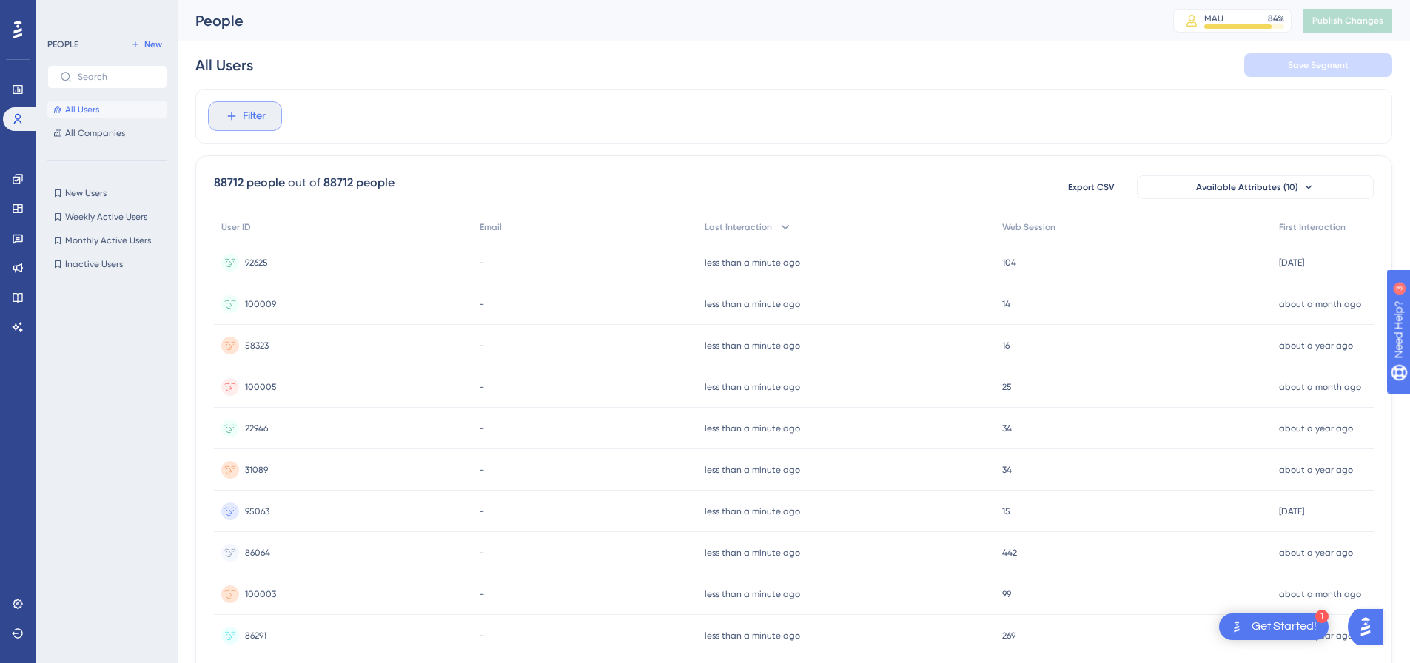
click at [238, 105] on button "Filter" at bounding box center [245, 116] width 74 height 30
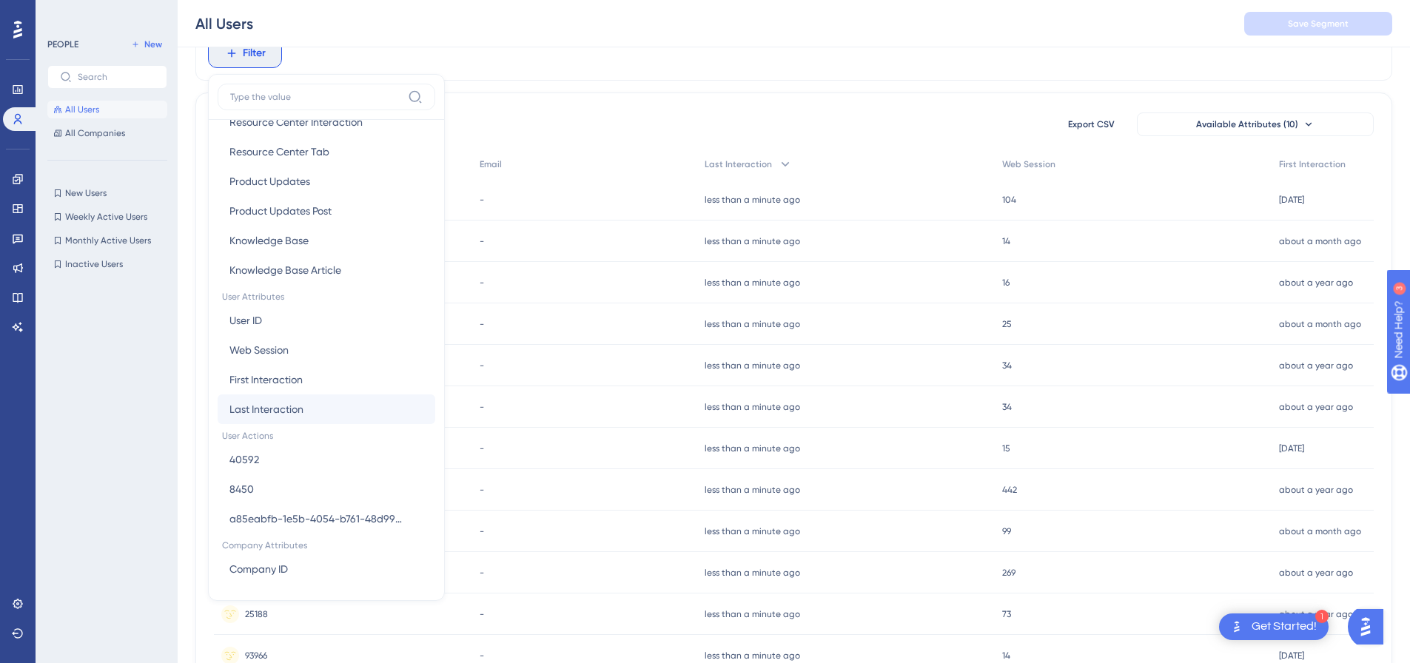
scroll to position [536, 0]
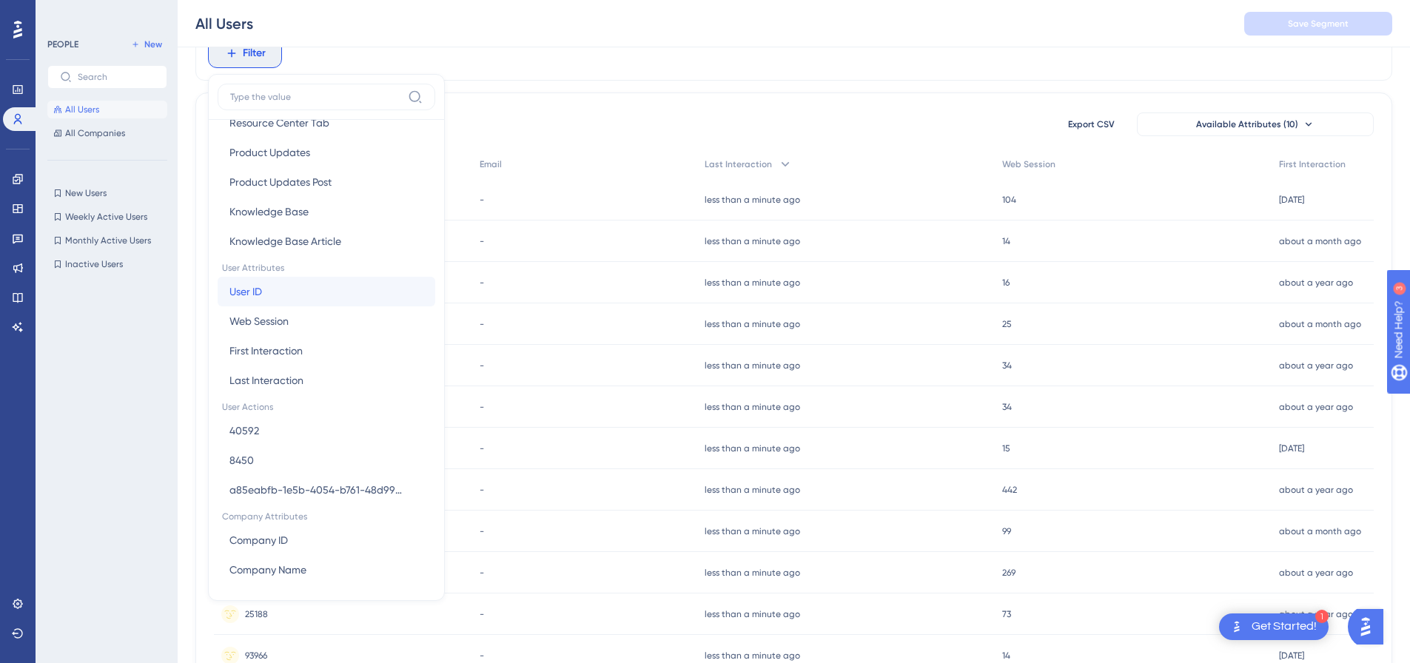
click at [291, 291] on button "User ID User ID" at bounding box center [327, 292] width 218 height 30
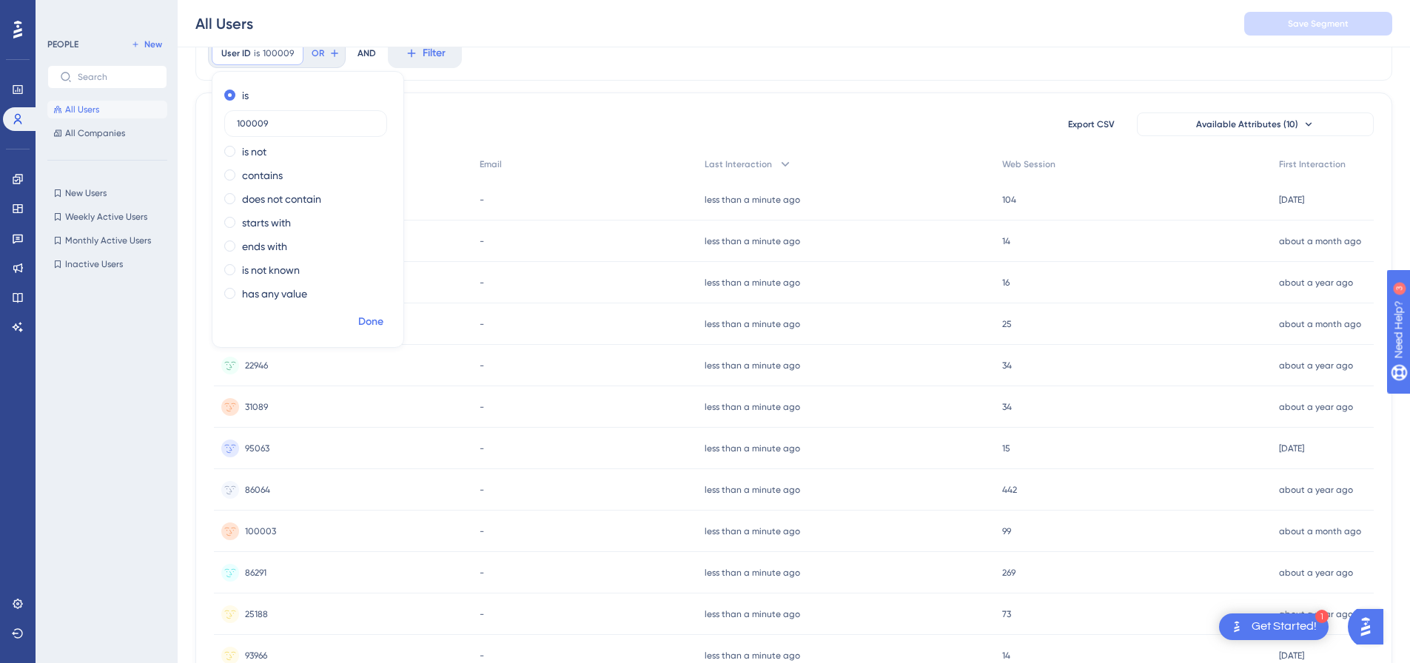
type input "100009"
click at [376, 323] on span "Done" at bounding box center [370, 322] width 25 height 18
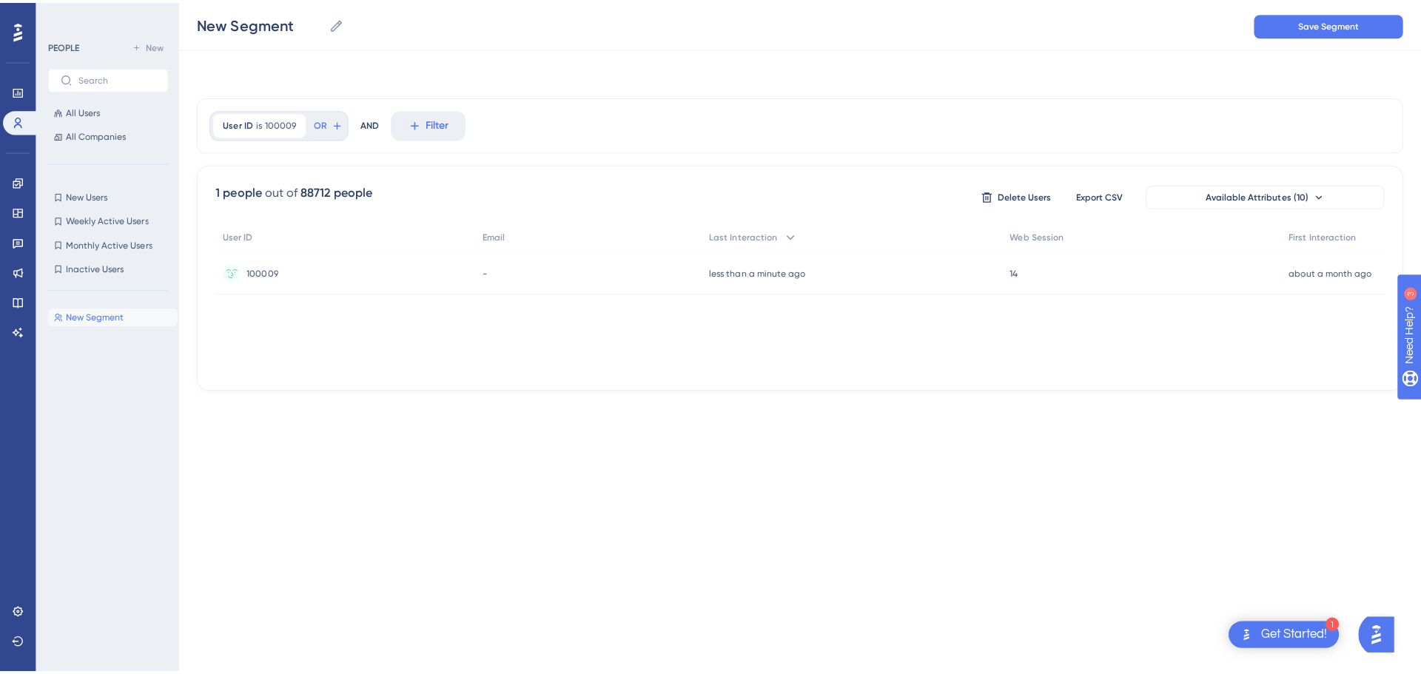
scroll to position [0, 0]
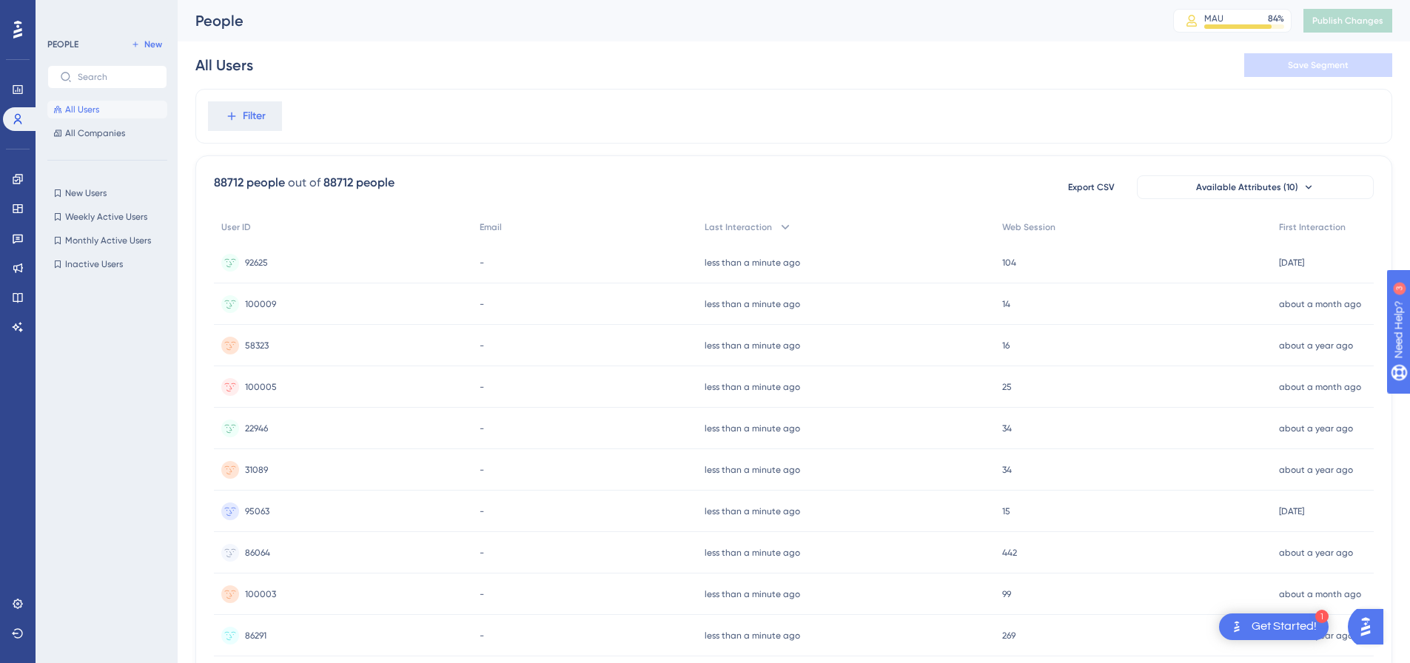
scroll to position [130, 0]
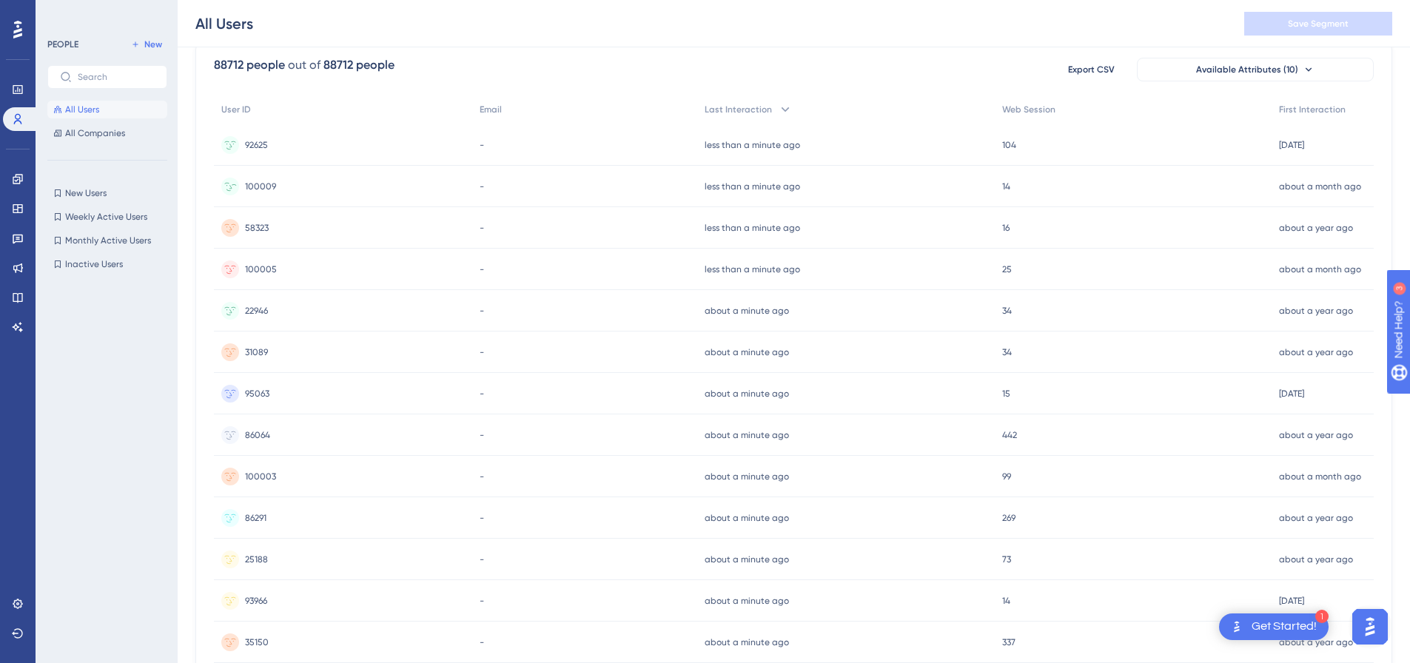
scroll to position [130, 0]
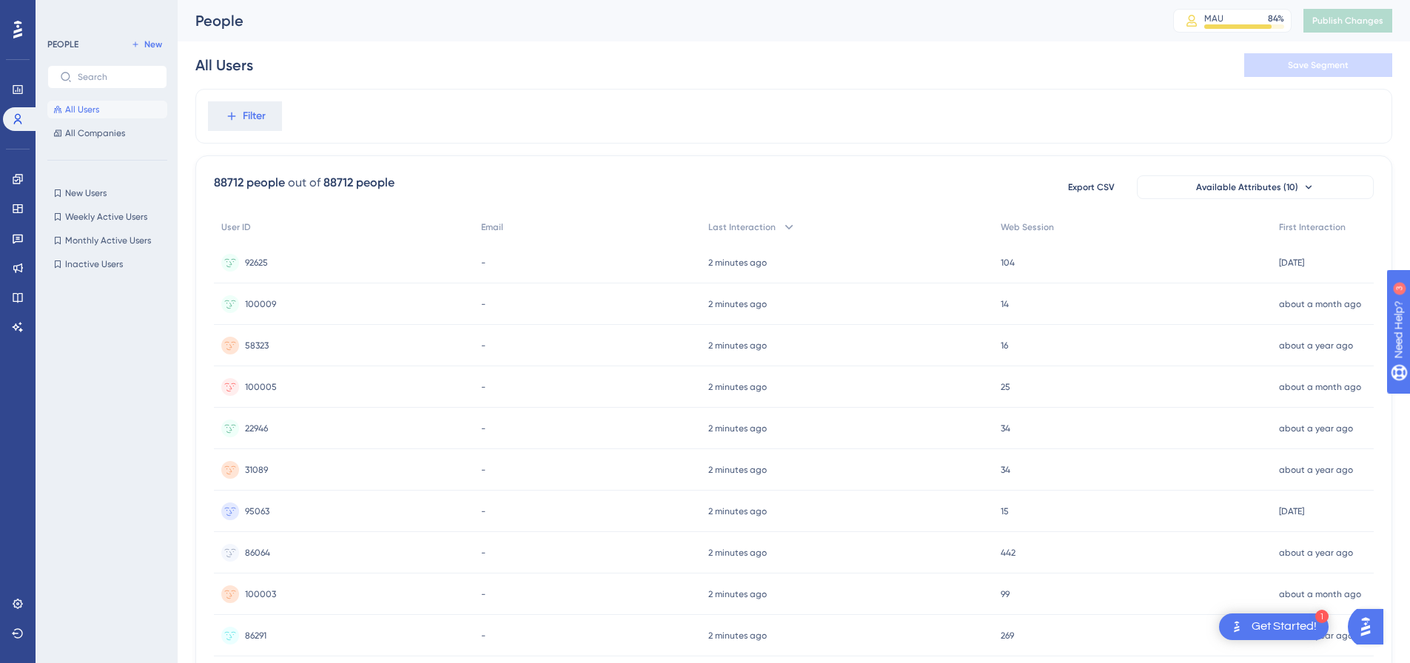
scroll to position [19, 0]
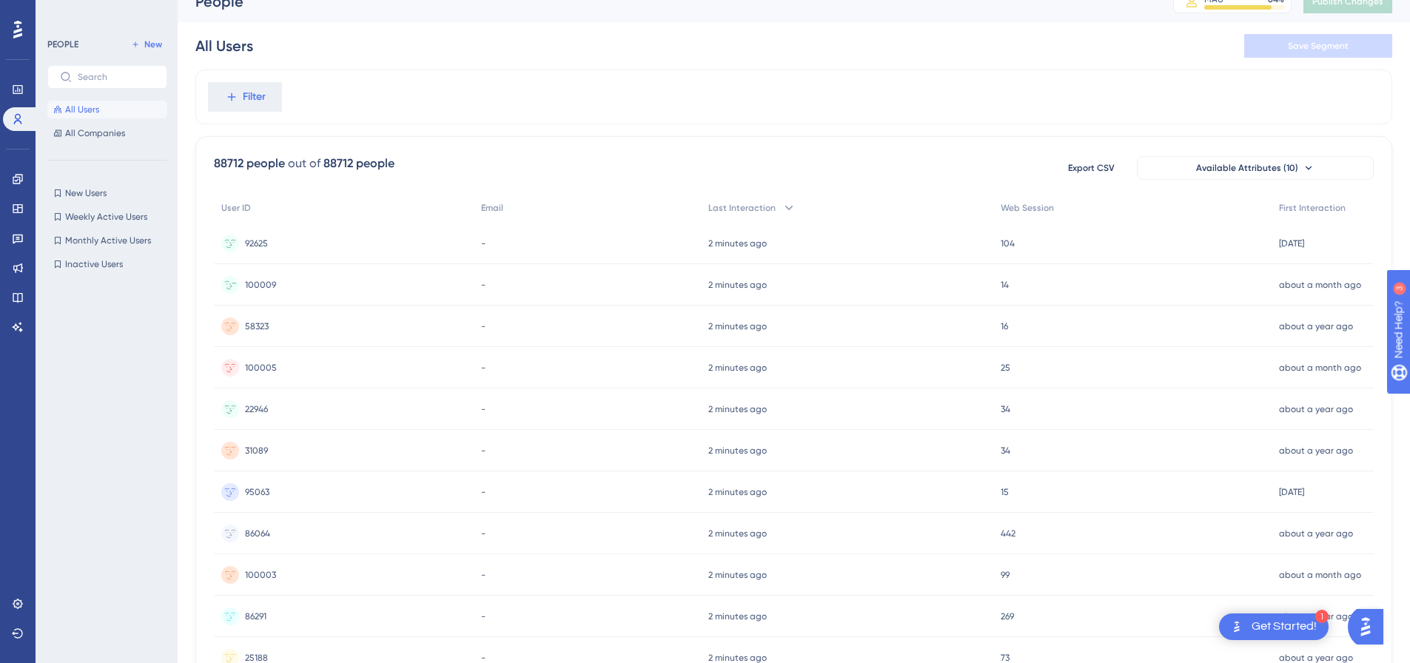
click at [268, 280] on span "100009" at bounding box center [260, 285] width 31 height 12
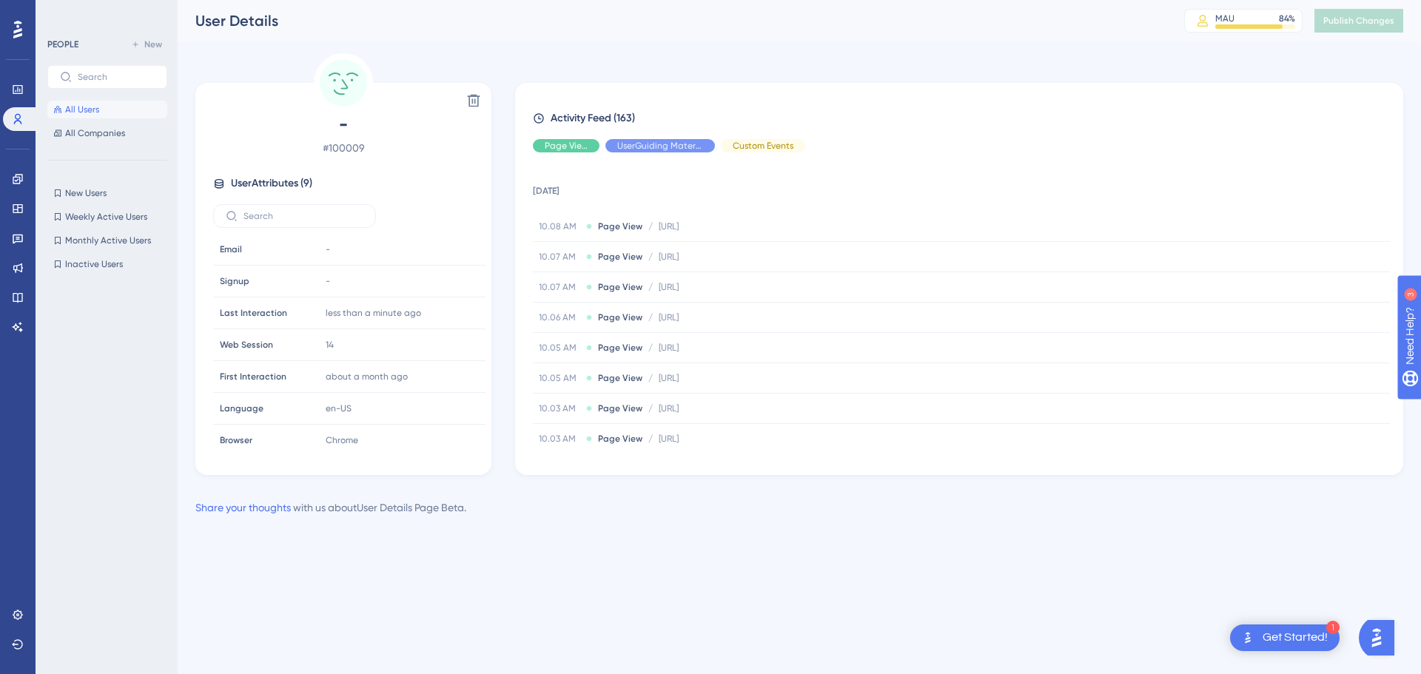
click at [85, 113] on span "All Users" at bounding box center [82, 110] width 34 height 12
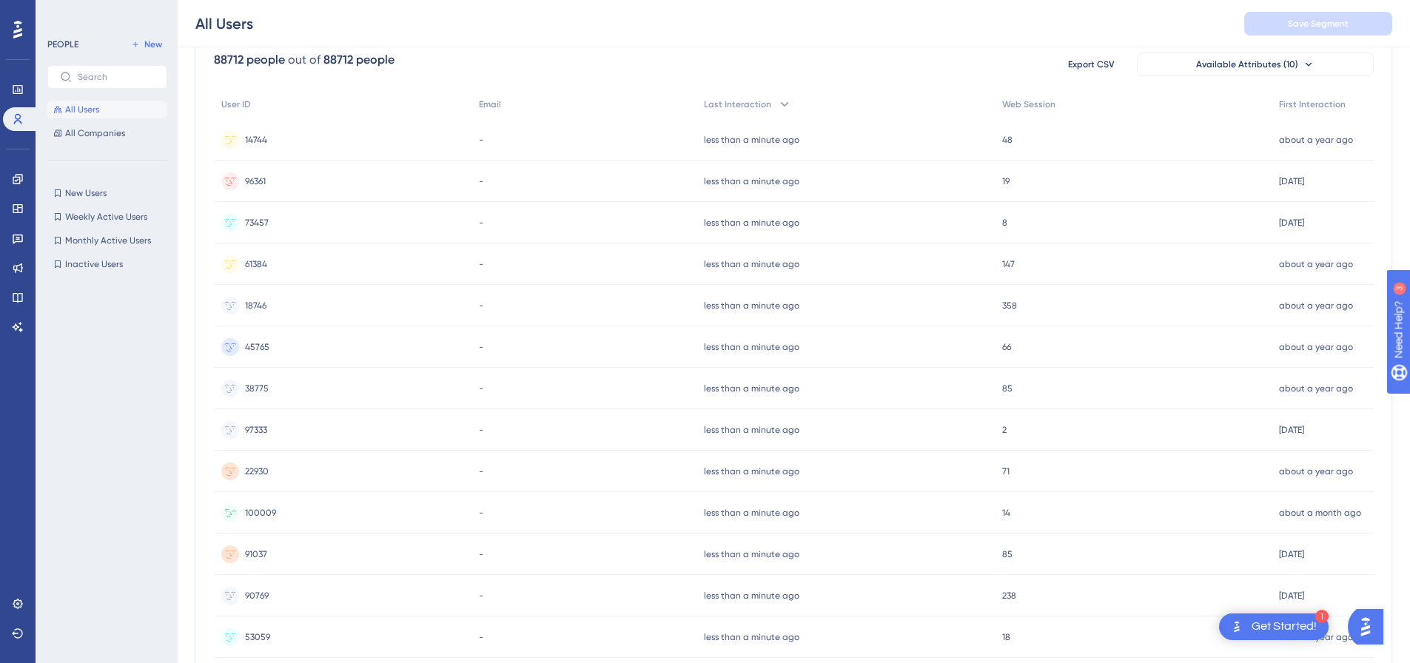
scroll to position [127, 0]
click at [1247, 628] on div "1 Get Started!" at bounding box center [1274, 627] width 110 height 27
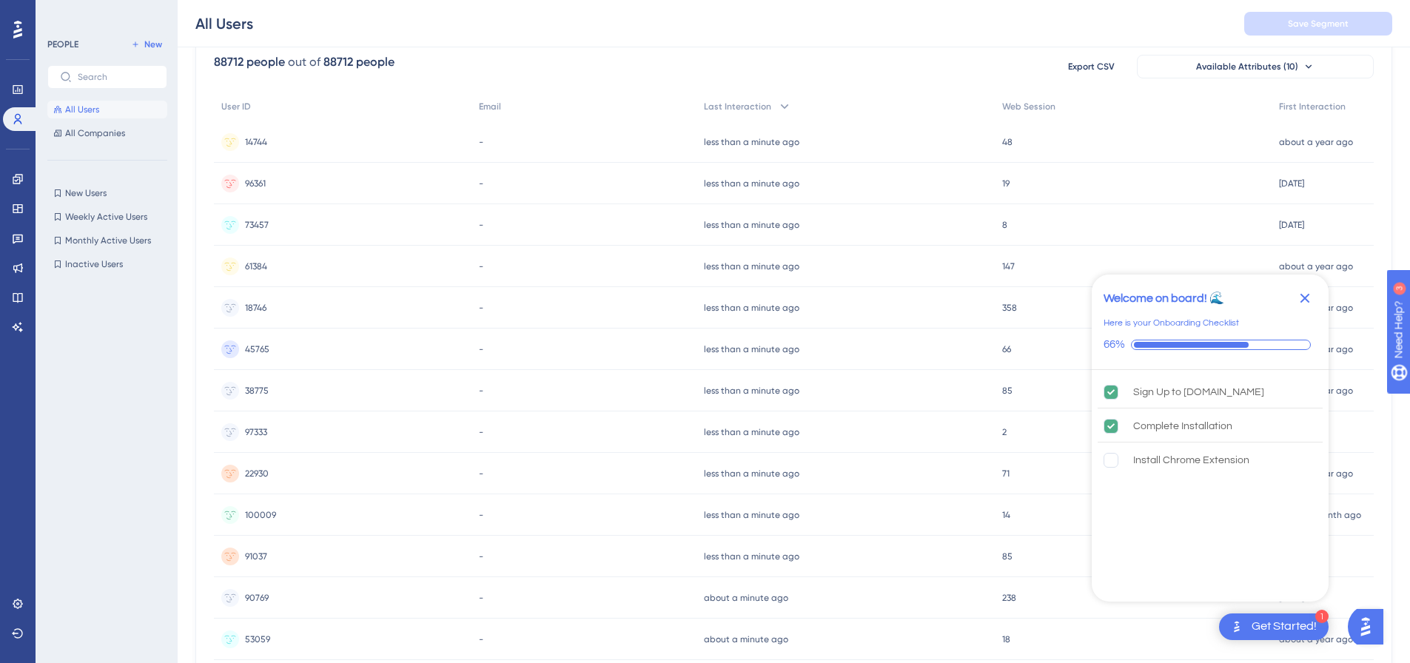
click at [1300, 621] on div "Get Started!" at bounding box center [1283, 627] width 65 height 16
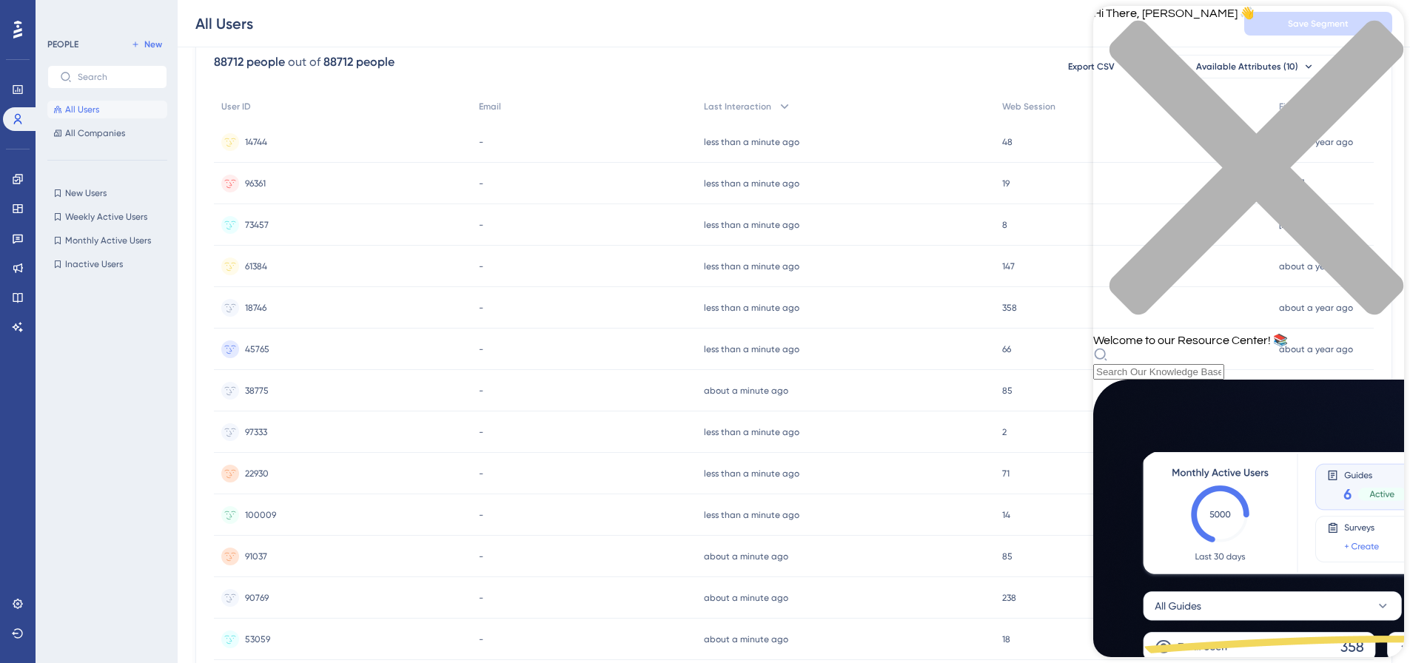
scroll to position [310, 0]
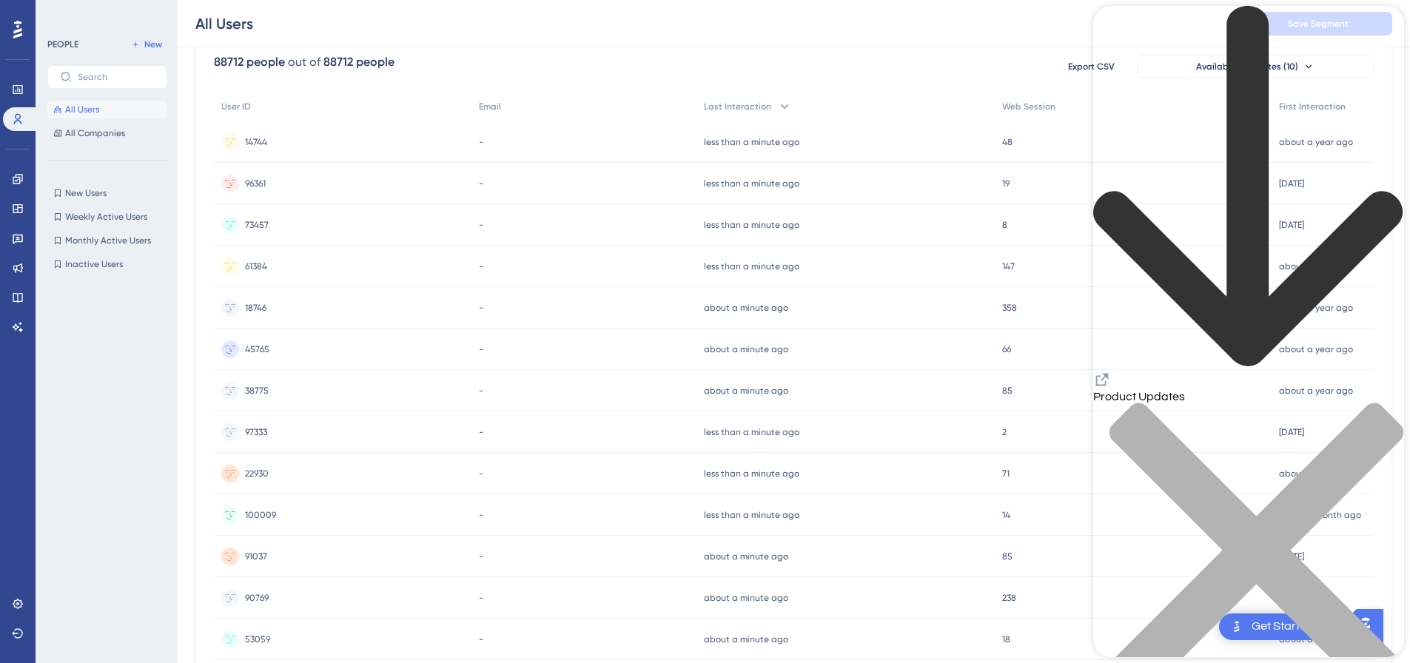
click at [1388, 403] on div "close resource center" at bounding box center [1248, 559] width 311 height 313
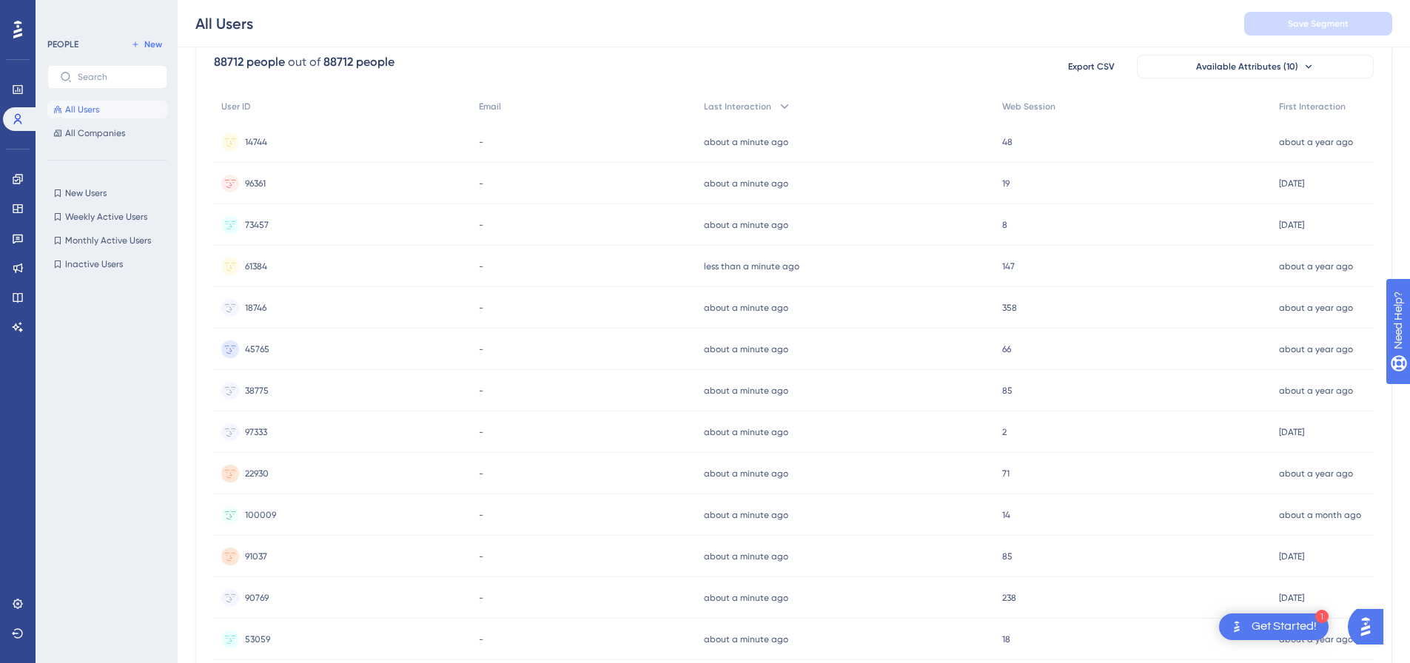
click at [1377, 625] on img "Open AI Assistant Launcher" at bounding box center [1365, 627] width 27 height 27
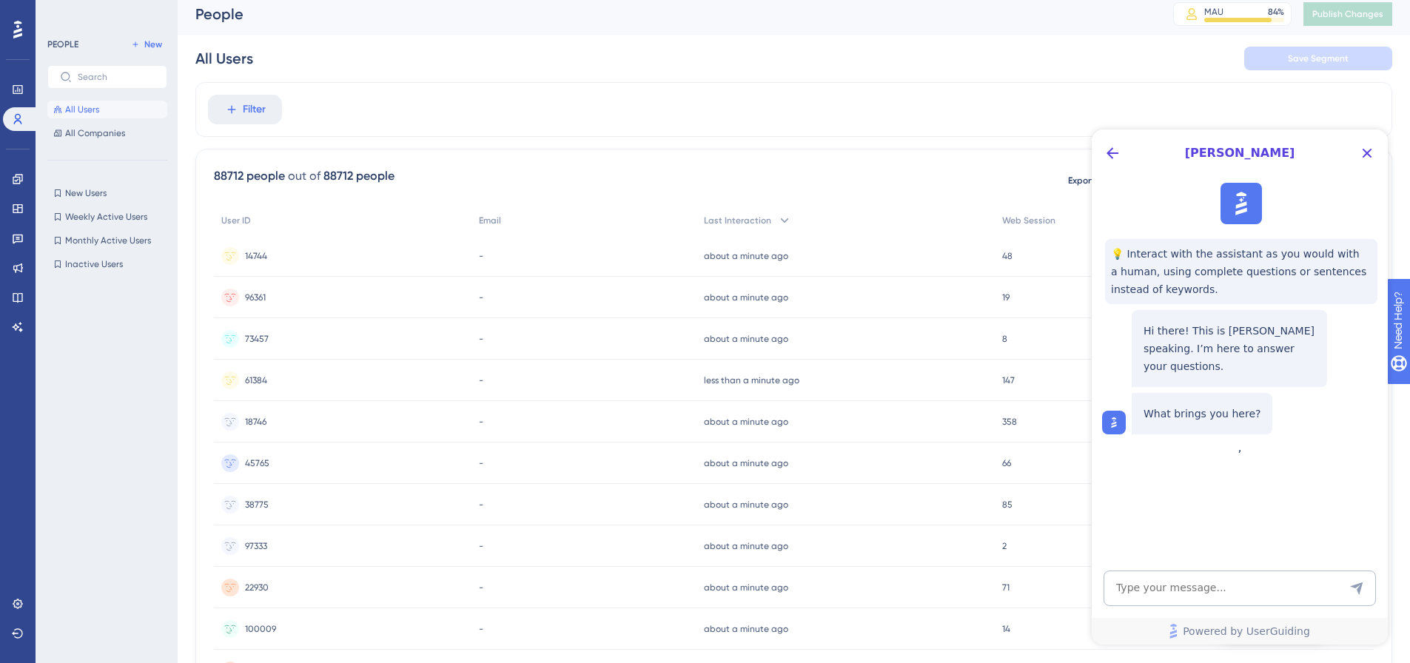
scroll to position [0, 0]
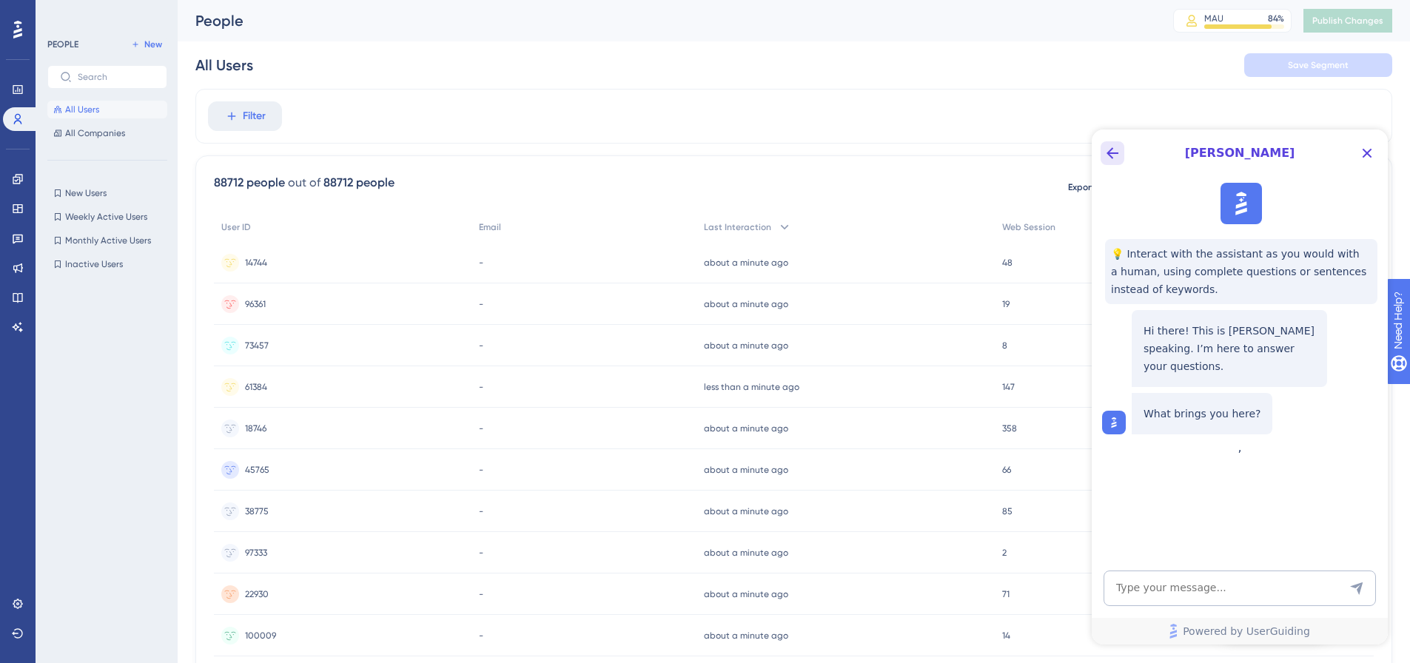
click at [1105, 154] on icon "Back Button" at bounding box center [1112, 153] width 18 height 18
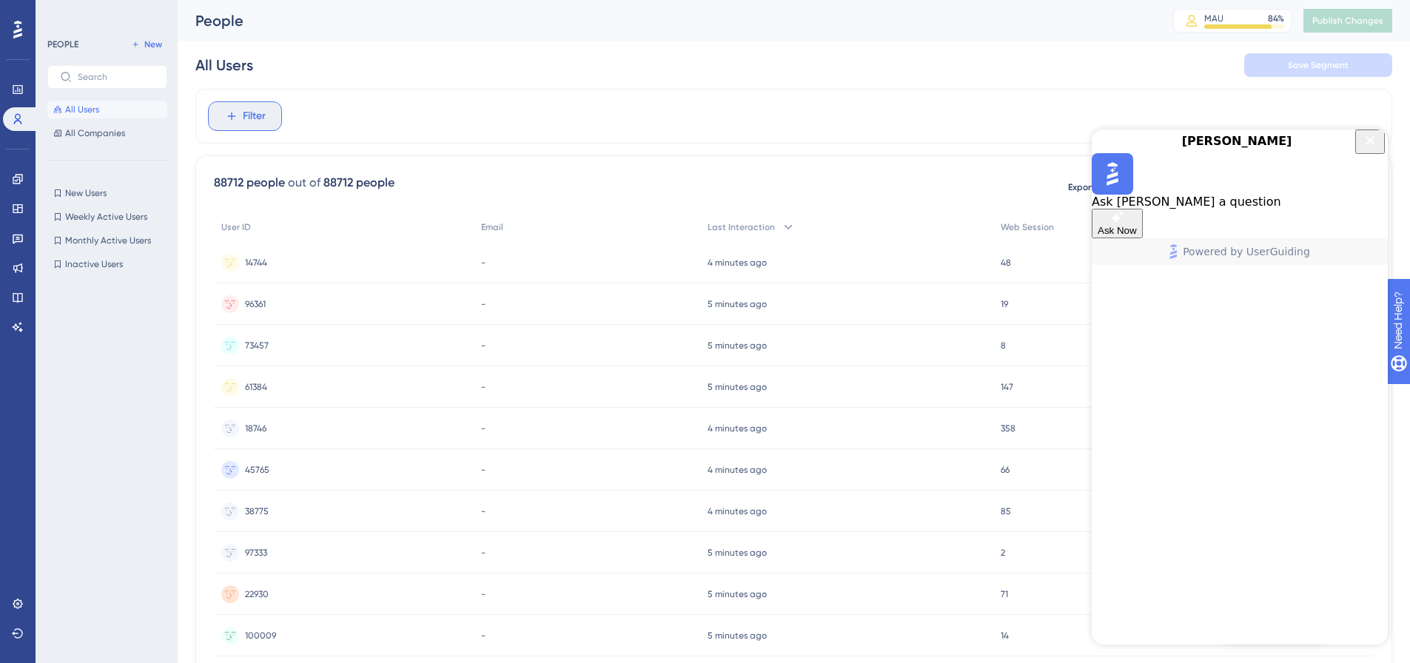
click at [263, 126] on button "Filter" at bounding box center [245, 116] width 74 height 30
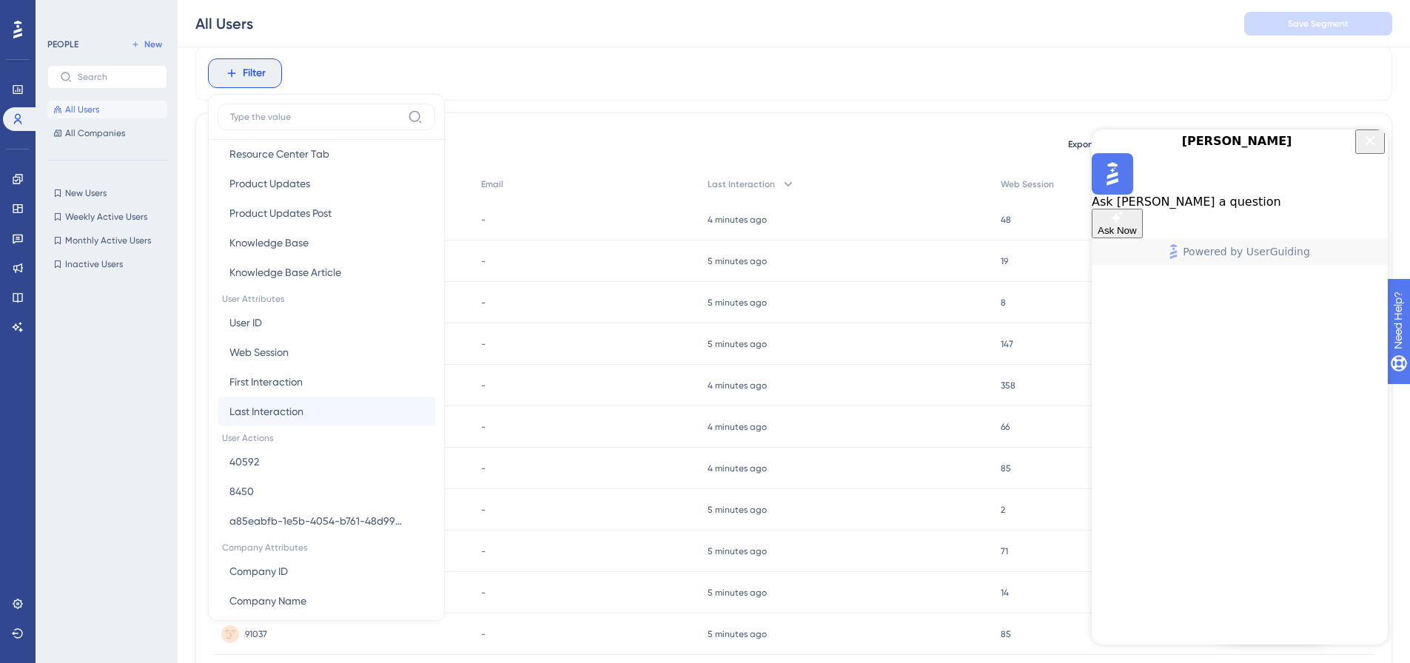
scroll to position [562, 0]
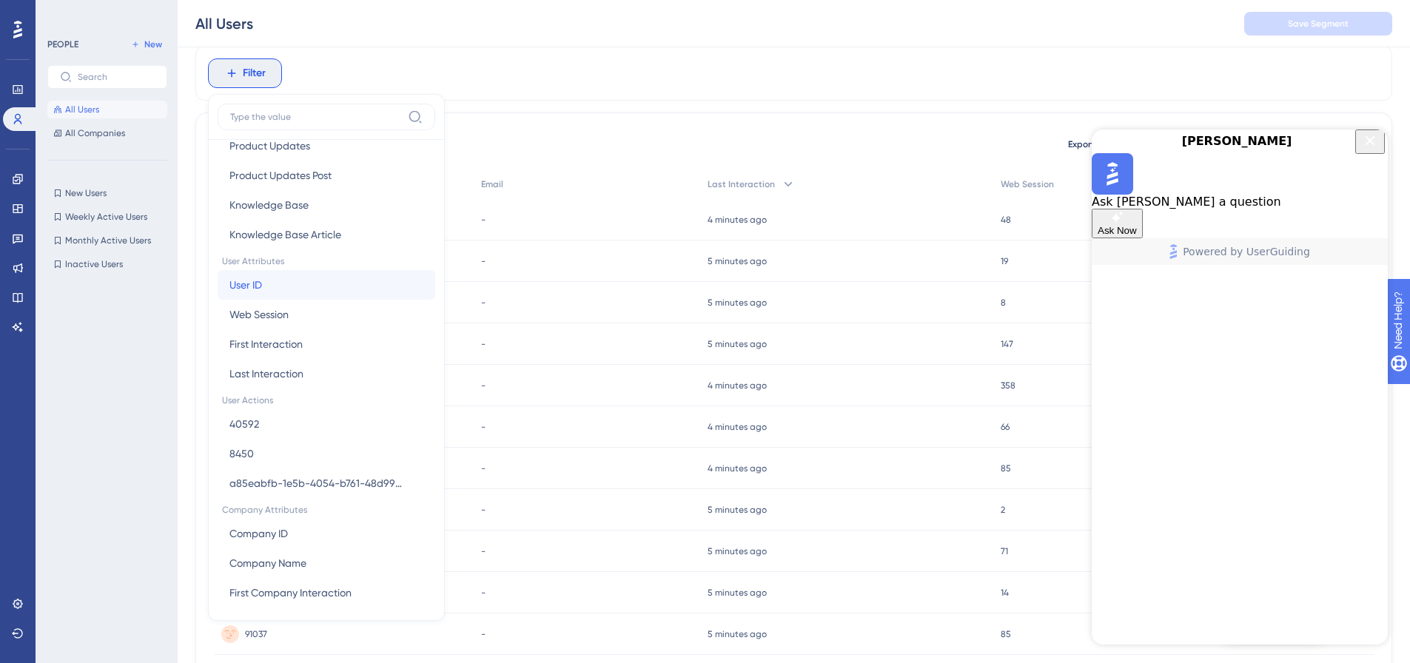
click at [308, 295] on button "User ID User ID" at bounding box center [327, 285] width 218 height 30
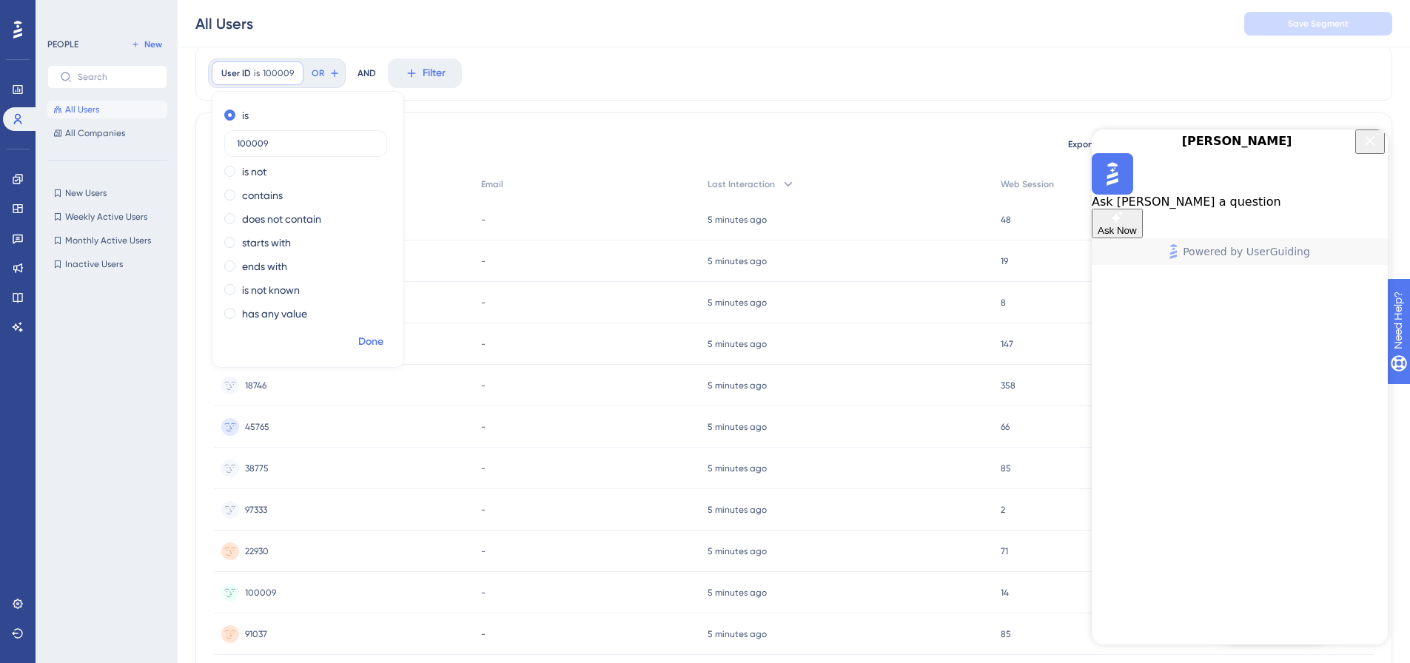
type input "100009"
click at [380, 340] on span "Done" at bounding box center [370, 342] width 25 height 18
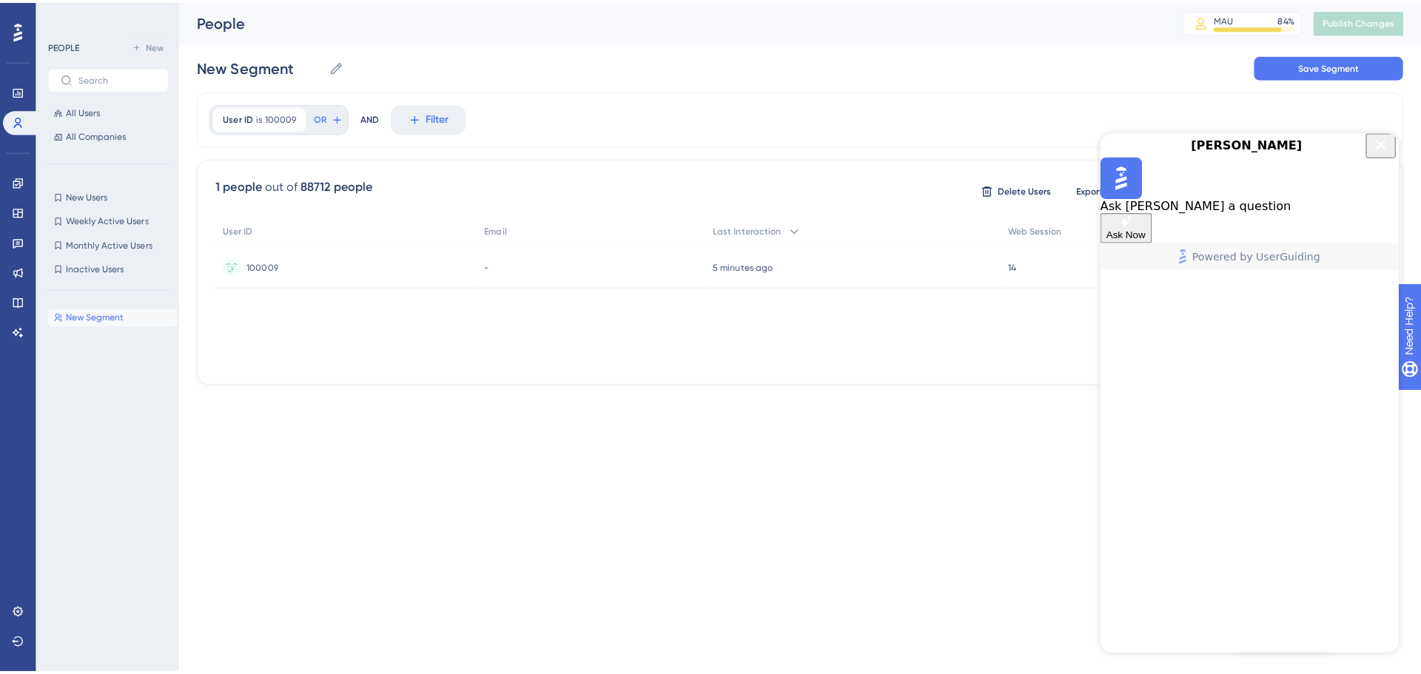
scroll to position [0, 0]
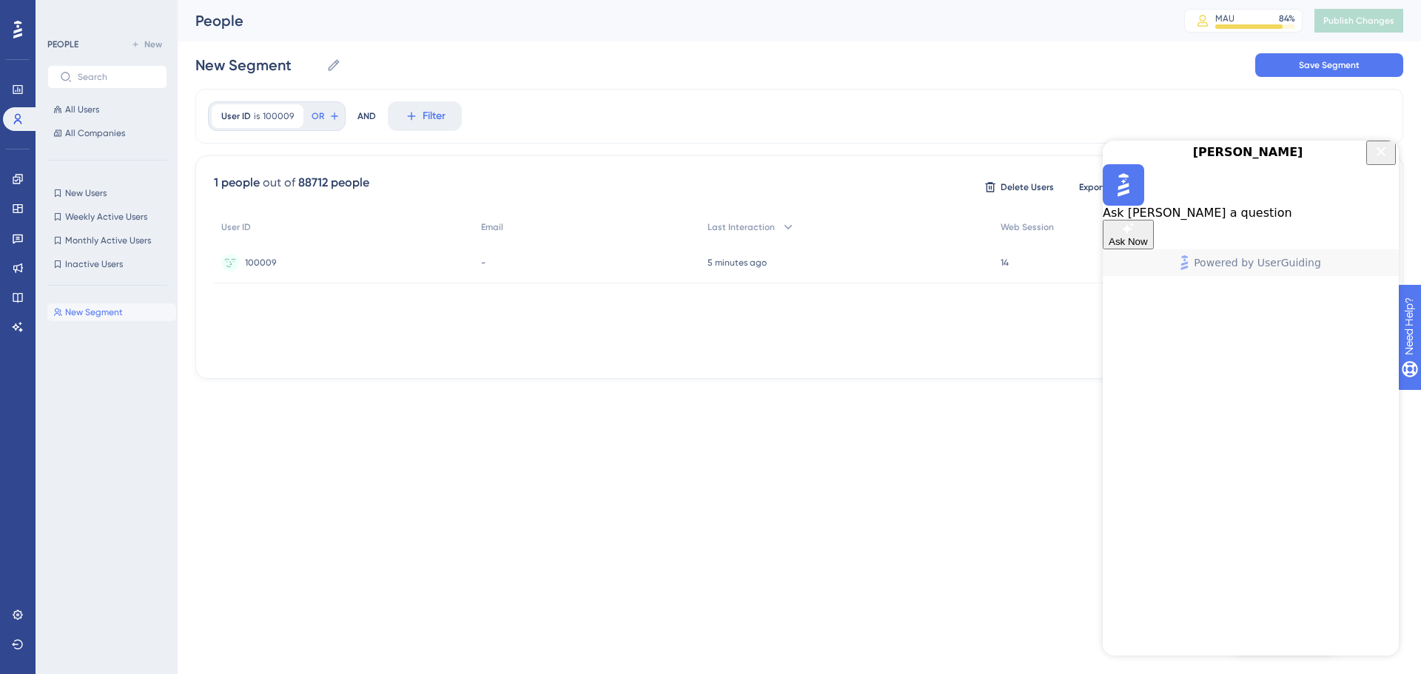
click at [1367, 159] on button "Close Button" at bounding box center [1381, 153] width 30 height 24
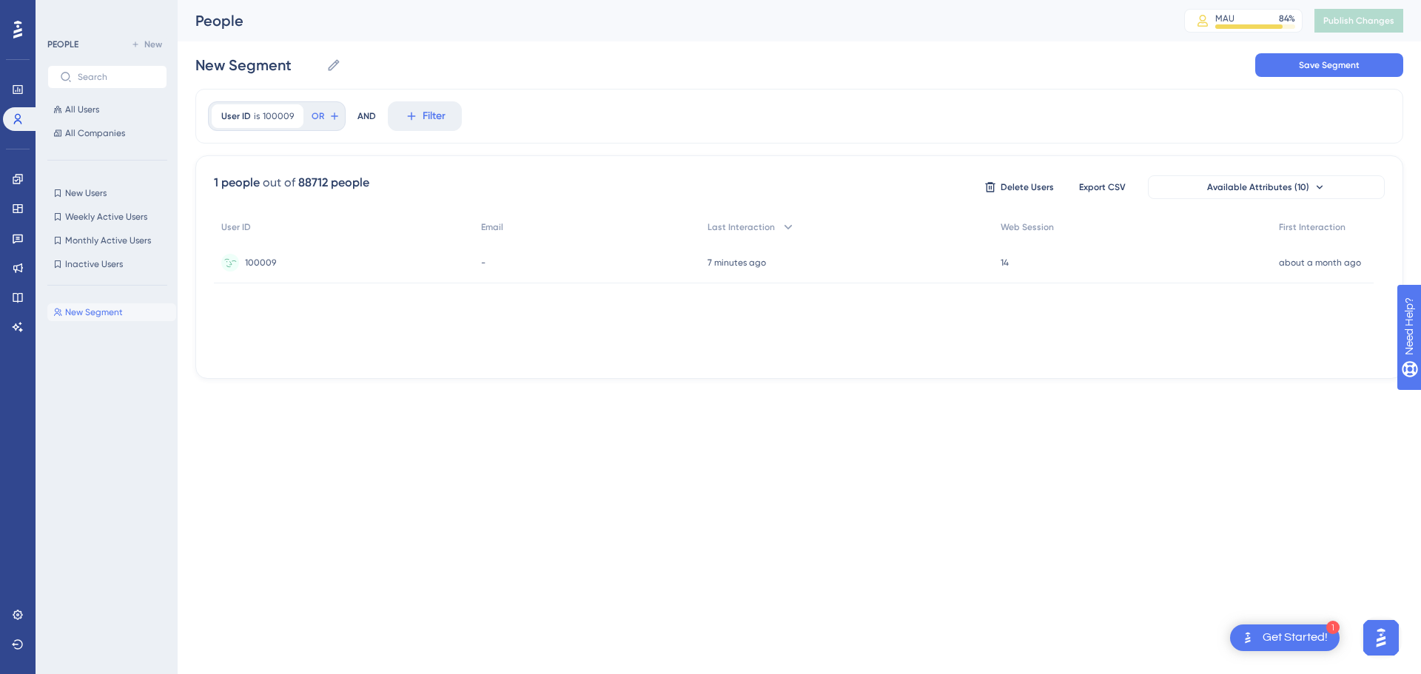
click at [269, 265] on span "100009" at bounding box center [260, 263] width 31 height 12
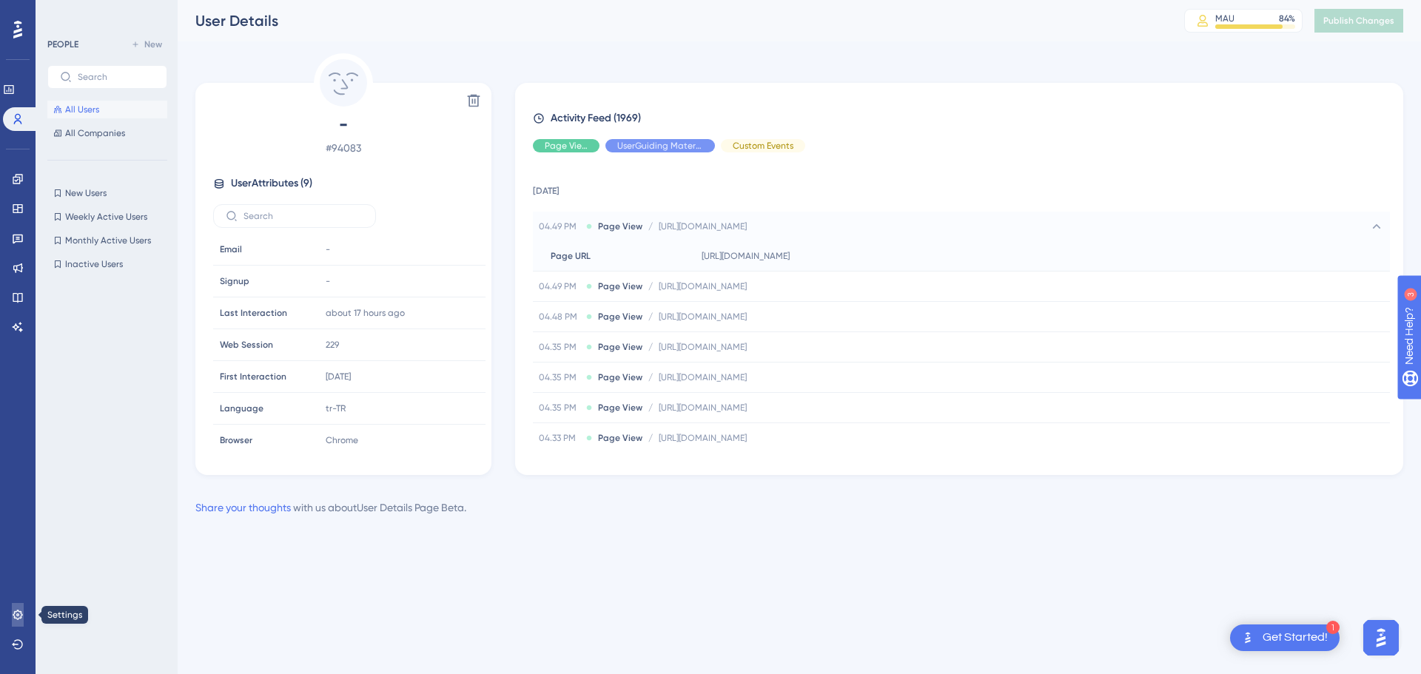
drag, startPoint x: 7, startPoint y: 608, endPoint x: 113, endPoint y: 483, distance: 163.8
click at [12, 608] on link at bounding box center [18, 615] width 12 height 24
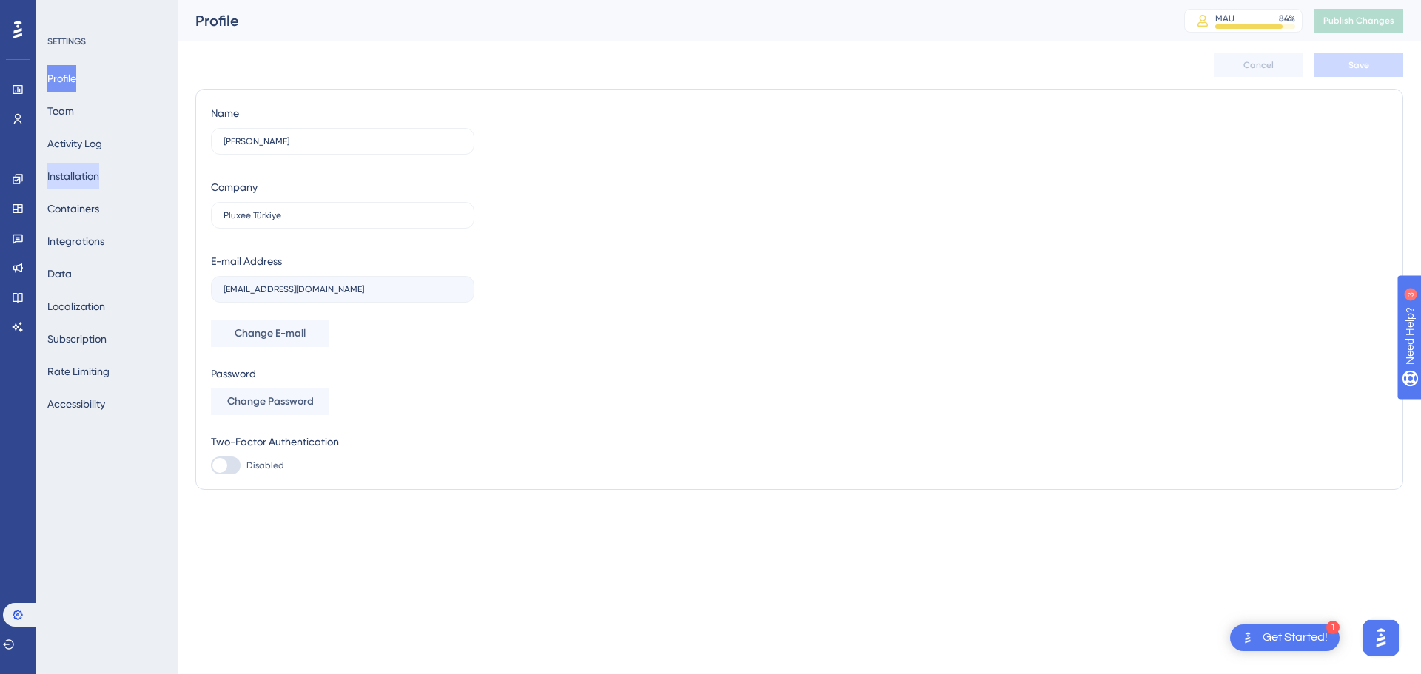
click at [99, 178] on button "Installation" at bounding box center [73, 176] width 52 height 27
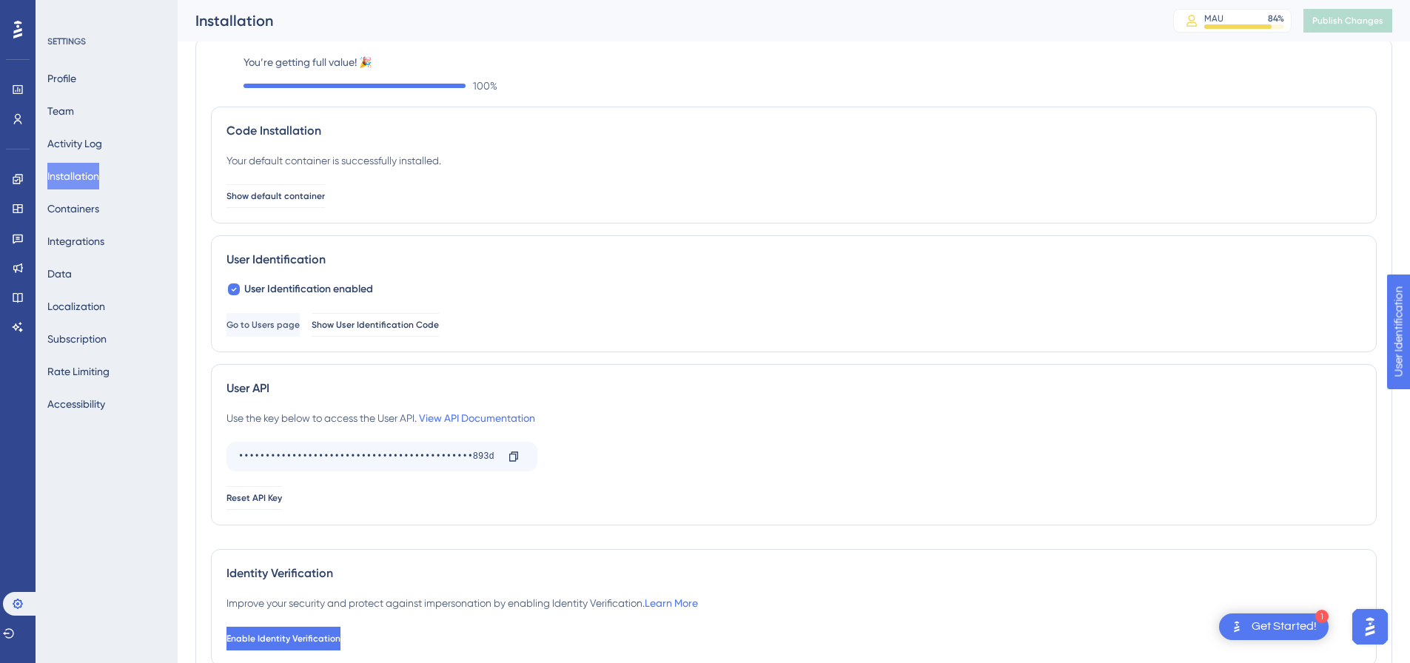
scroll to position [25, 0]
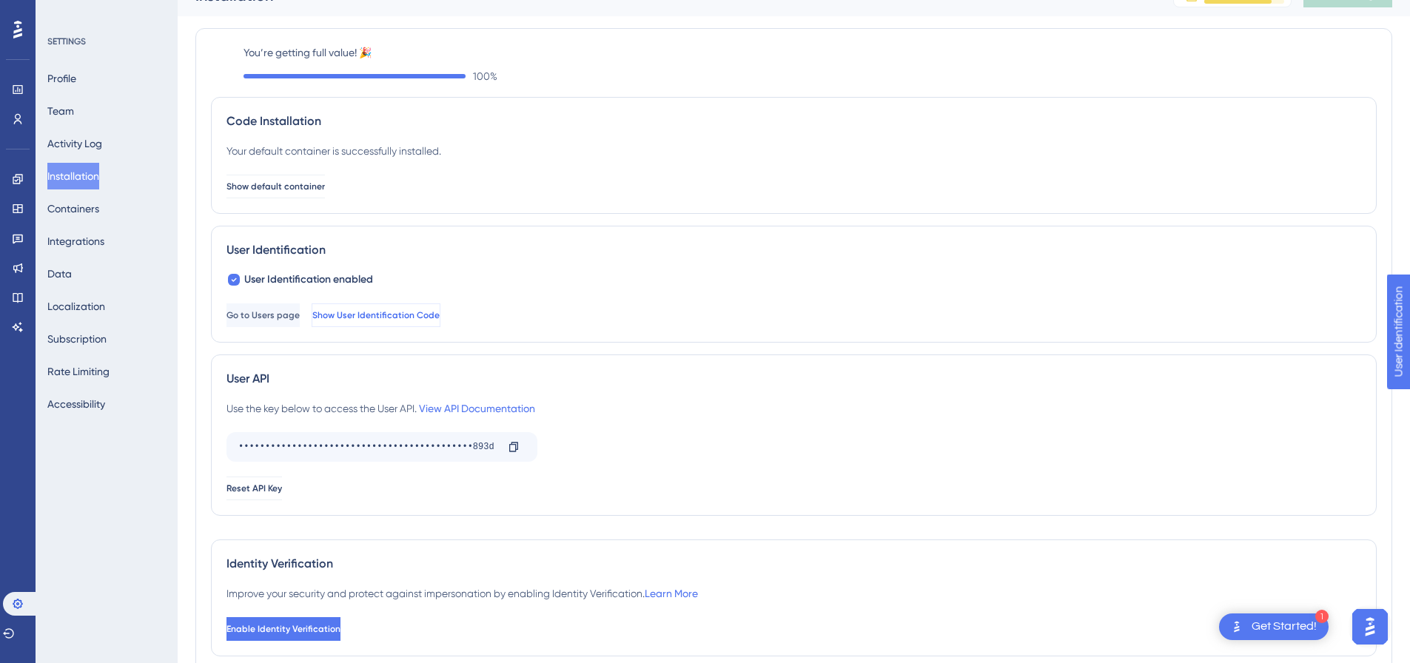
click at [427, 314] on span "Show User Identification Code" at bounding box center [375, 315] width 127 height 12
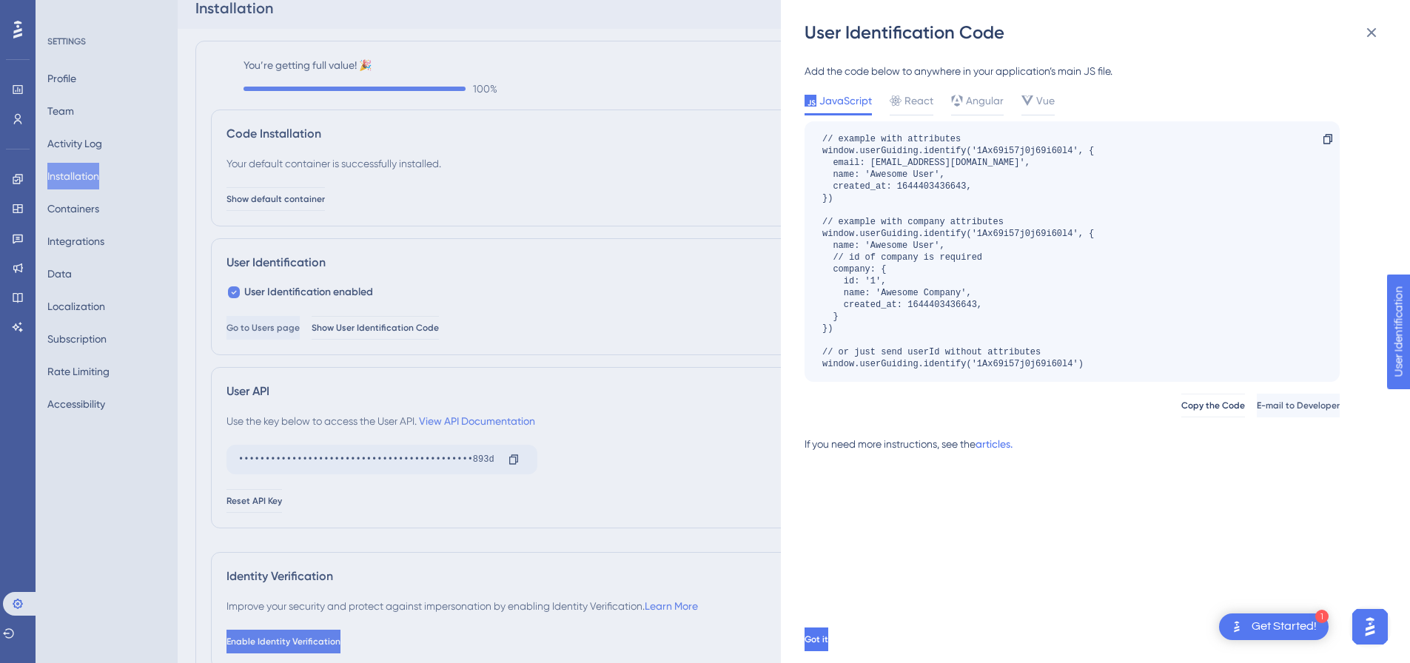
scroll to position [0, 0]
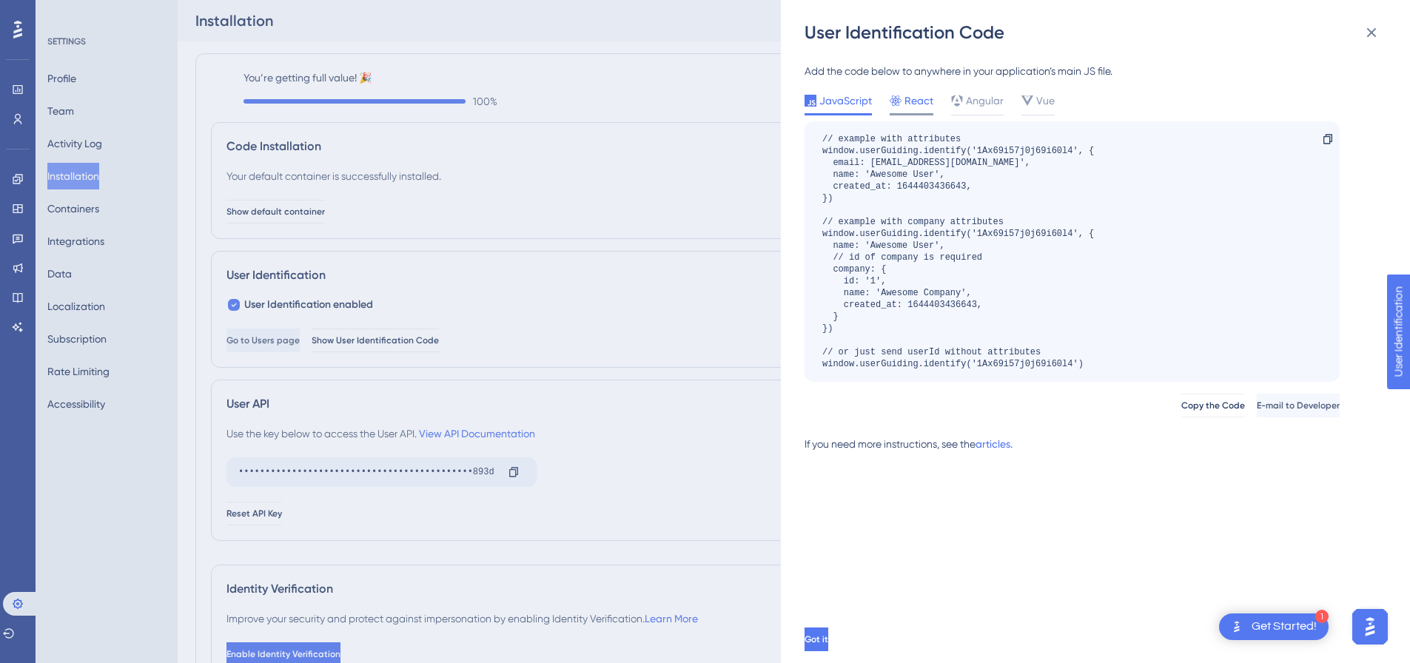
click at [918, 102] on span "React" at bounding box center [918, 101] width 29 height 18
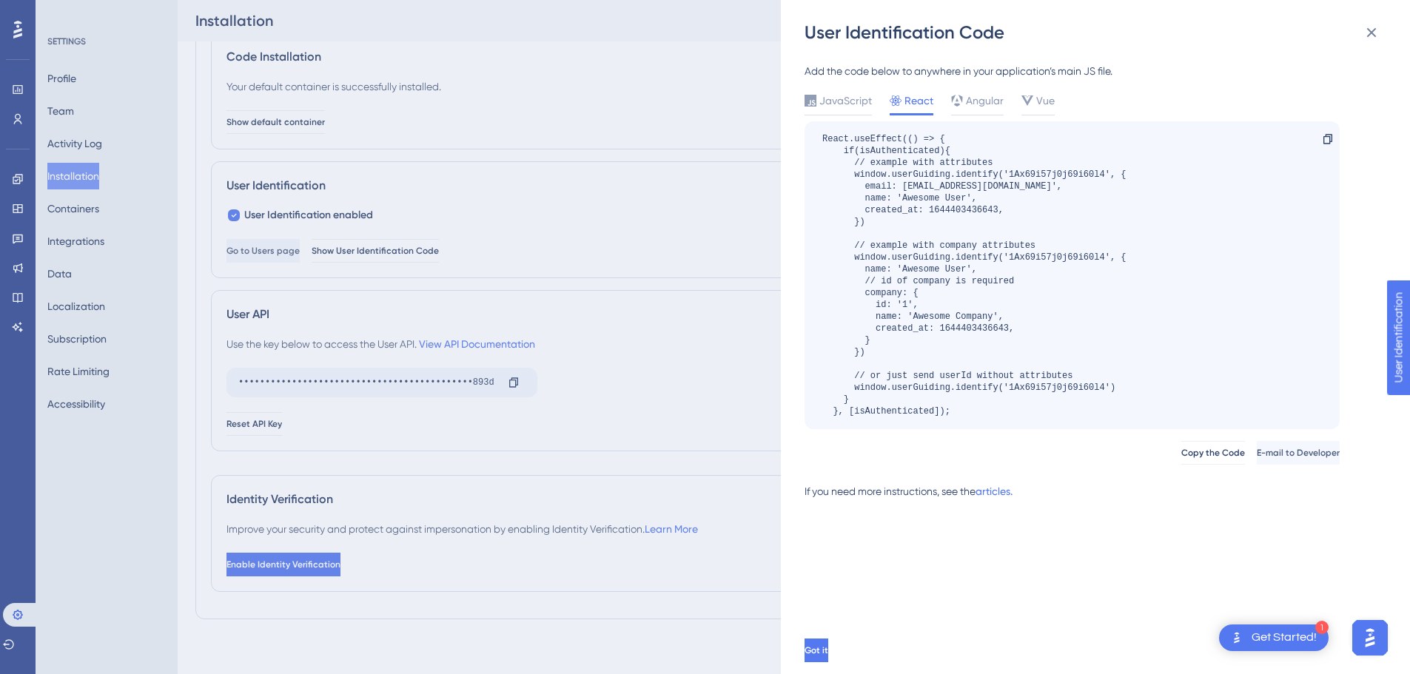
scroll to position [101, 0]
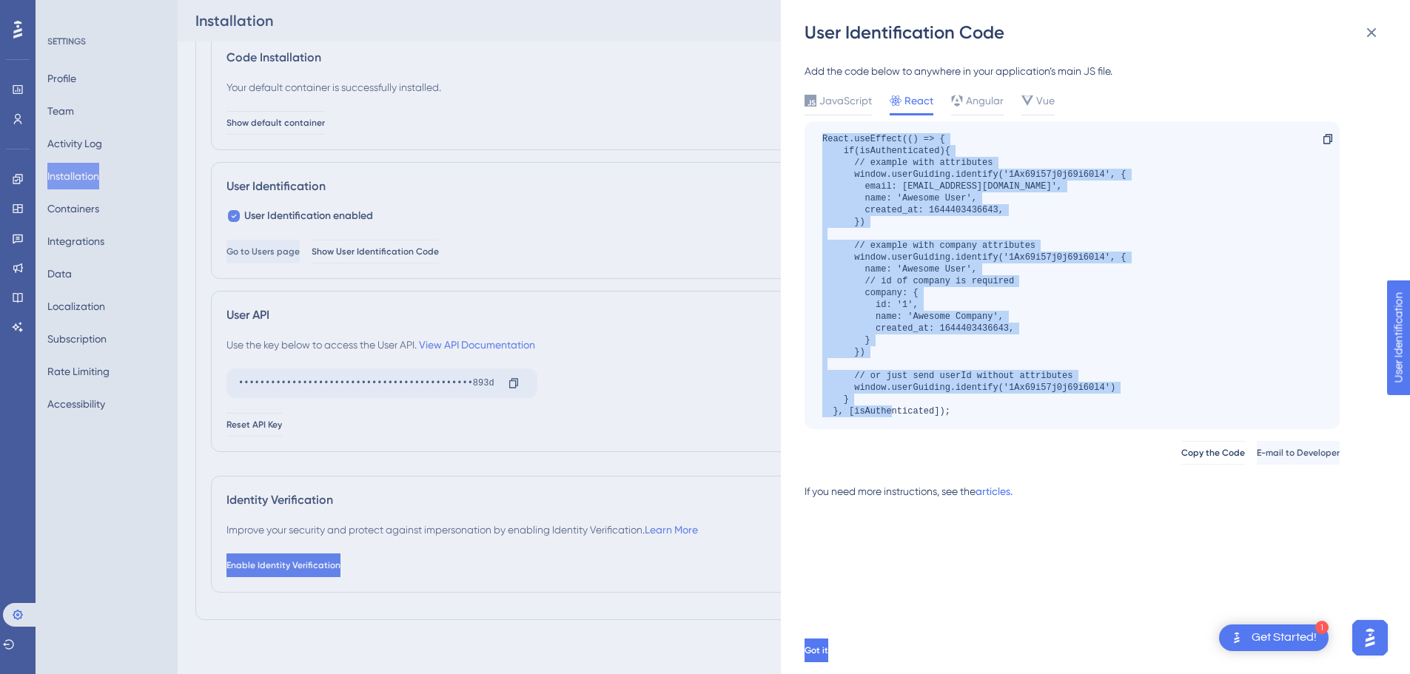
drag, startPoint x: 977, startPoint y: 412, endPoint x: 827, endPoint y: 146, distance: 305.5
click at [824, 144] on div "React.useEffect(() => { if(isAuthenticated){ // example with attributes window.…" at bounding box center [973, 275] width 303 height 284
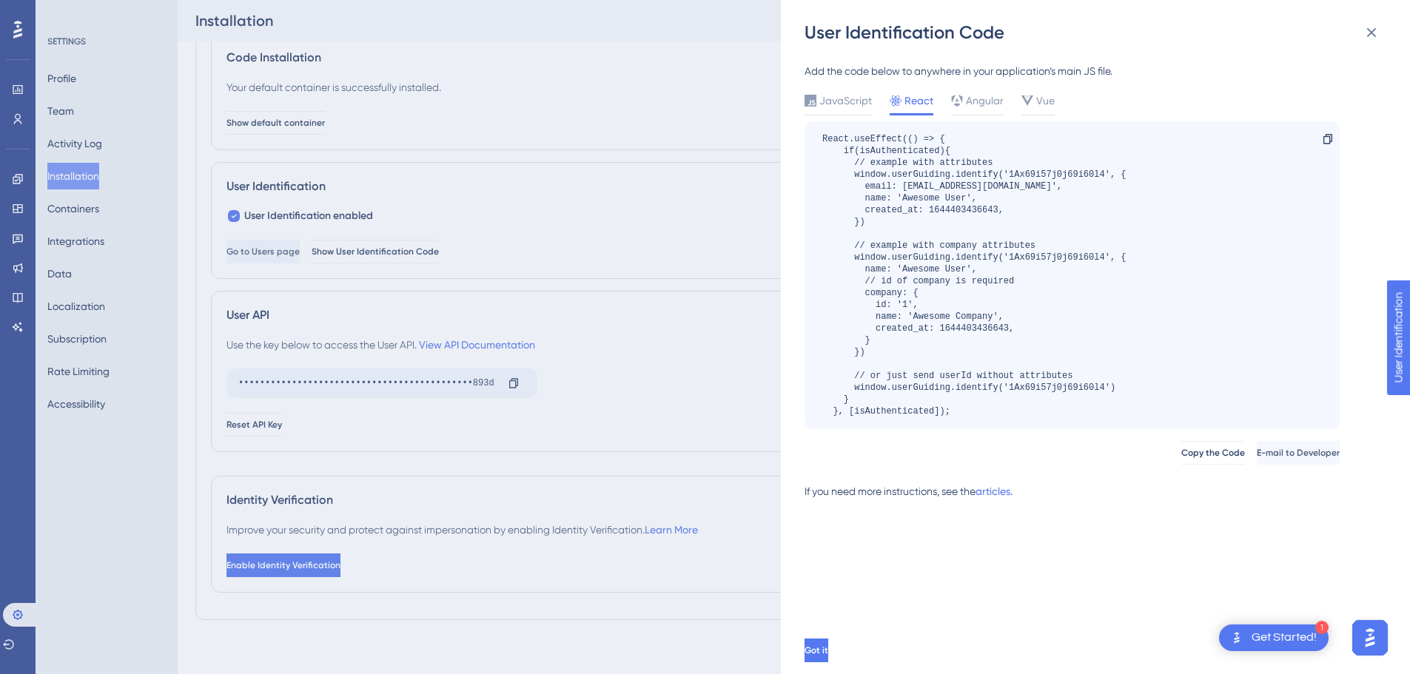
click at [1240, 340] on div "React.useEffect(() => { if(isAuthenticated){ // example with attributes window.…" at bounding box center [1071, 275] width 535 height 308
click at [967, 272] on div "React.useEffect(() => { if(isAuthenticated){ // example with attributes window.…" at bounding box center [973, 275] width 303 height 284
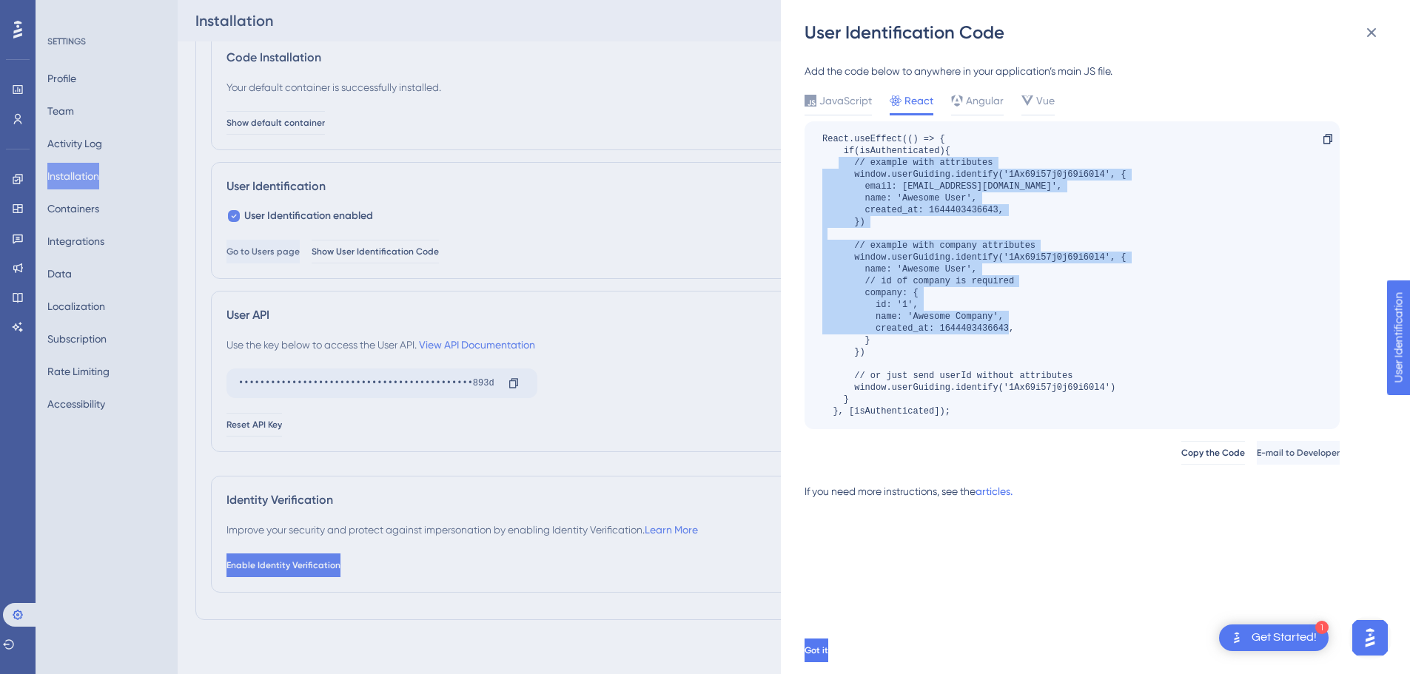
drag, startPoint x: 893, startPoint y: 340, endPoint x: 836, endPoint y: 161, distance: 187.2
click at [836, 161] on div "React.useEffect(() => { if(isAuthenticated){ // example with attributes window.…" at bounding box center [973, 275] width 303 height 284
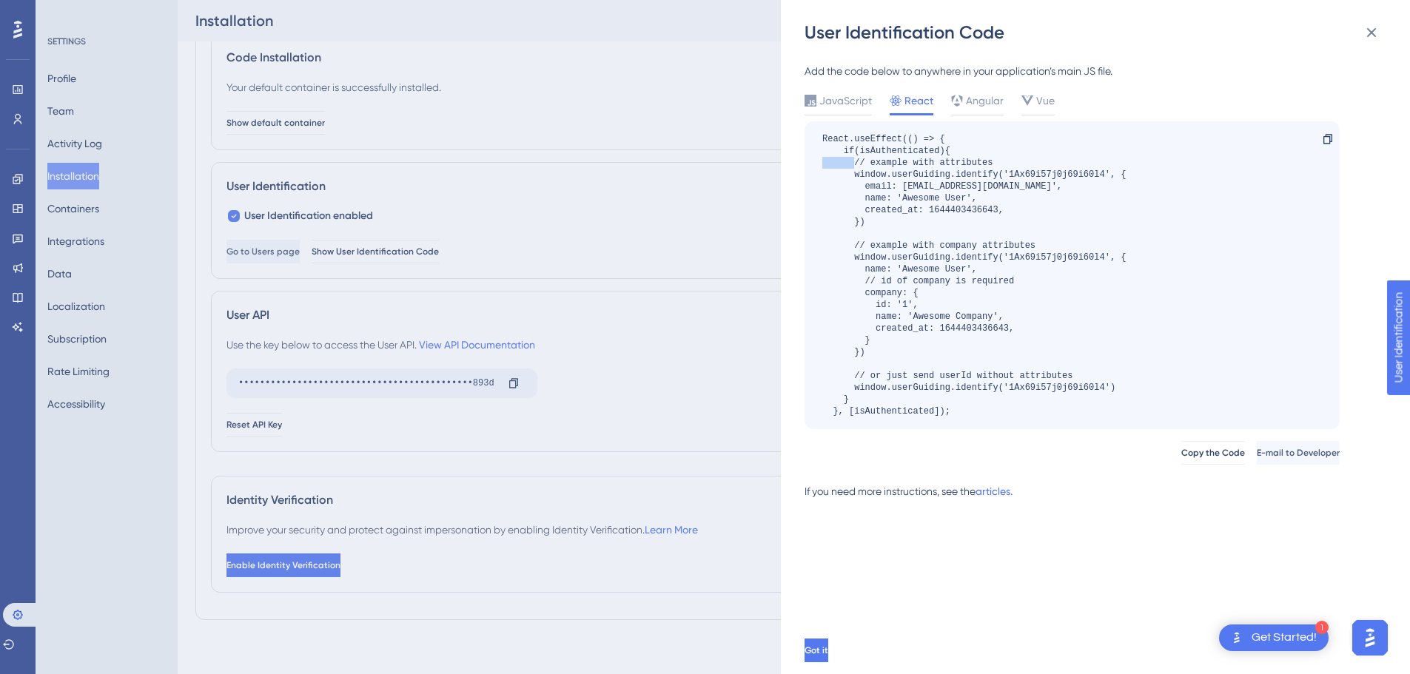
click at [836, 161] on div "React.useEffect(() => { if(isAuthenticated){ // example with attributes window.…" at bounding box center [973, 275] width 303 height 284
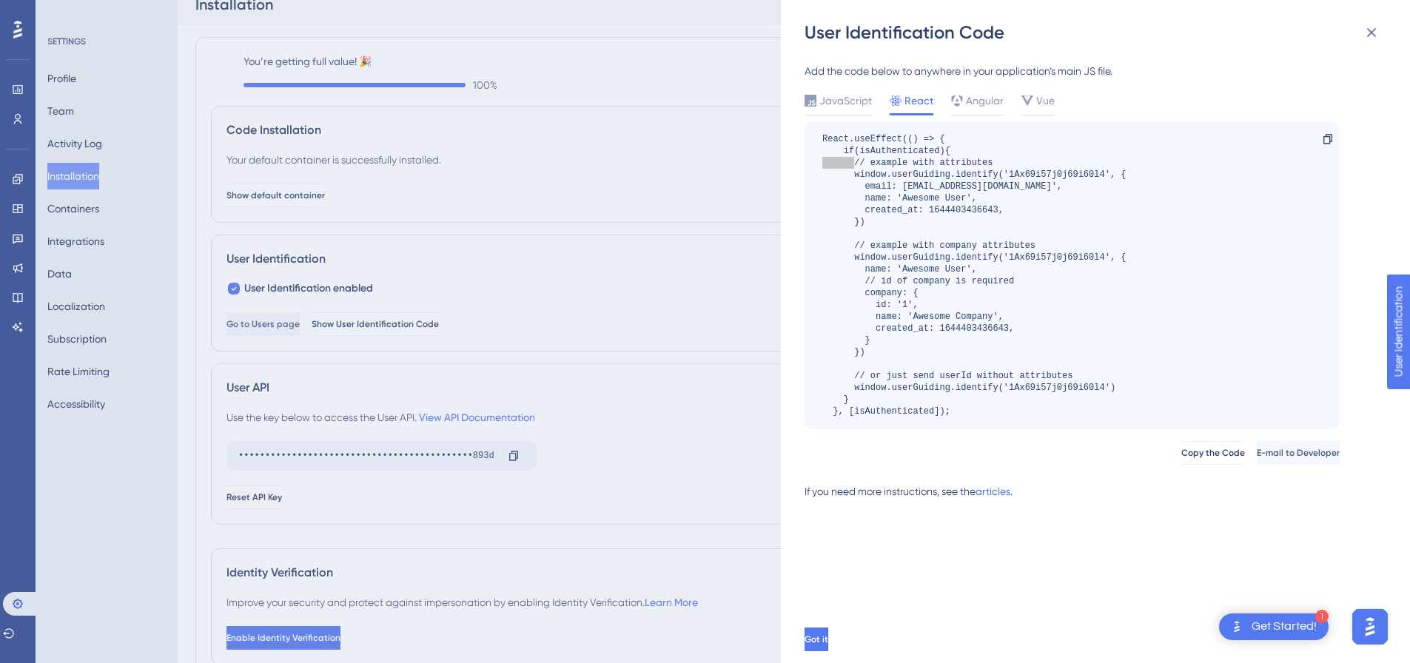
scroll to position [7, 0]
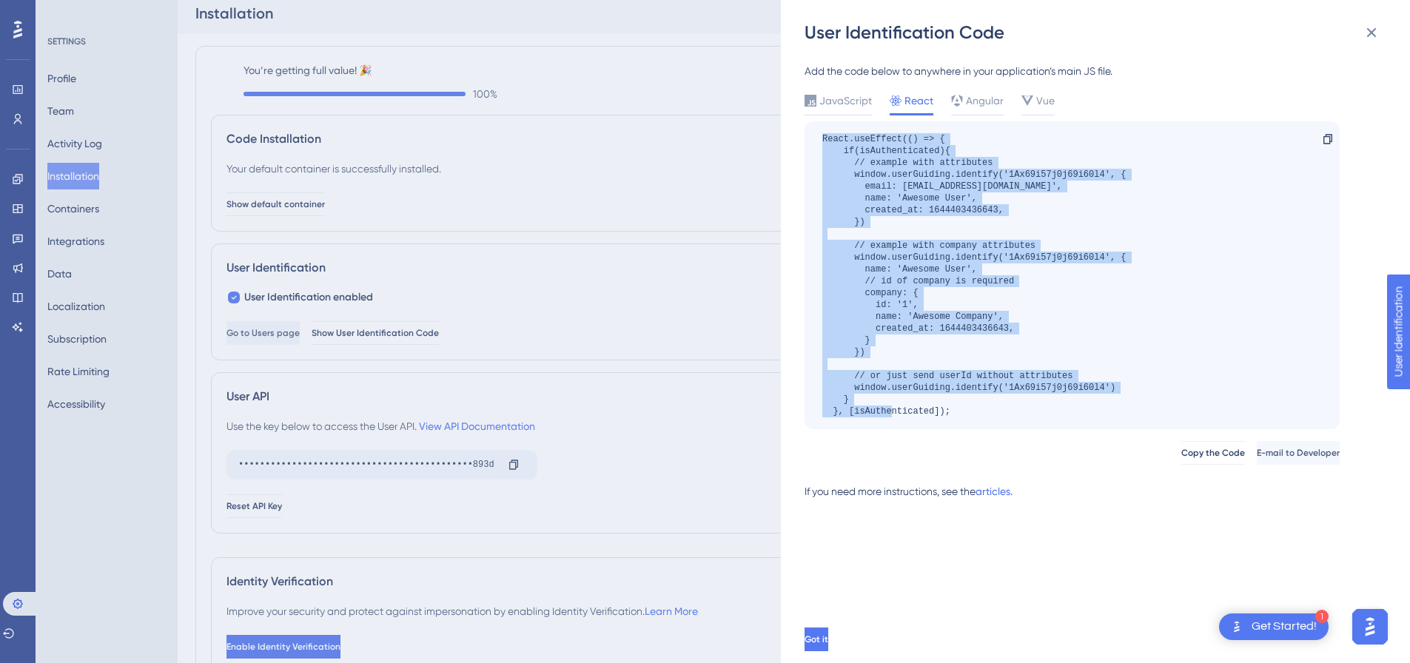
drag, startPoint x: 806, startPoint y: 121, endPoint x: 1023, endPoint y: 426, distance: 374.1
click at [1023, 426] on div "JavaScript React Angular Vue React.useEffect(() => { if(isAuthenticated){ // ex…" at bounding box center [1071, 260] width 535 height 337
click at [1031, 420] on div "React.useEffect(() => { if(isAuthenticated){ // example with attributes window.…" at bounding box center [1071, 275] width 535 height 308
